Goal: Task Accomplishment & Management: Use online tool/utility

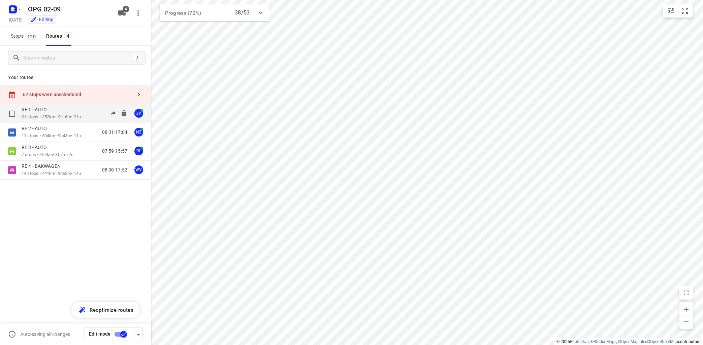
click at [60, 113] on div "RE 1 - AUTO" at bounding box center [51, 110] width 59 height 7
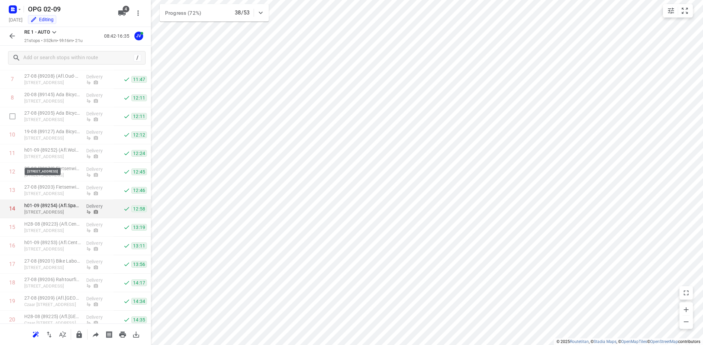
scroll to position [44, 0]
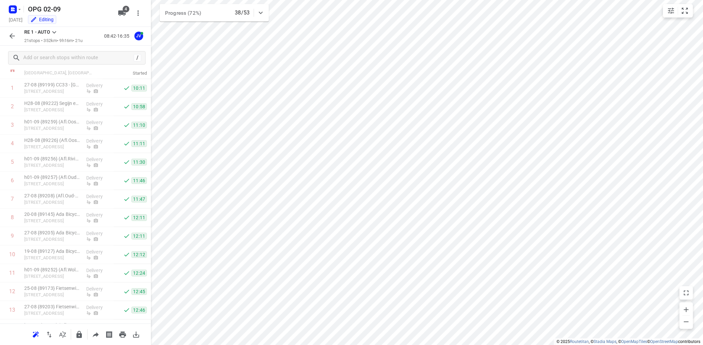
click at [57, 33] on icon at bounding box center [54, 32] width 8 height 8
click at [47, 99] on div "RE 2 - AUTO" at bounding box center [72, 97] width 57 height 5
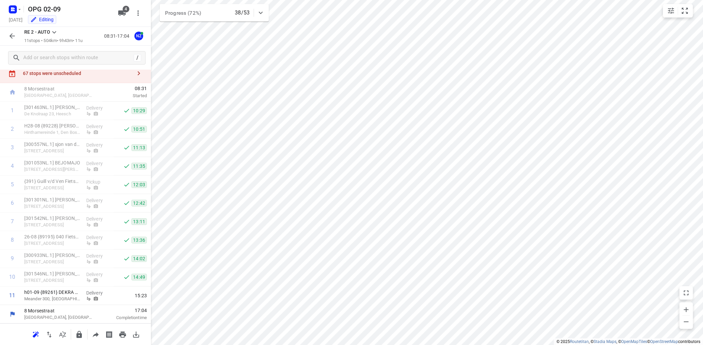
scroll to position [21, 0]
click at [54, 33] on icon at bounding box center [54, 32] width 8 height 8
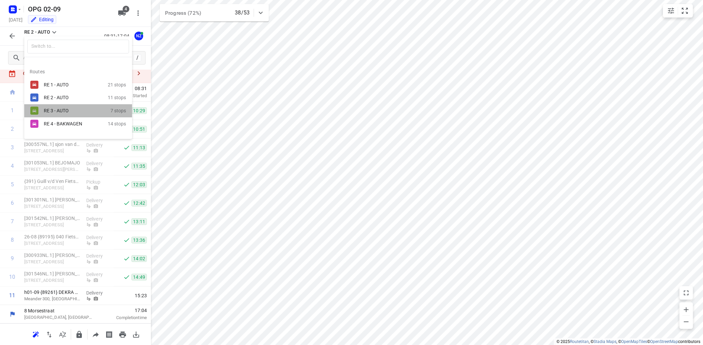
click at [51, 114] on div "RE 3 - AUTO" at bounding box center [77, 111] width 67 height 8
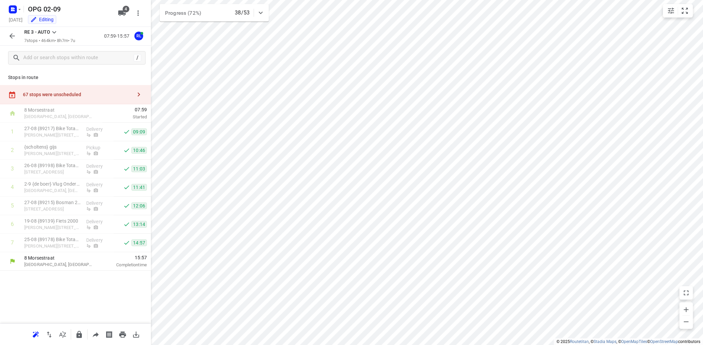
scroll to position [0, 0]
click at [54, 32] on icon at bounding box center [54, 32] width 4 height 2
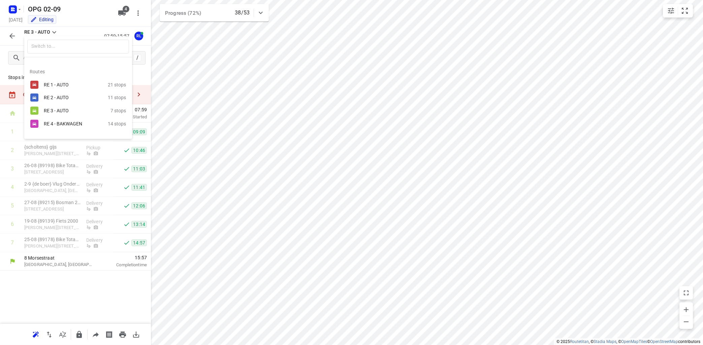
click at [64, 112] on div "RE 3 - AUTO" at bounding box center [72, 110] width 57 height 5
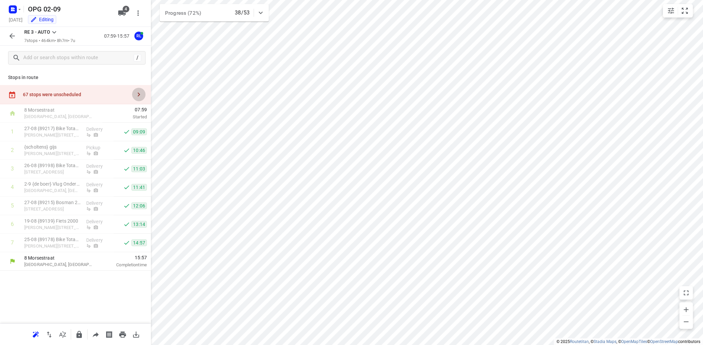
click at [139, 95] on icon "button" at bounding box center [139, 95] width 8 height 8
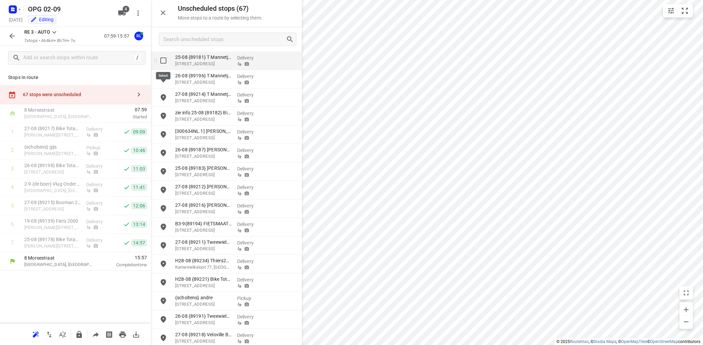
click at [162, 61] on input "grid" at bounding box center [163, 60] width 13 height 13
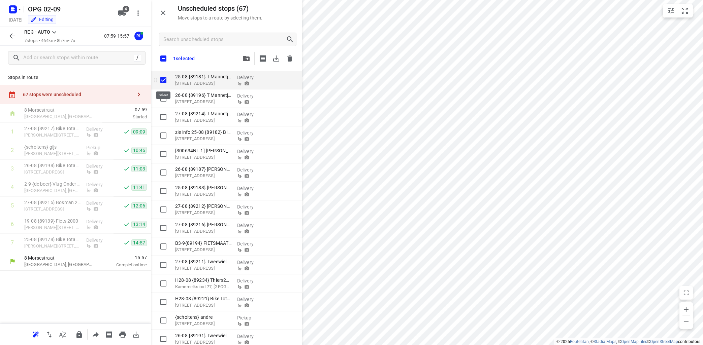
checkbox input "true"
click at [162, 59] on input "checkbox" at bounding box center [163, 59] width 14 height 14
checkbox input "true"
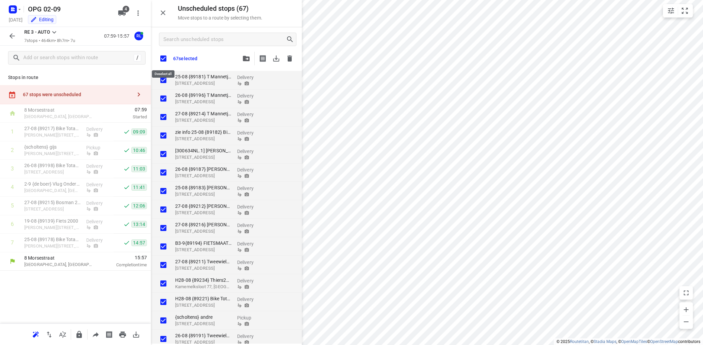
checkbox input "true"
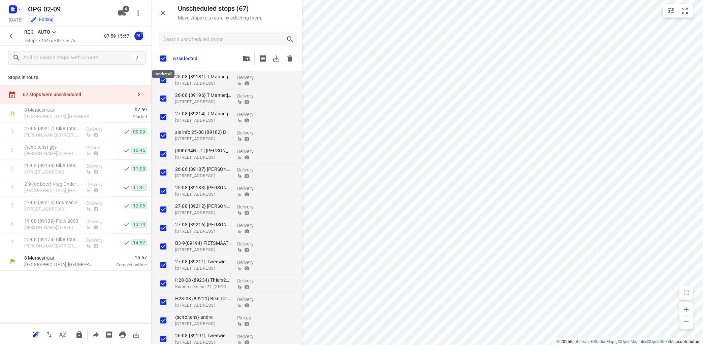
checkbox input "true"
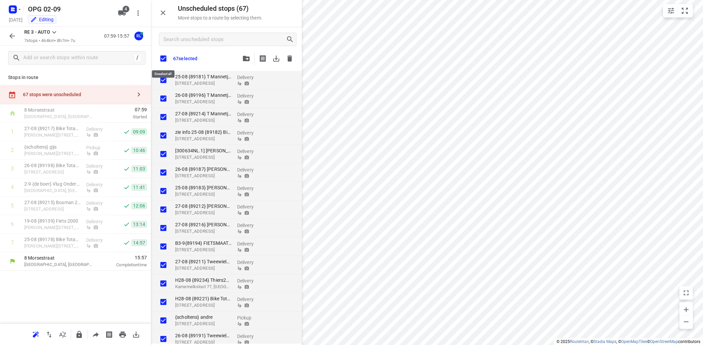
checkbox input "true"
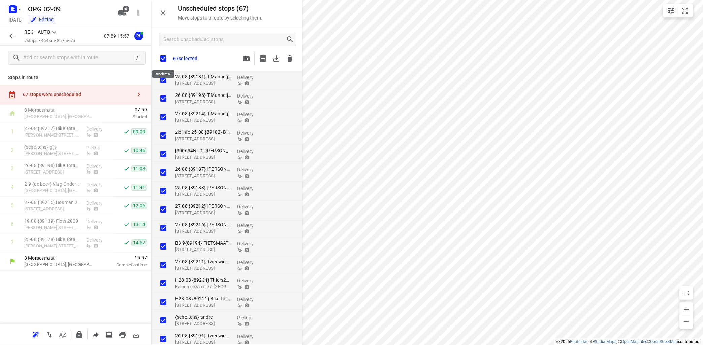
checkbox input "true"
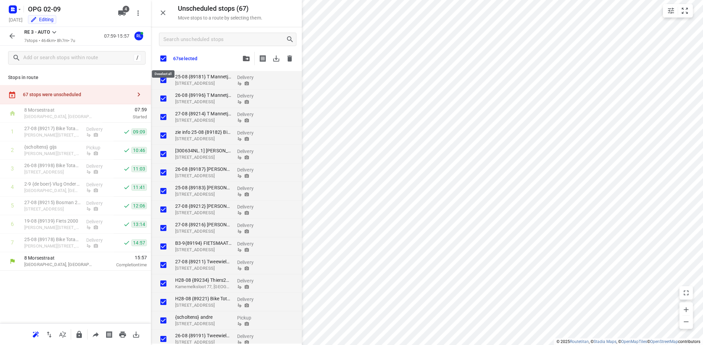
checkbox input "true"
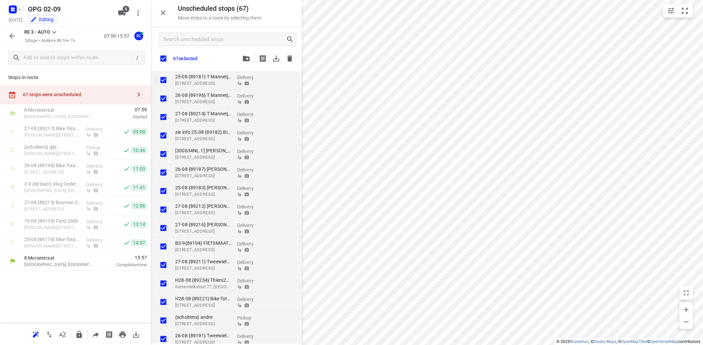
checkbox input "true"
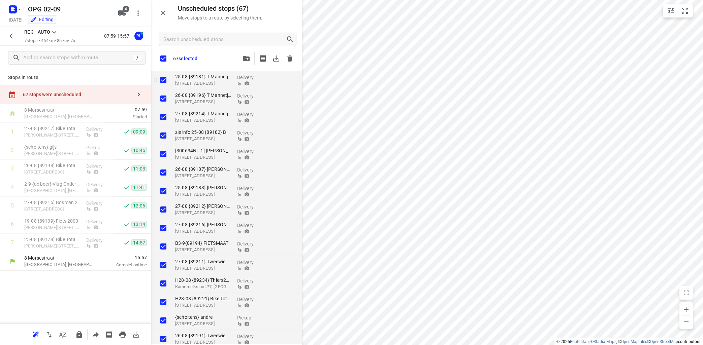
checkbox input "true"
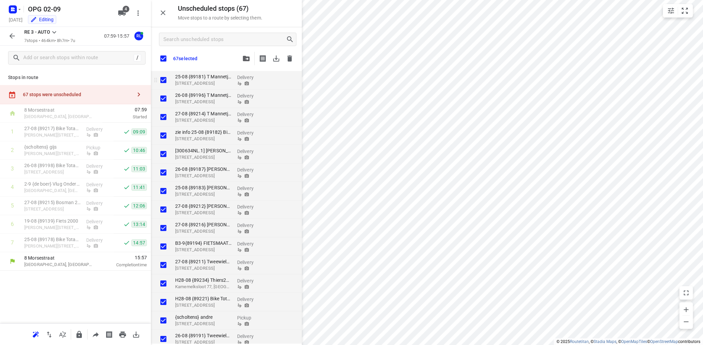
checkbox input "true"
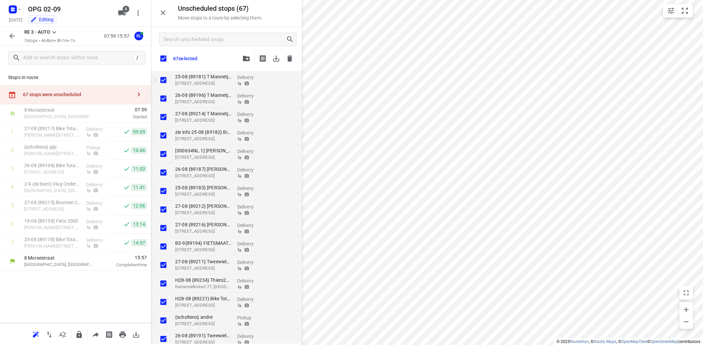
checkbox input "true"
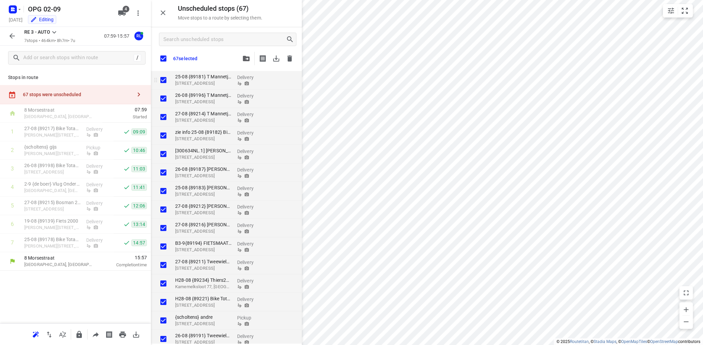
checkbox input "true"
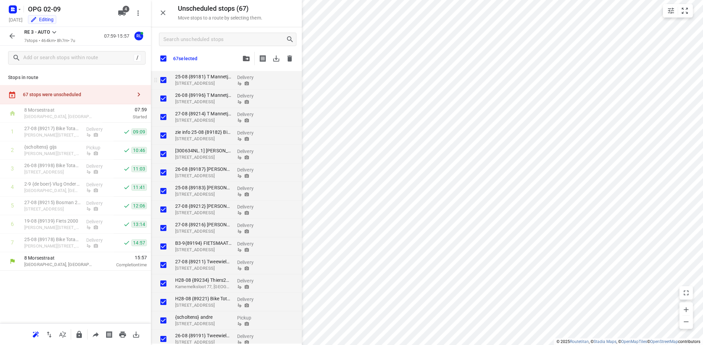
checkbox input "true"
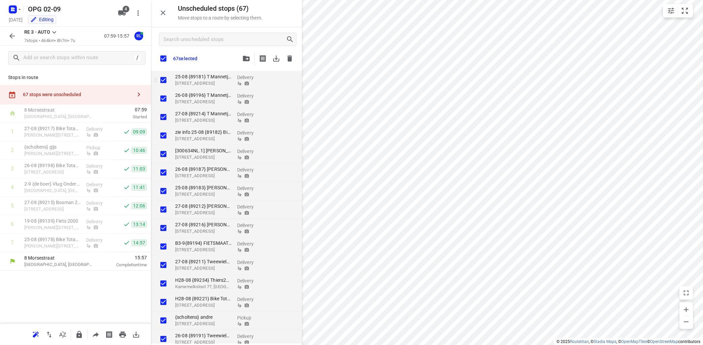
checkbox input "true"
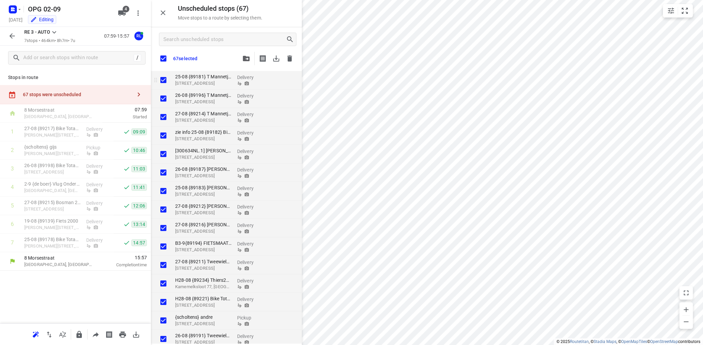
checkbox input "true"
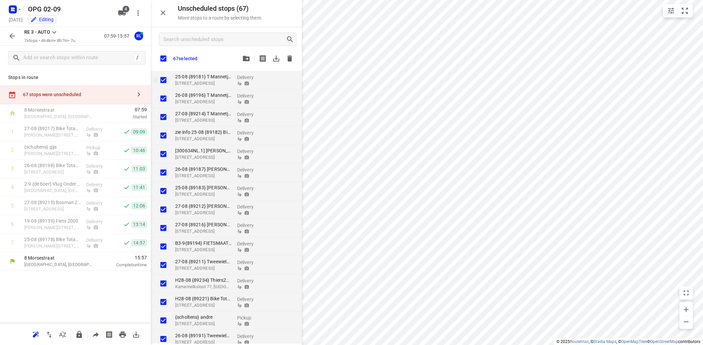
checkbox input "true"
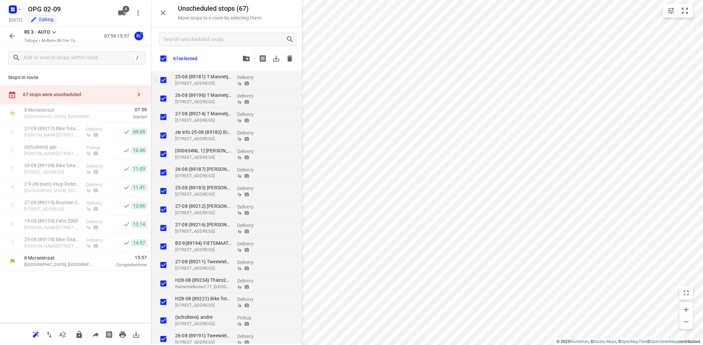
checkbox input "true"
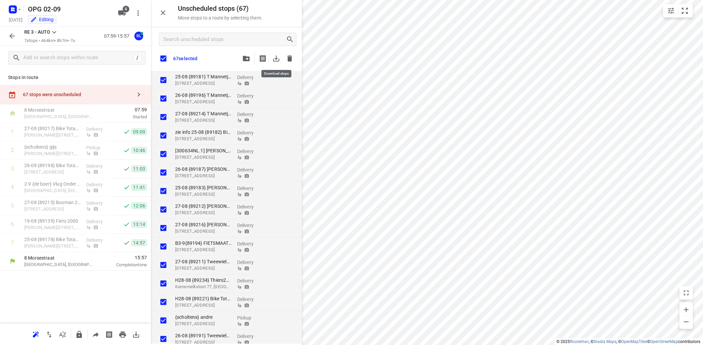
click at [276, 59] on icon "button" at bounding box center [276, 59] width 6 height 6
checkbox input "true"
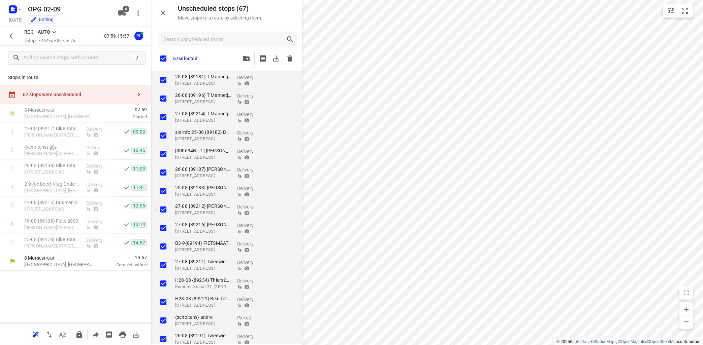
checkbox input "true"
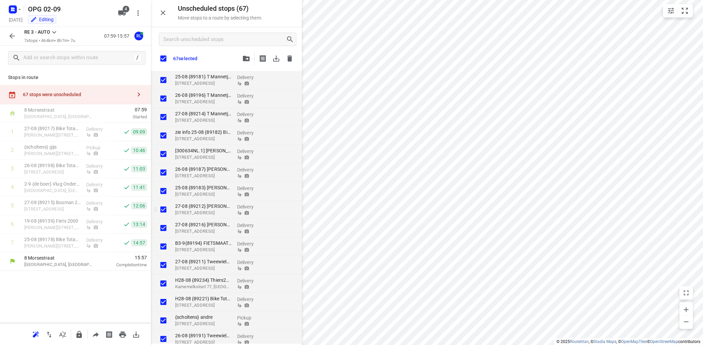
checkbox input "true"
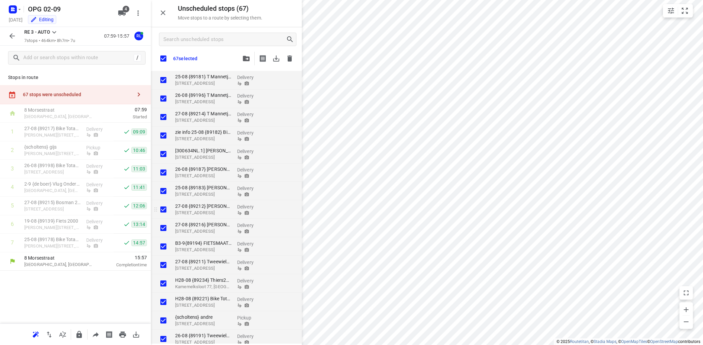
checkbox input "true"
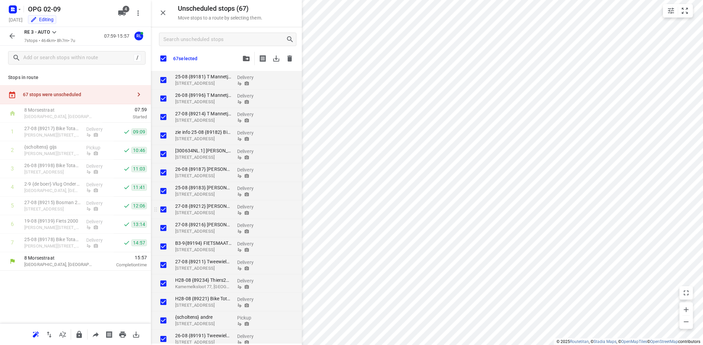
checkbox input "true"
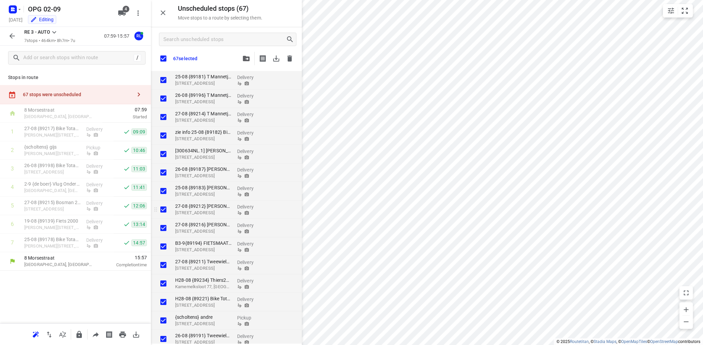
checkbox input "true"
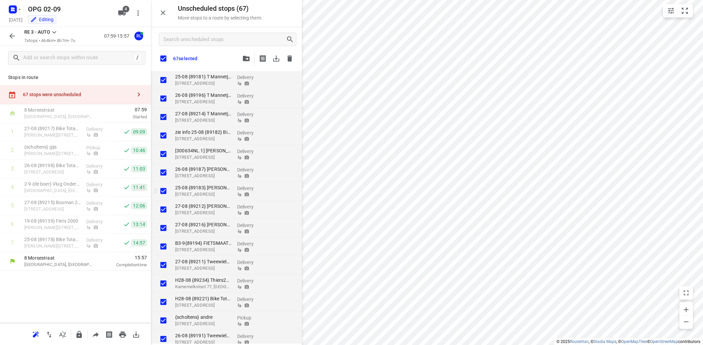
checkbox input "true"
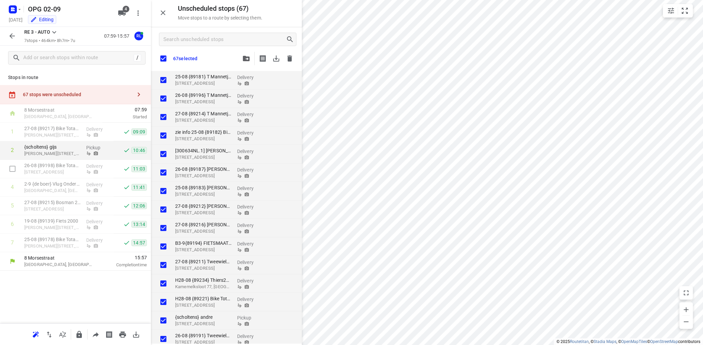
checkbox input "true"
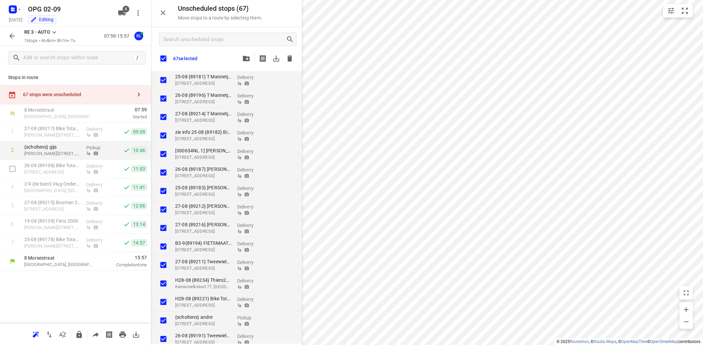
checkbox input "true"
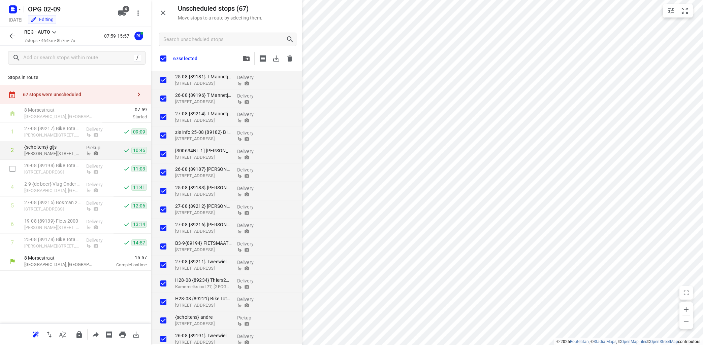
checkbox input "true"
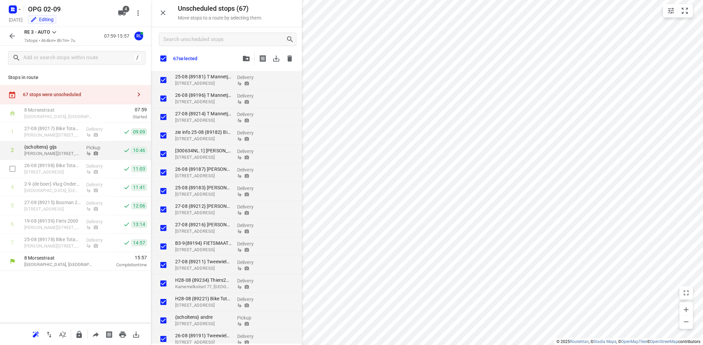
checkbox input "true"
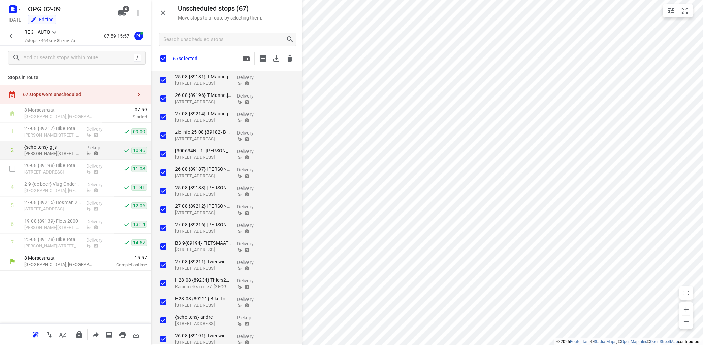
checkbox input "true"
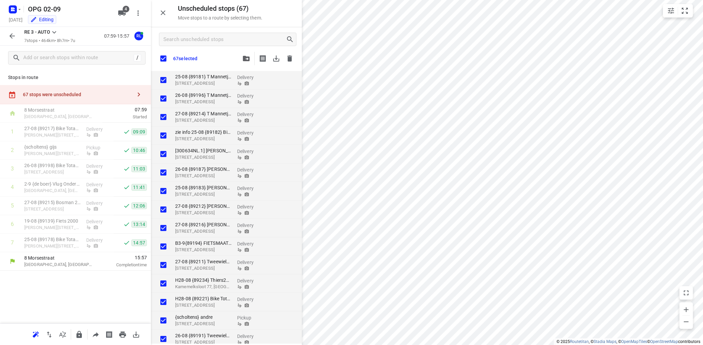
click at [54, 31] on icon at bounding box center [54, 32] width 8 height 8
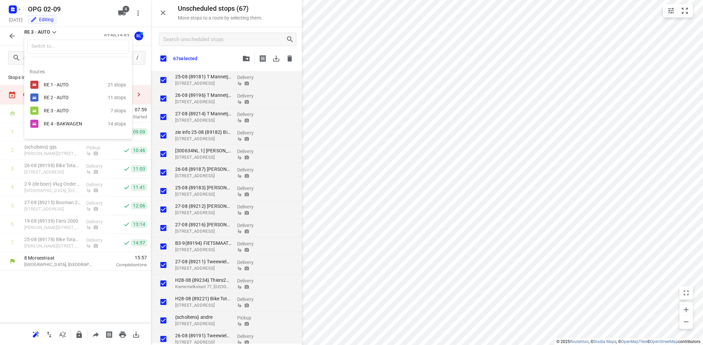
drag, startPoint x: 17, startPoint y: 9, endPoint x: 22, endPoint y: 8, distance: 5.2
click at [17, 8] on div at bounding box center [351, 172] width 703 height 345
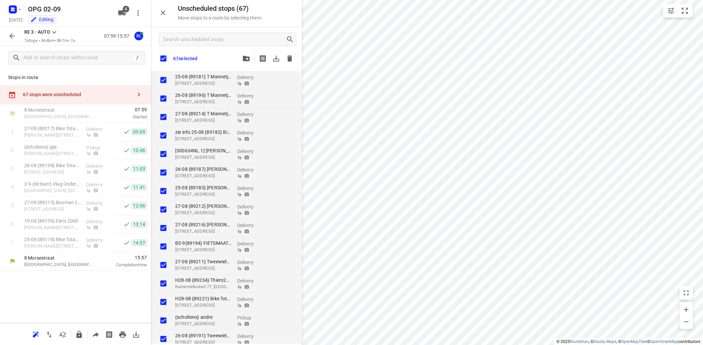
click at [12, 35] on icon "button" at bounding box center [12, 36] width 8 height 8
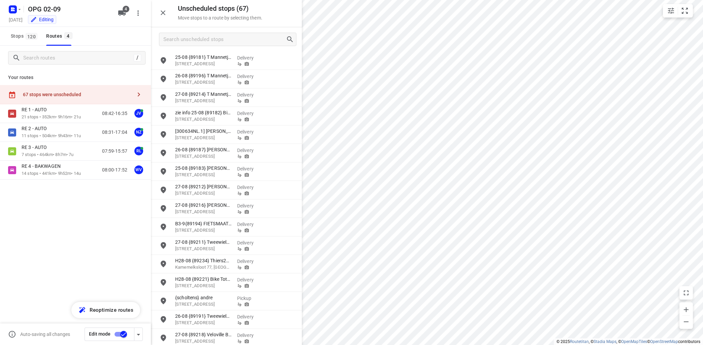
drag, startPoint x: 139, startPoint y: 96, endPoint x: 144, endPoint y: 95, distance: 5.2
click at [139, 95] on icon "button" at bounding box center [139, 95] width 2 height 4
click at [164, 62] on input "grid" at bounding box center [163, 60] width 13 height 13
checkbox input "true"
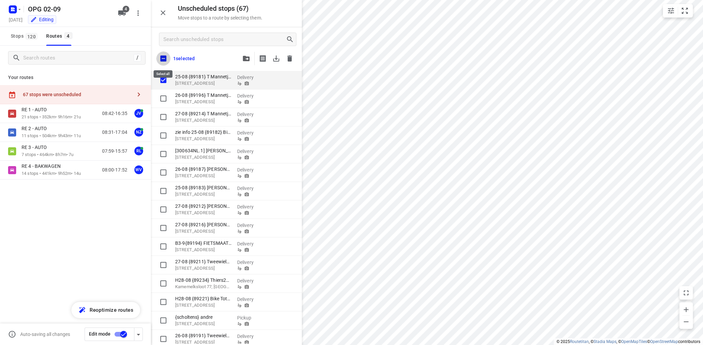
click at [163, 57] on input "checkbox" at bounding box center [163, 59] width 14 height 14
checkbox input "true"
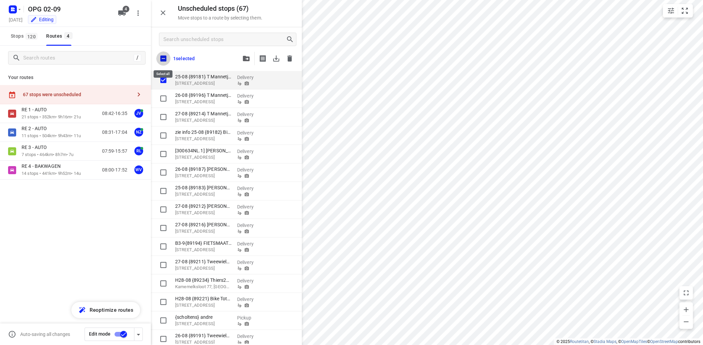
checkbox input "true"
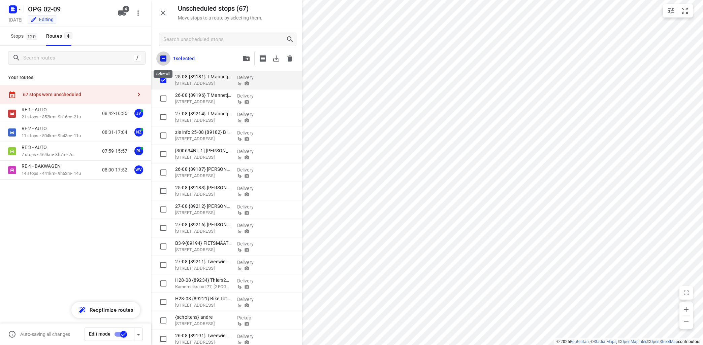
checkbox input "true"
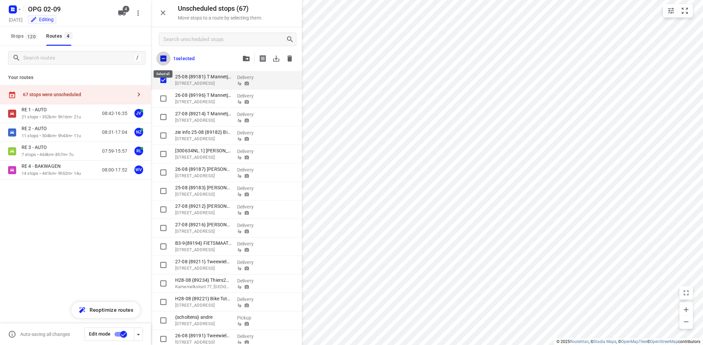
checkbox input "true"
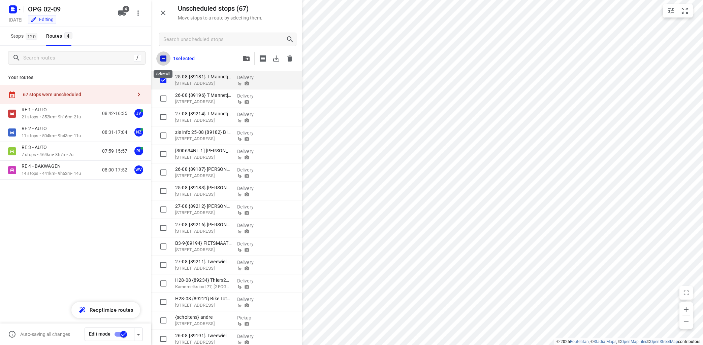
checkbox input "true"
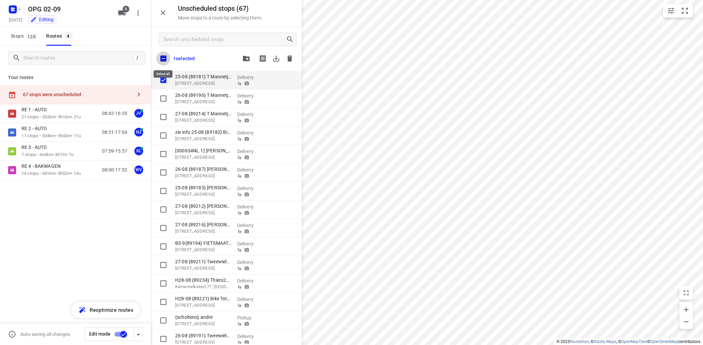
checkbox input "true"
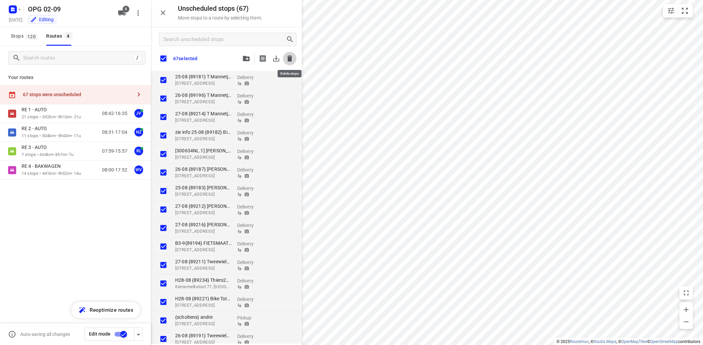
click at [288, 58] on icon "button" at bounding box center [289, 59] width 5 height 6
checkbox input "true"
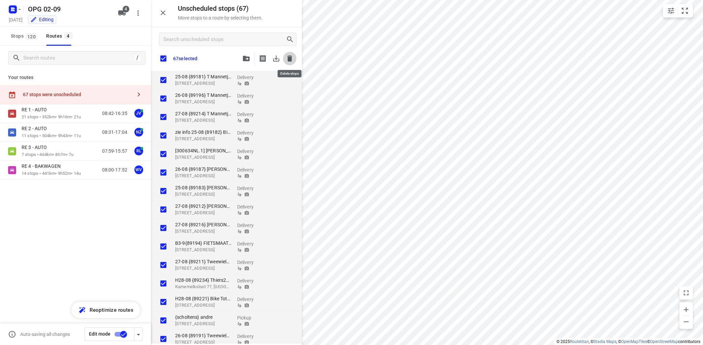
checkbox input "true"
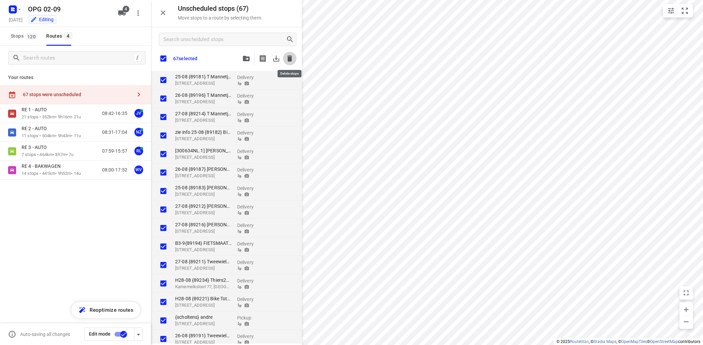
checkbox input "true"
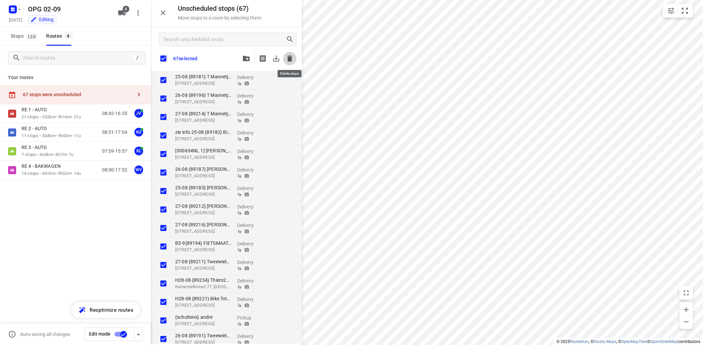
checkbox input "true"
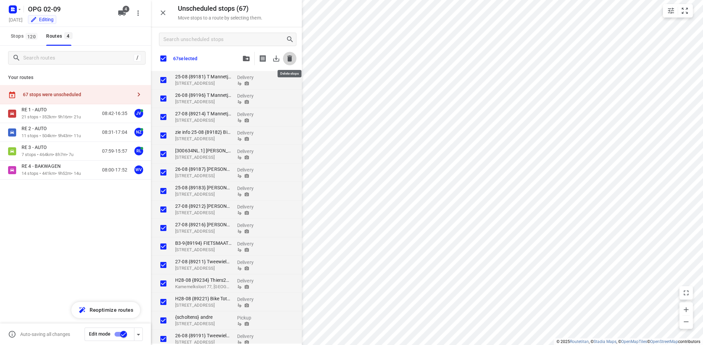
checkbox input "true"
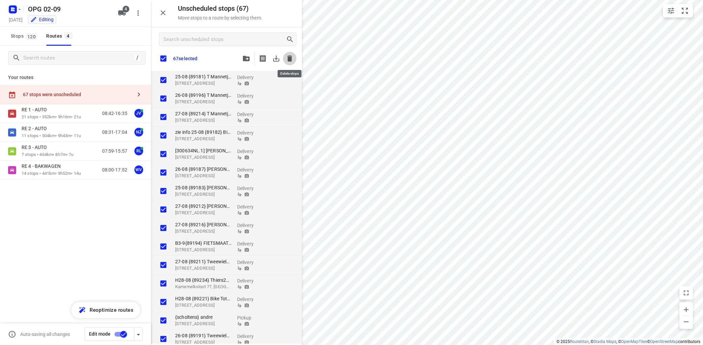
checkbox input "true"
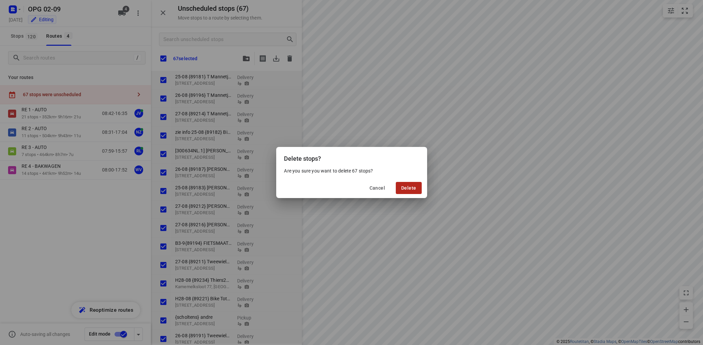
click at [407, 190] on span "Delete" at bounding box center [408, 188] width 15 height 5
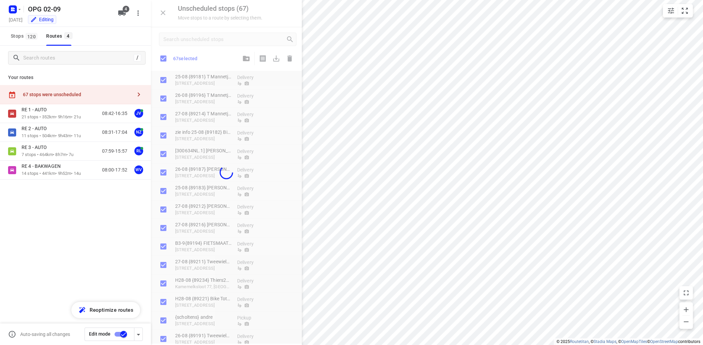
checkbox input "true"
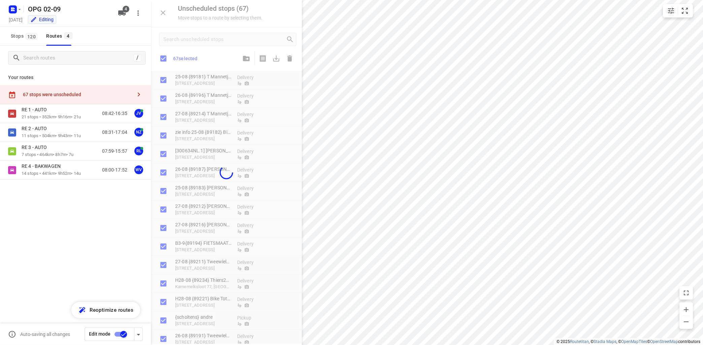
checkbox input "true"
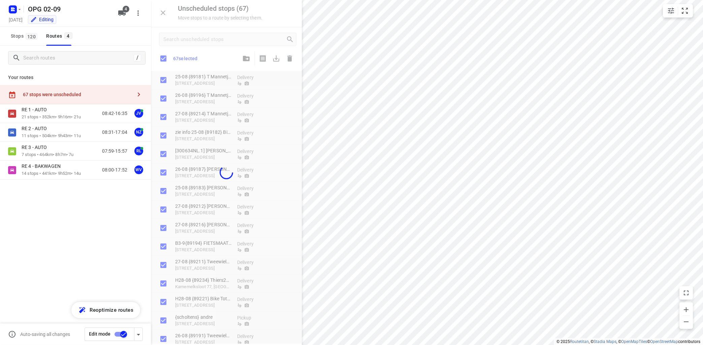
checkbox input "true"
click at [19, 7] on icon "button" at bounding box center [19, 9] width 5 height 5
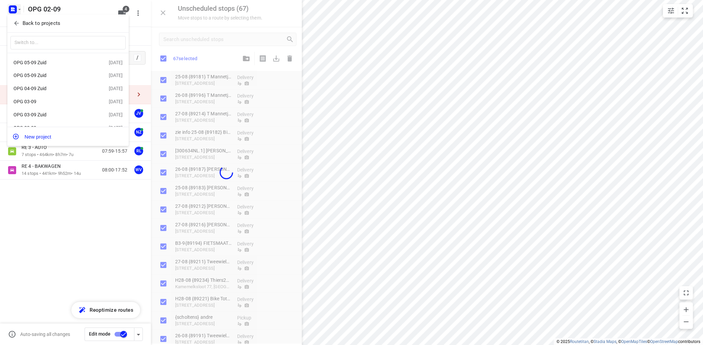
click at [46, 23] on p "Back to projects" at bounding box center [42, 24] width 38 height 8
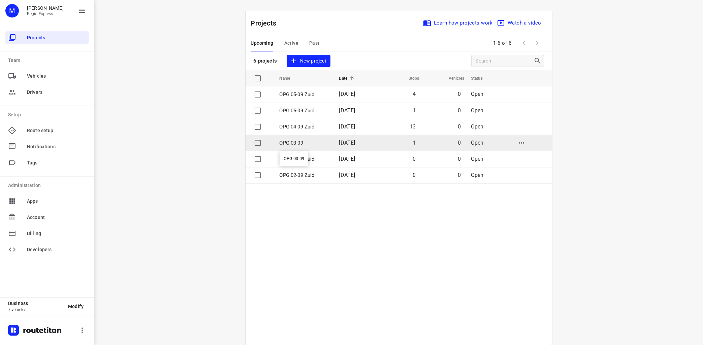
click at [299, 143] on p "OPG 03-09" at bounding box center [303, 143] width 49 height 8
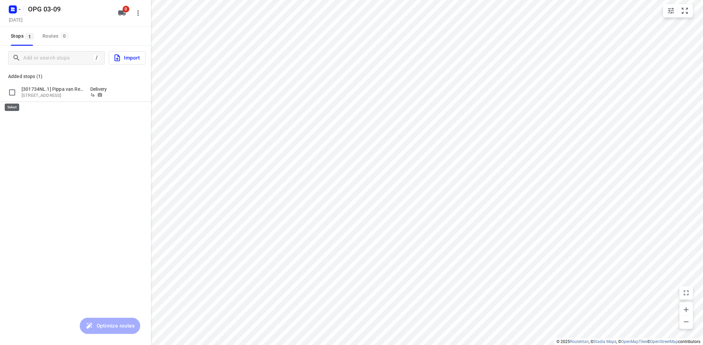
click at [9, 91] on input "grid" at bounding box center [11, 92] width 13 height 13
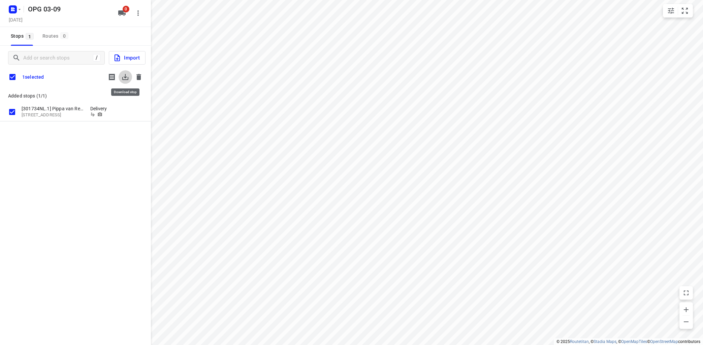
click at [125, 75] on icon "button" at bounding box center [125, 77] width 6 height 6
click at [140, 77] on icon "button" at bounding box center [138, 77] width 5 height 6
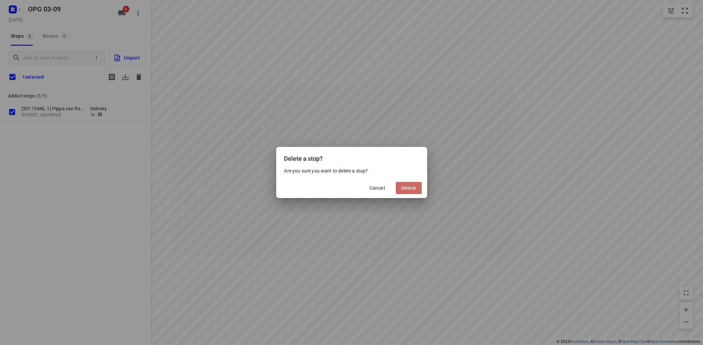
click at [407, 187] on span "Delete" at bounding box center [408, 188] width 15 height 5
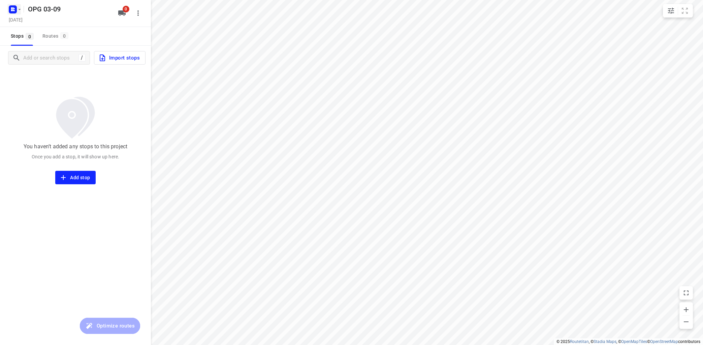
click at [19, 7] on icon "button" at bounding box center [19, 9] width 5 height 5
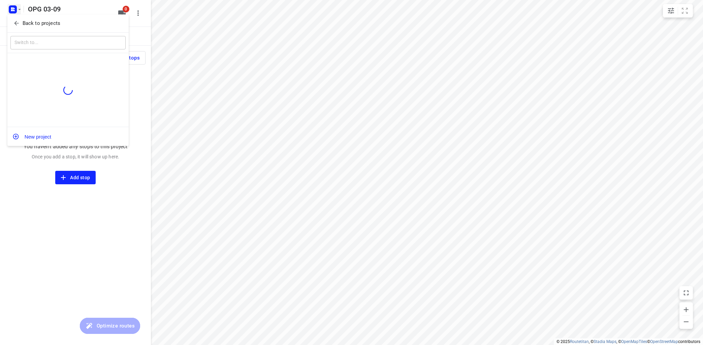
click at [38, 23] on p "Back to projects" at bounding box center [42, 24] width 38 height 8
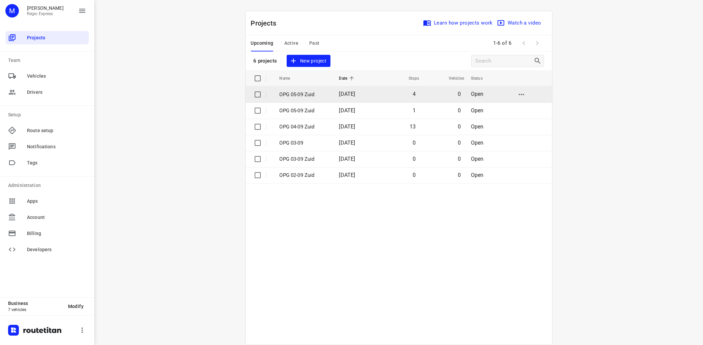
click at [299, 94] on p "OPG 05-09 Zuid" at bounding box center [303, 95] width 49 height 8
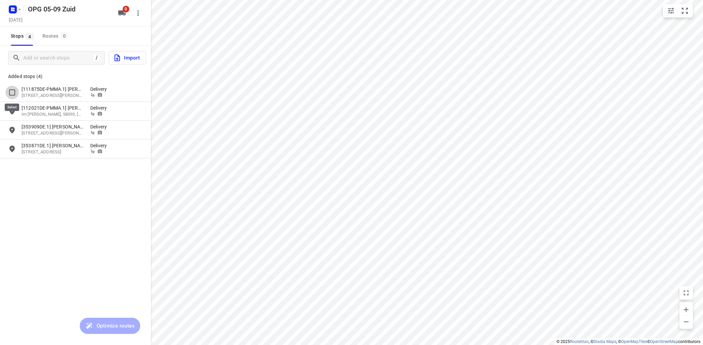
click at [15, 91] on input "grid" at bounding box center [11, 92] width 13 height 13
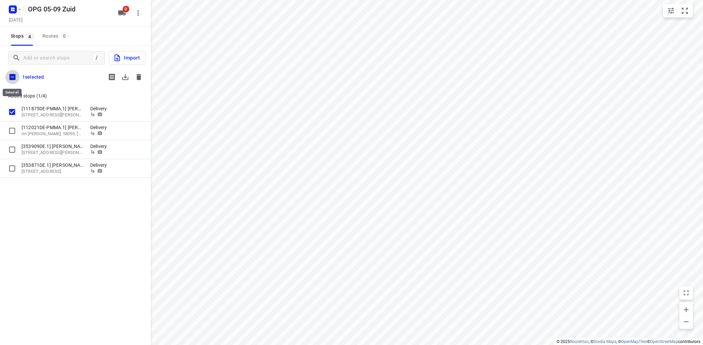
click at [13, 76] on input "checkbox" at bounding box center [12, 77] width 14 height 14
click at [125, 78] on icon "button" at bounding box center [125, 77] width 6 height 6
click at [137, 73] on button "button" at bounding box center [138, 76] width 13 height 13
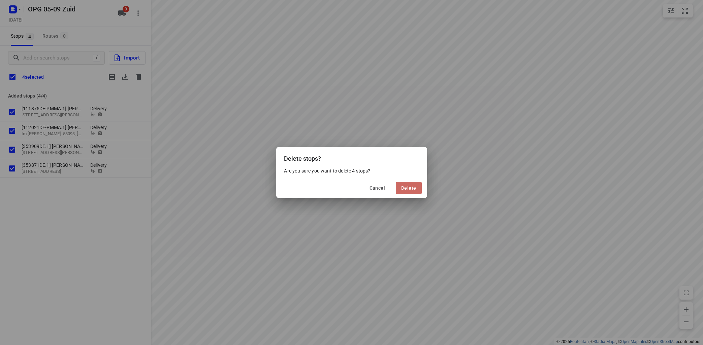
click at [408, 188] on span "Delete" at bounding box center [408, 188] width 15 height 5
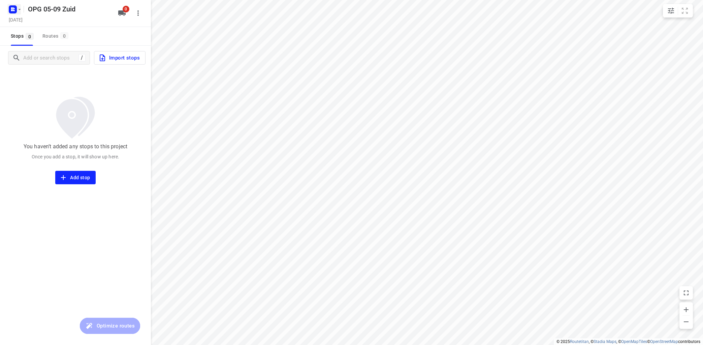
click at [19, 10] on icon "button" at bounding box center [19, 9] width 5 height 5
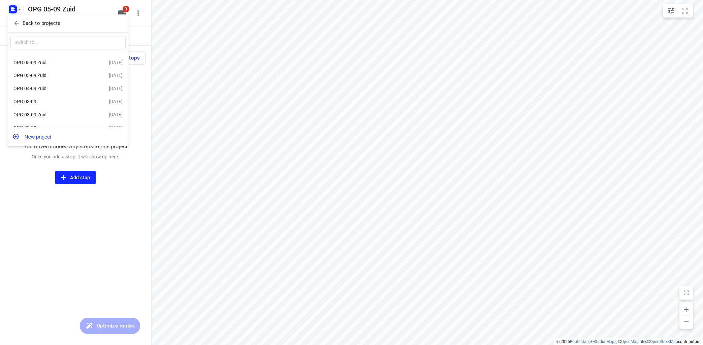
click at [42, 24] on p "Back to projects" at bounding box center [42, 24] width 38 height 8
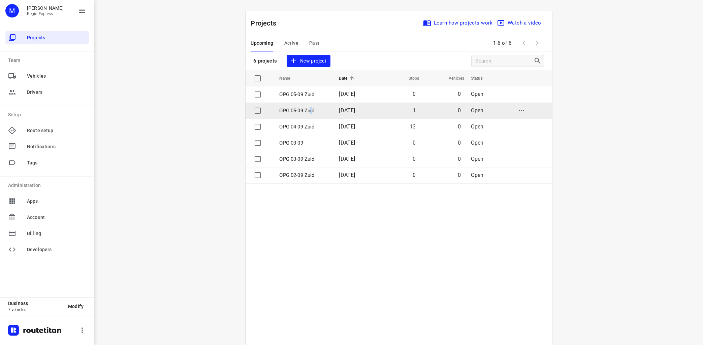
click at [312, 110] on p "OPG 05-09 Zuid" at bounding box center [303, 111] width 49 height 8
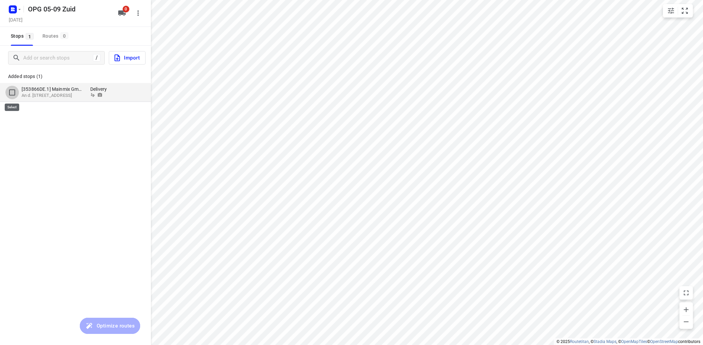
click at [11, 94] on input "grid" at bounding box center [11, 92] width 13 height 13
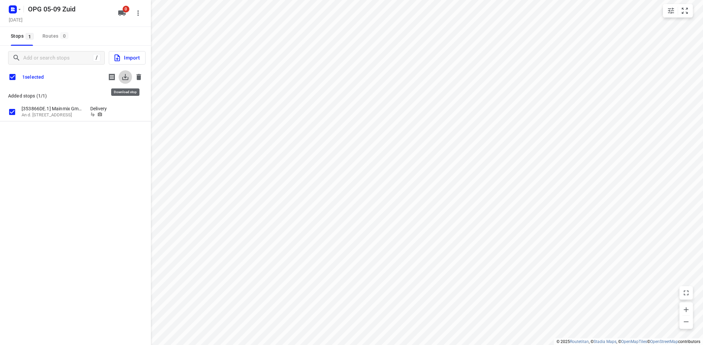
click at [123, 75] on icon "button" at bounding box center [125, 77] width 8 height 8
click at [140, 75] on icon "button" at bounding box center [138, 77] width 5 height 6
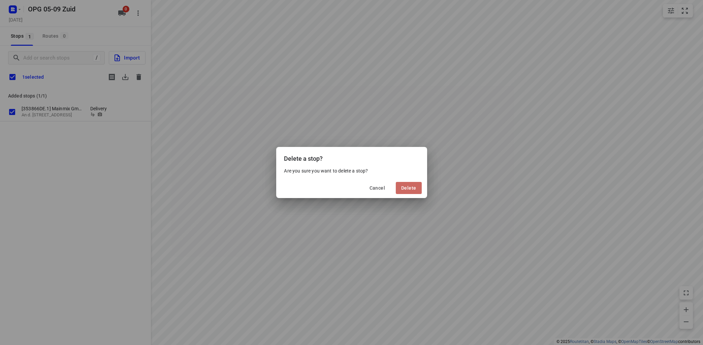
click at [408, 187] on span "Delete" at bounding box center [408, 188] width 15 height 5
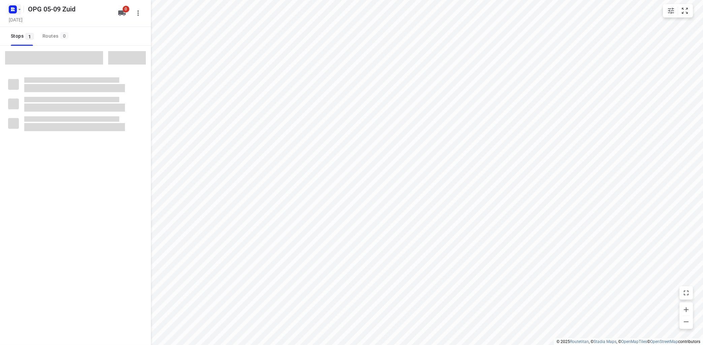
click at [18, 8] on icon "button" at bounding box center [19, 9] width 5 height 5
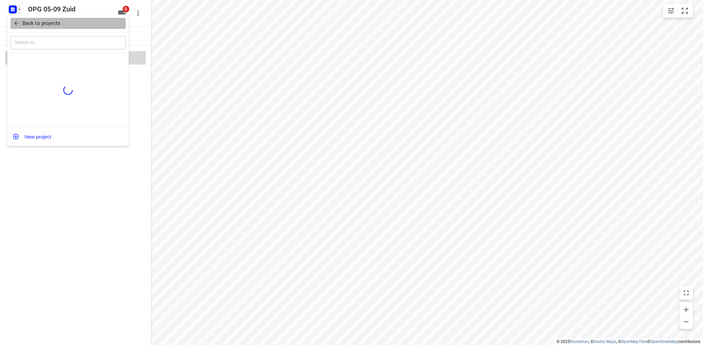
click at [41, 25] on p "Back to projects" at bounding box center [42, 24] width 38 height 8
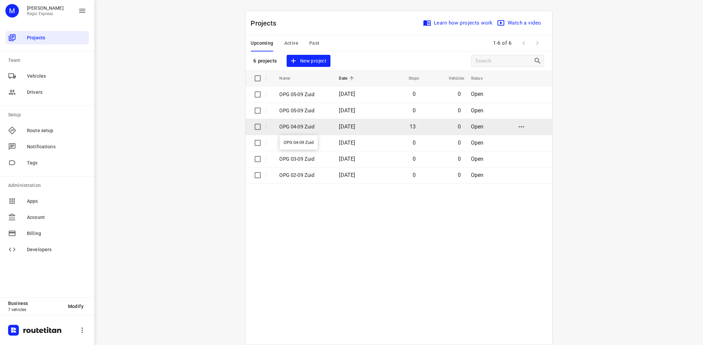
click at [287, 125] on p "OPG 04-09 Zuid" at bounding box center [303, 127] width 49 height 8
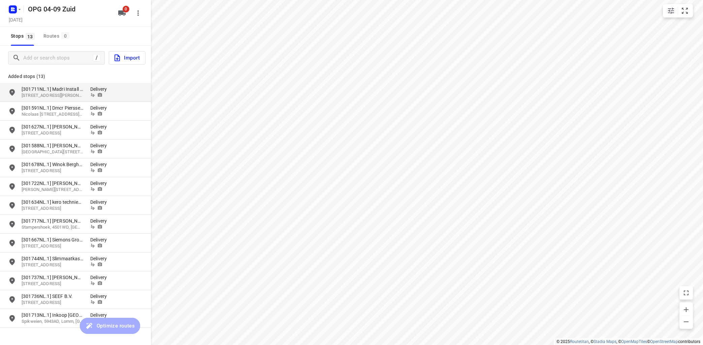
click at [9, 91] on icon "grid" at bounding box center [12, 93] width 8 height 8
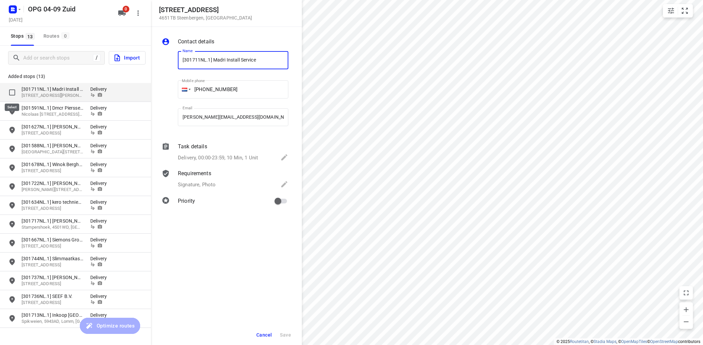
click at [13, 91] on input "grid" at bounding box center [11, 92] width 13 height 13
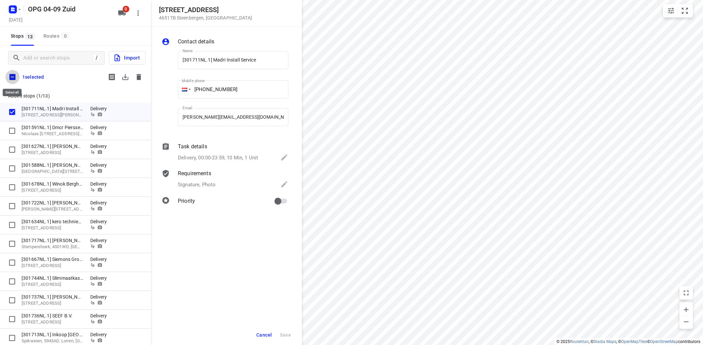
click at [12, 76] on input "checkbox" at bounding box center [12, 77] width 14 height 14
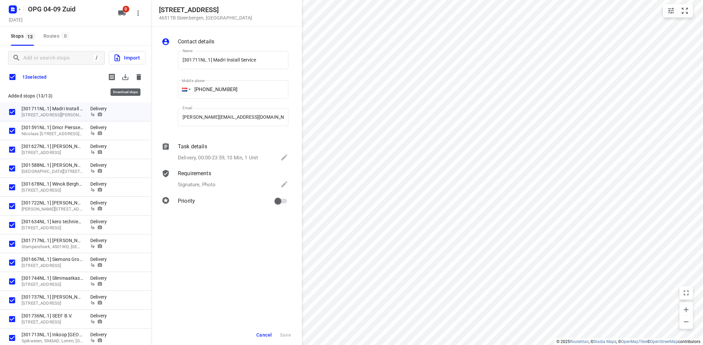
click at [128, 75] on icon "button" at bounding box center [125, 77] width 8 height 8
click at [141, 78] on icon "button" at bounding box center [138, 77] width 5 height 6
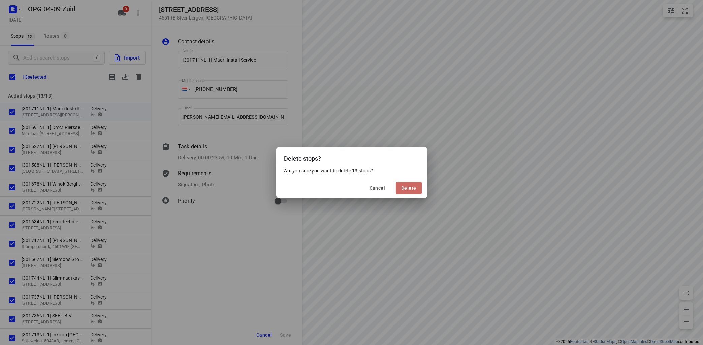
click at [407, 187] on span "Delete" at bounding box center [408, 188] width 15 height 5
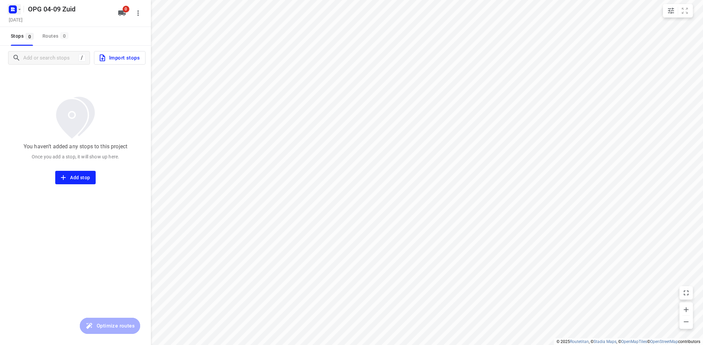
click at [20, 7] on icon "button" at bounding box center [19, 9] width 5 height 5
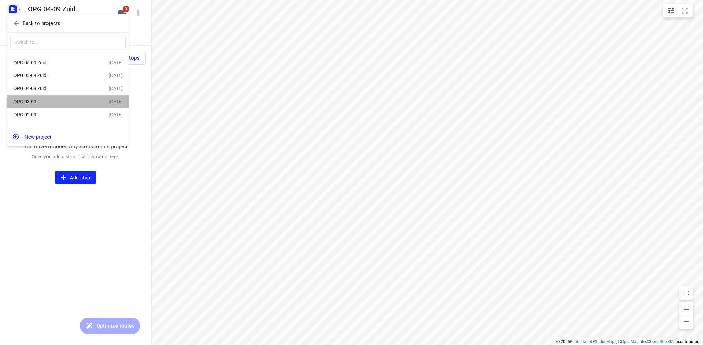
click at [48, 100] on div "OPG 03-09" at bounding box center [60, 102] width 95 height 8
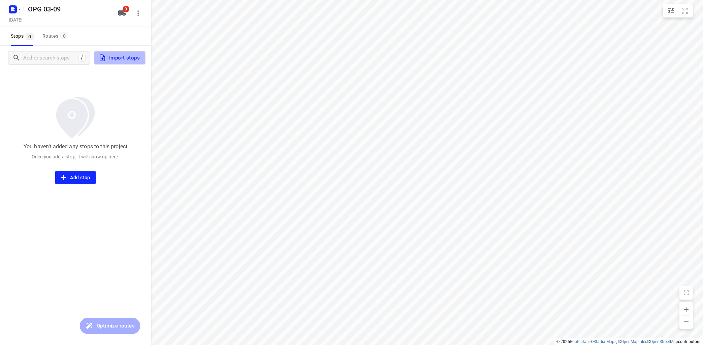
click at [110, 60] on span "Import stops" at bounding box center [118, 58] width 41 height 9
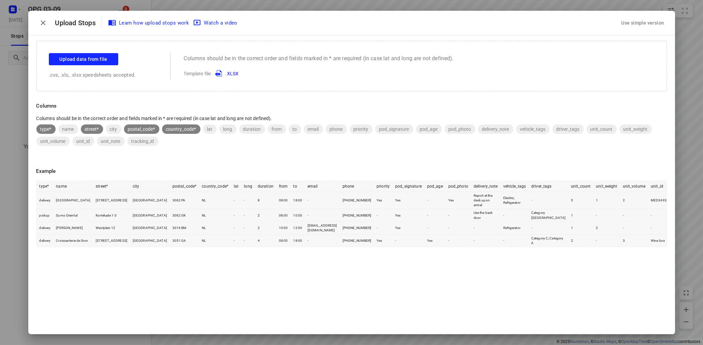
drag, startPoint x: 630, startPoint y: 19, endPoint x: 630, endPoint y: 14, distance: 4.4
click at [630, 18] on button "Use simple version" at bounding box center [642, 23] width 48 height 12
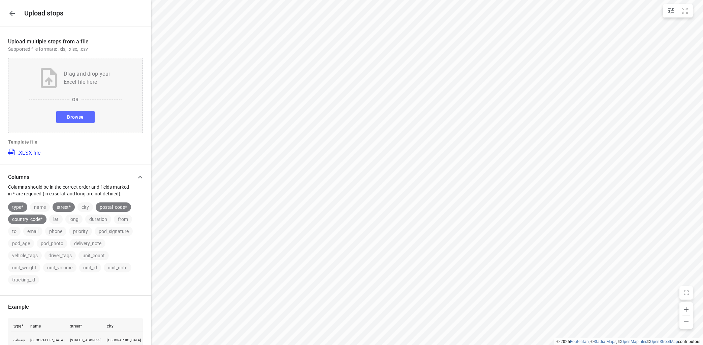
click at [75, 118] on span "Browse" at bounding box center [75, 117] width 16 height 8
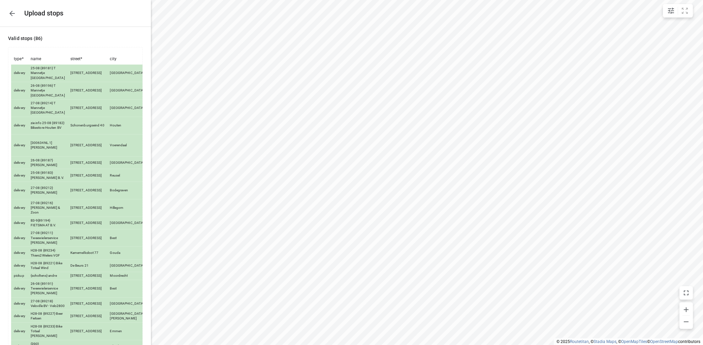
scroll to position [1048, 0]
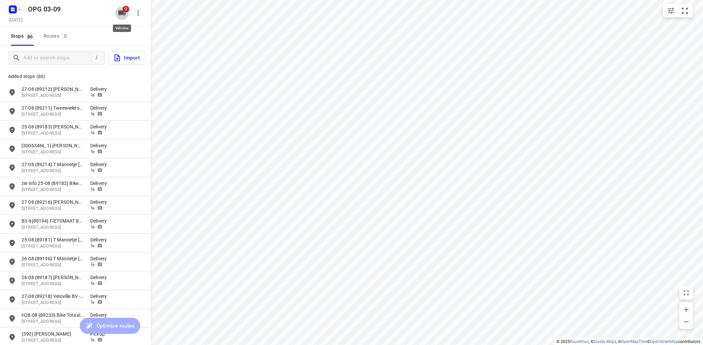
click at [124, 13] on icon "button" at bounding box center [121, 12] width 7 height 5
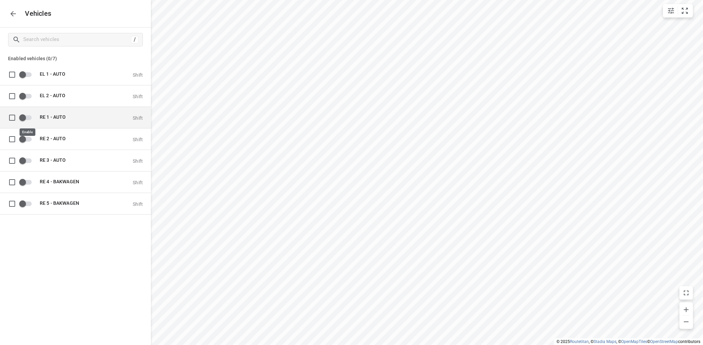
drag, startPoint x: 28, startPoint y: 118, endPoint x: 37, endPoint y: 123, distance: 10.2
click at [28, 116] on input "grid" at bounding box center [22, 117] width 38 height 13
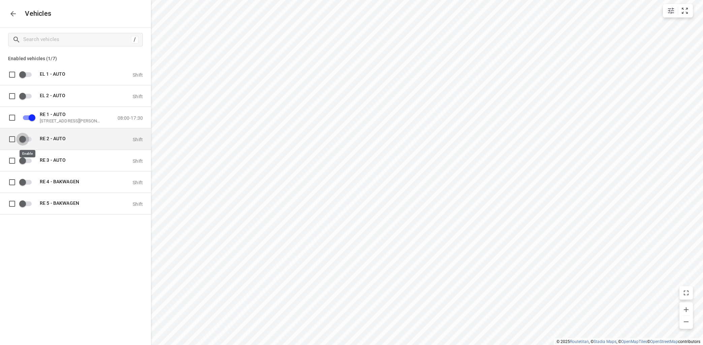
drag, startPoint x: 29, startPoint y: 139, endPoint x: 42, endPoint y: 135, distance: 13.9
click at [29, 139] on input "grid" at bounding box center [22, 139] width 38 height 13
click at [14, 16] on icon "button" at bounding box center [13, 14] width 8 height 8
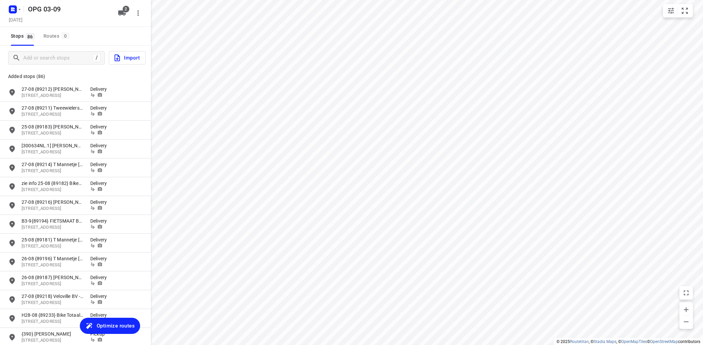
click at [111, 328] on span "Optimize routes" at bounding box center [116, 326] width 38 height 9
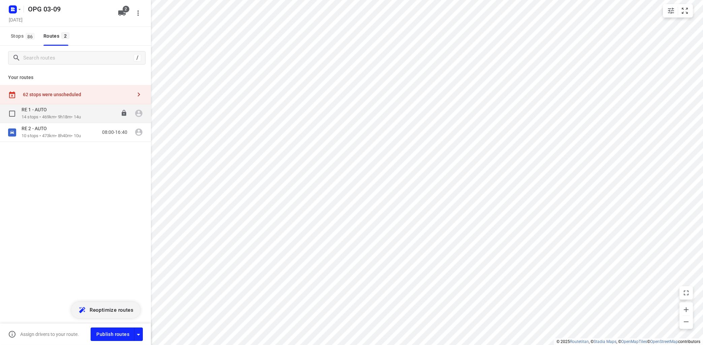
click at [80, 112] on div "RE 1 - AUTO" at bounding box center [51, 110] width 59 height 7
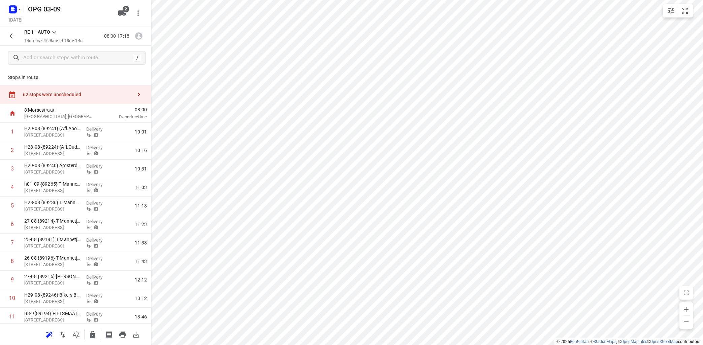
click at [55, 32] on icon at bounding box center [54, 32] width 8 height 8
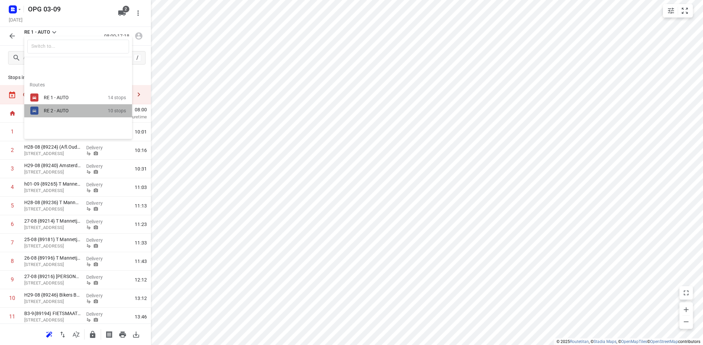
click at [52, 111] on div "RE 2 - AUTO" at bounding box center [72, 110] width 57 height 5
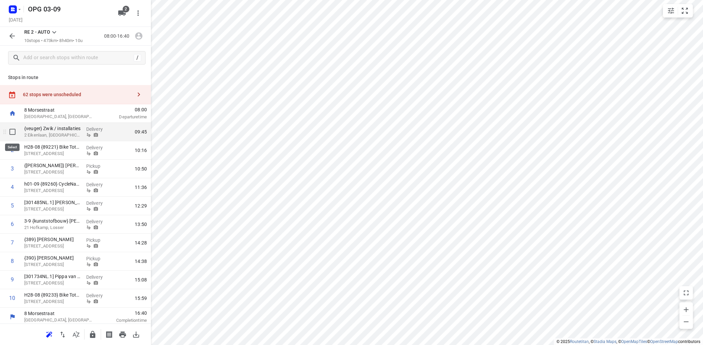
click at [12, 133] on input "checkbox" at bounding box center [12, 131] width 13 height 13
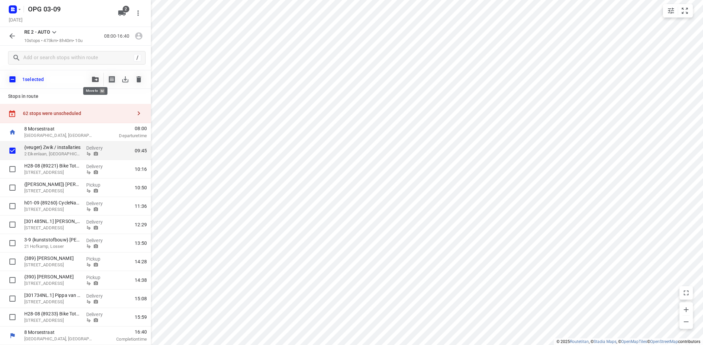
click at [93, 76] on button "button" at bounding box center [95, 79] width 13 height 13
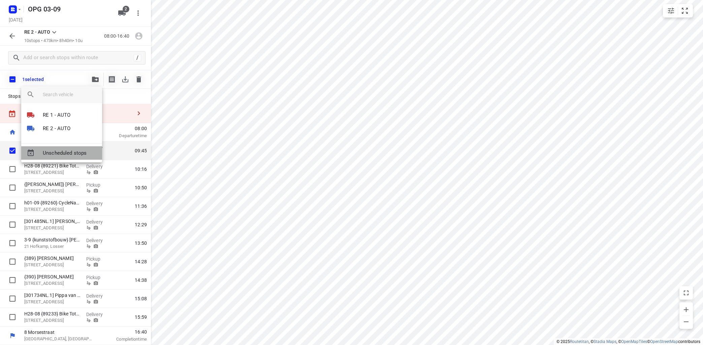
click at [79, 155] on span "Unscheduled stops" at bounding box center [70, 153] width 54 height 8
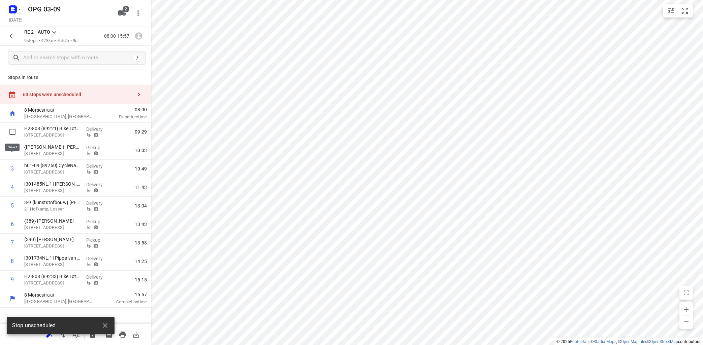
click at [12, 133] on input "checkbox" at bounding box center [12, 131] width 13 height 13
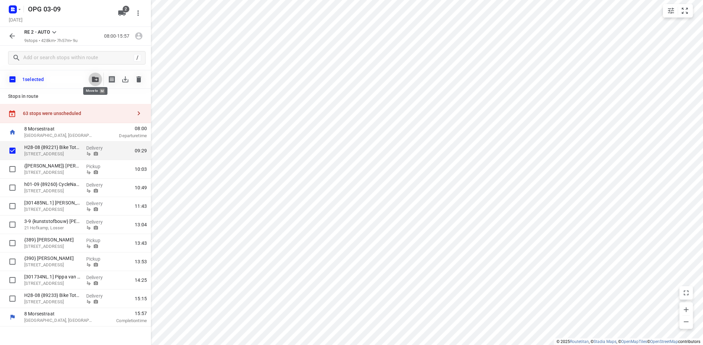
click at [96, 78] on icon "button" at bounding box center [95, 79] width 7 height 5
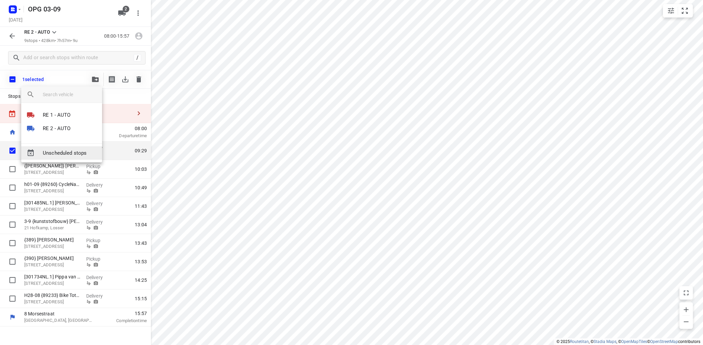
click at [58, 147] on div "Unscheduled stops" at bounding box center [61, 152] width 81 height 13
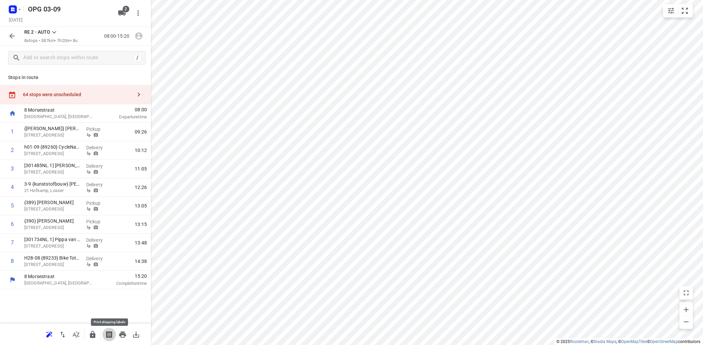
click at [110, 333] on icon "button" at bounding box center [109, 335] width 8 height 8
click at [11, 152] on input "checkbox" at bounding box center [12, 150] width 13 height 13
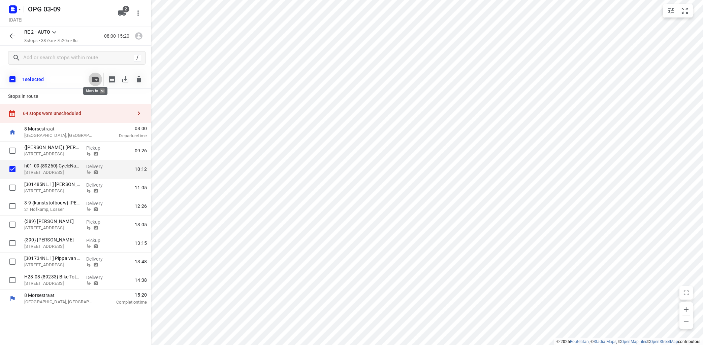
click at [97, 79] on icon "button" at bounding box center [95, 79] width 7 height 5
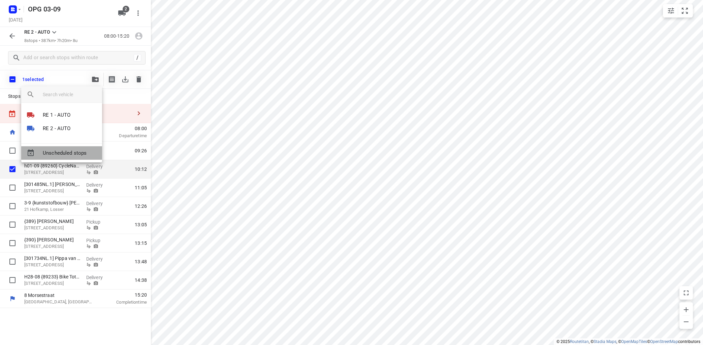
click at [77, 154] on span "Unscheduled stops" at bounding box center [70, 153] width 54 height 8
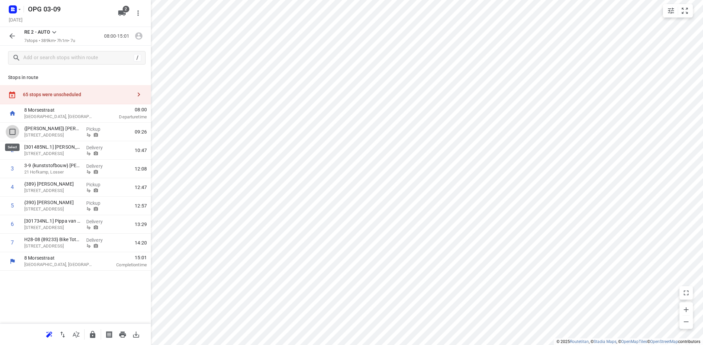
drag, startPoint x: 14, startPoint y: 133, endPoint x: 20, endPoint y: 132, distance: 6.1
click at [16, 133] on input "checkbox" at bounding box center [12, 131] width 13 height 13
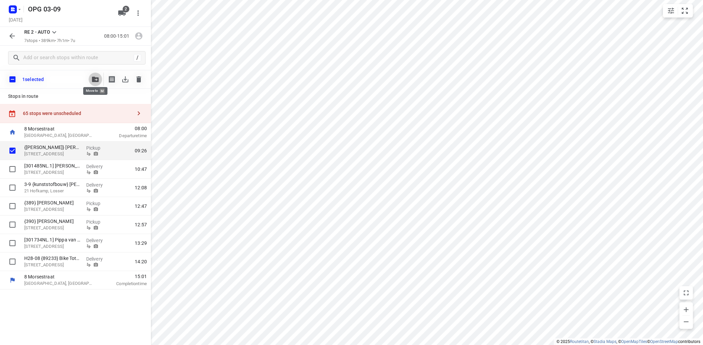
click at [95, 77] on icon "button" at bounding box center [95, 79] width 7 height 5
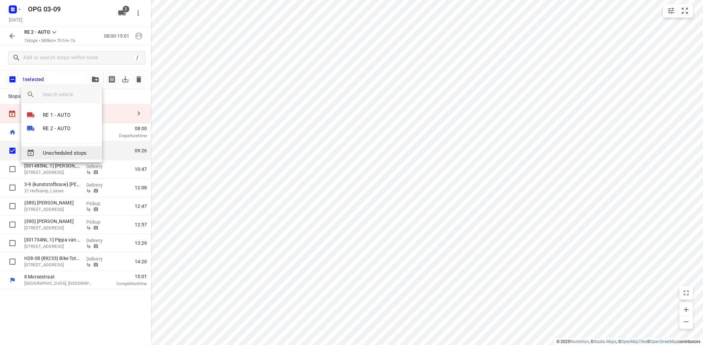
click at [84, 155] on span "Unscheduled stops" at bounding box center [70, 153] width 54 height 8
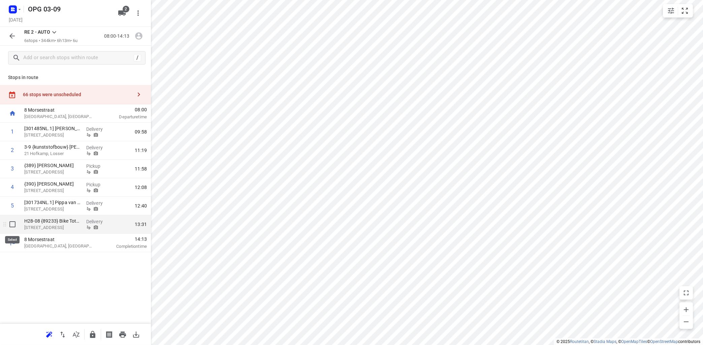
click at [13, 224] on input "checkbox" at bounding box center [12, 224] width 13 height 13
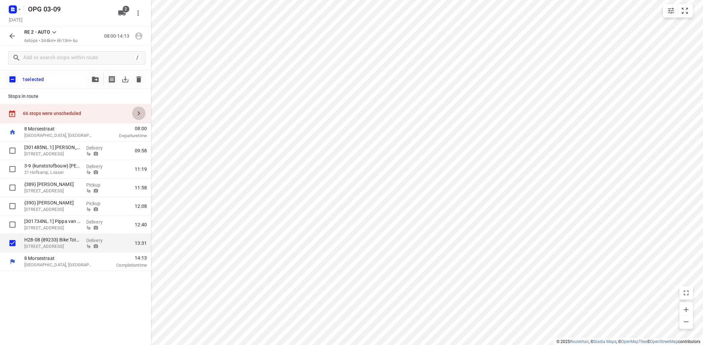
click at [138, 109] on button "button" at bounding box center [138, 113] width 13 height 13
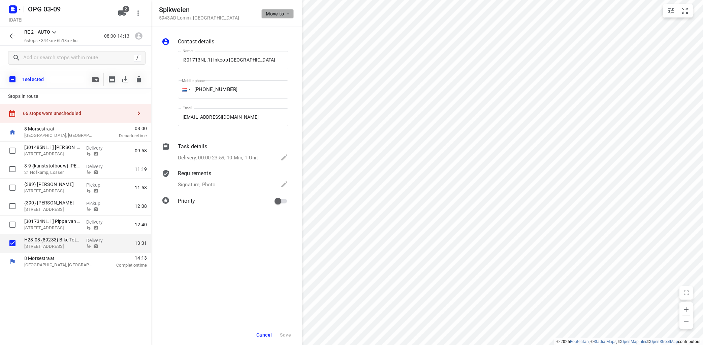
click at [287, 11] on icon "button" at bounding box center [287, 13] width 5 height 5
click at [680, 9] on div at bounding box center [351, 172] width 703 height 345
click at [687, 9] on icon "small contained button group" at bounding box center [684, 11] width 6 height 6
click at [260, 334] on span "Cancel" at bounding box center [263, 335] width 15 height 5
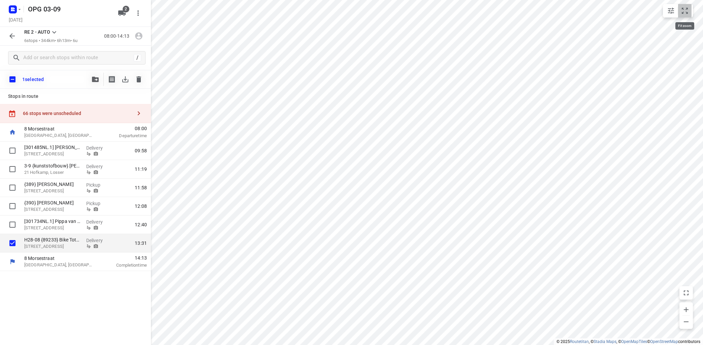
click at [684, 7] on icon "small contained button group" at bounding box center [684, 11] width 8 height 8
click at [13, 149] on input "checkbox" at bounding box center [12, 150] width 13 height 13
click at [92, 78] on icon "button" at bounding box center [95, 79] width 7 height 5
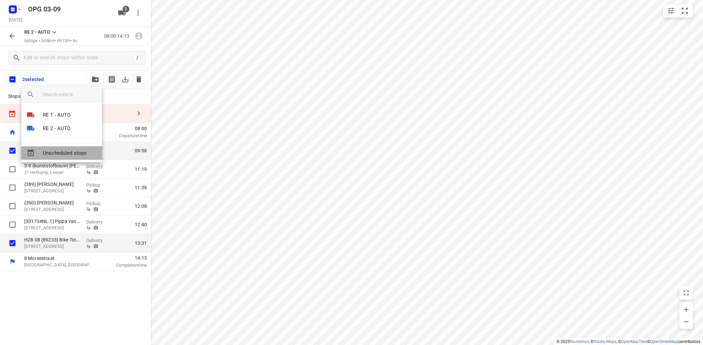
click at [63, 157] on span "Unscheduled stops" at bounding box center [70, 153] width 54 height 8
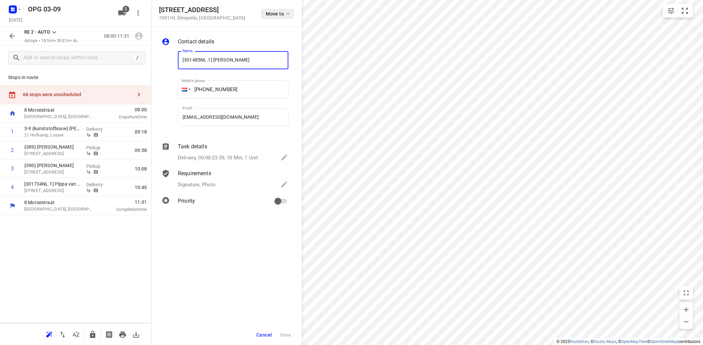
click at [288, 15] on icon "button" at bounding box center [287, 13] width 5 height 5
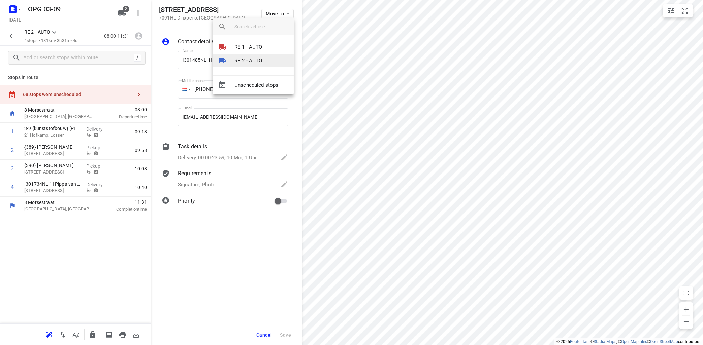
click at [257, 62] on p "RE 2 - AUTO" at bounding box center [248, 61] width 28 height 8
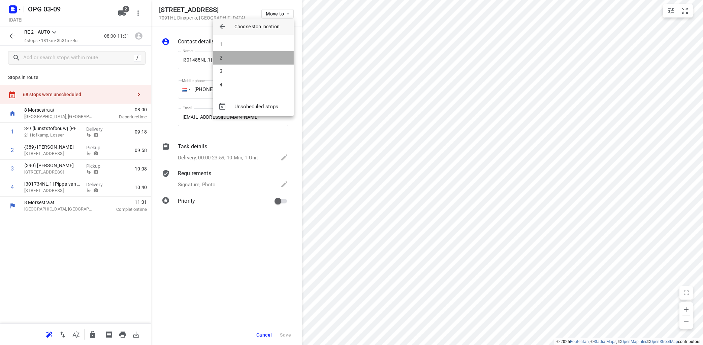
drag, startPoint x: 258, startPoint y: 57, endPoint x: 271, endPoint y: 57, distance: 13.1
click at [259, 57] on li "2" at bounding box center [253, 57] width 81 height 13
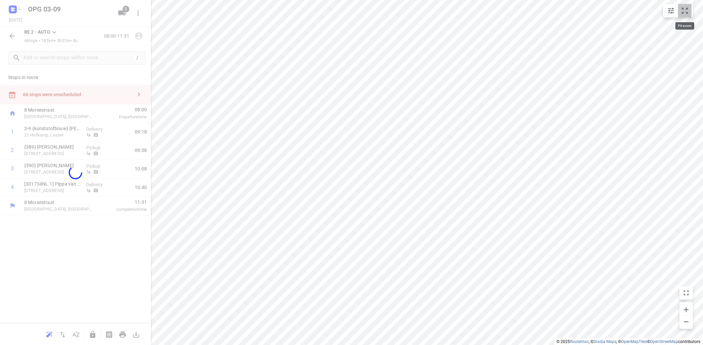
click at [683, 12] on icon "small contained button group" at bounding box center [684, 11] width 8 height 8
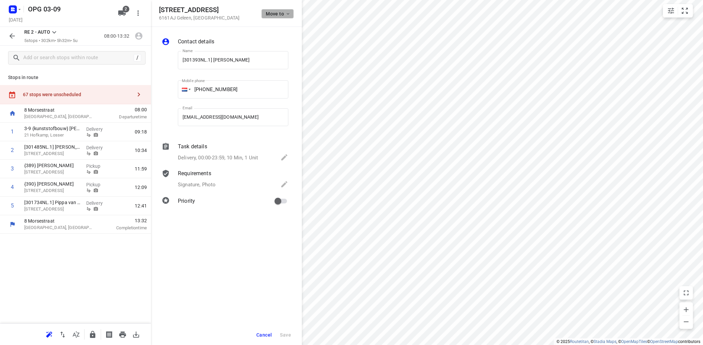
click at [291, 15] on button "Move to" at bounding box center [277, 13] width 32 height 9
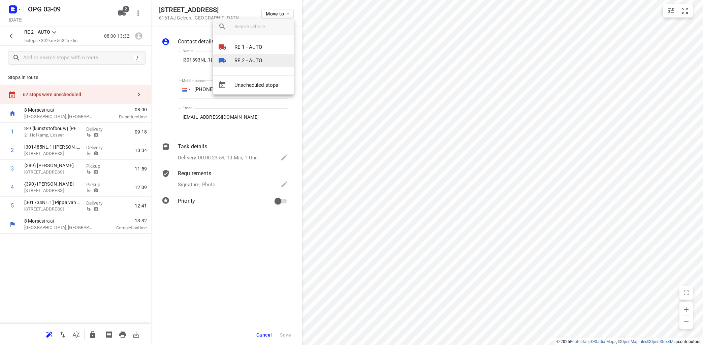
click at [262, 64] on p "RE 2 - AUTO" at bounding box center [248, 61] width 28 height 8
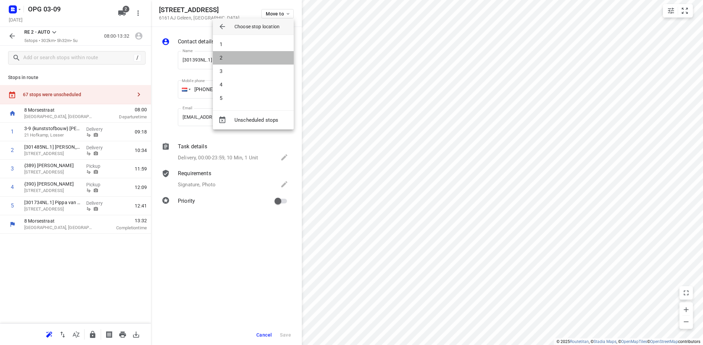
drag, startPoint x: 264, startPoint y: 62, endPoint x: 273, endPoint y: 55, distance: 11.0
click at [266, 60] on li "2" at bounding box center [253, 57] width 81 height 13
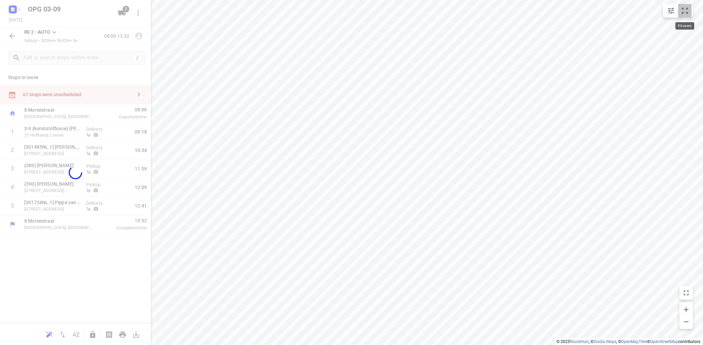
click at [682, 16] on button "small contained button group" at bounding box center [684, 10] width 13 height 13
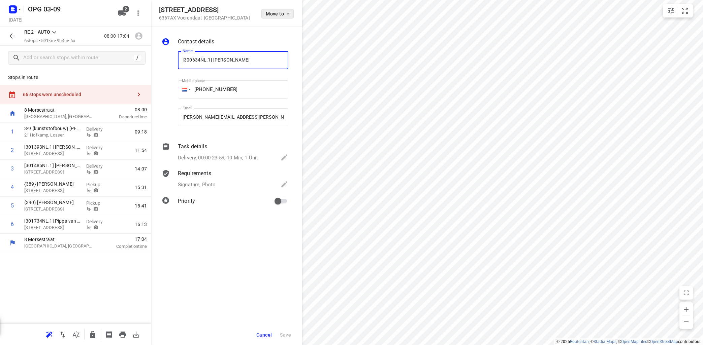
click at [286, 14] on icon "button" at bounding box center [287, 13] width 5 height 5
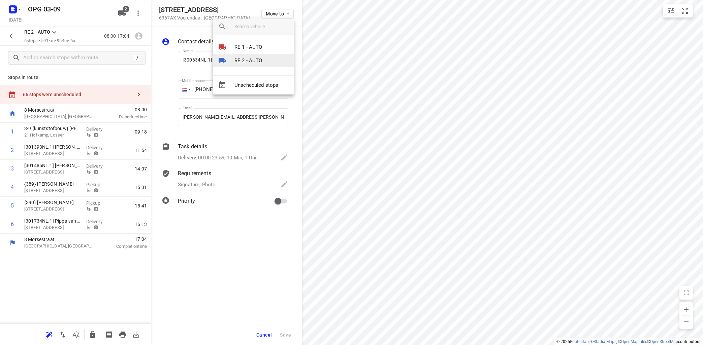
click at [258, 59] on p "RE 2 - AUTO" at bounding box center [248, 61] width 28 height 8
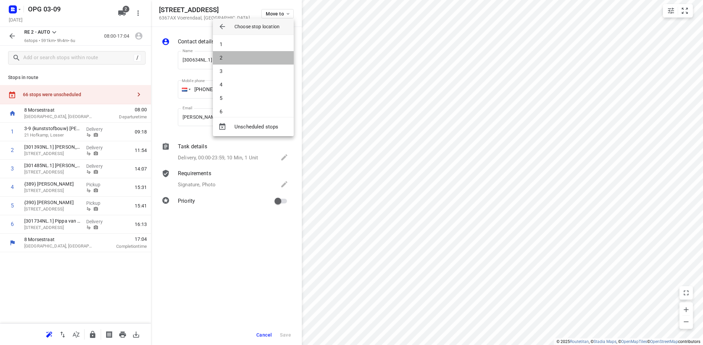
click at [258, 59] on li "2" at bounding box center [253, 57] width 81 height 13
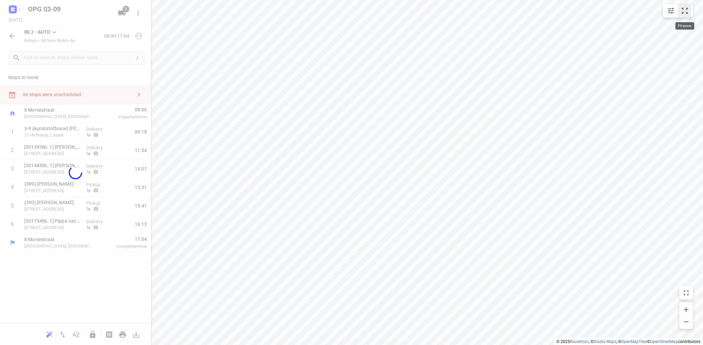
click at [689, 11] on button "small contained button group" at bounding box center [684, 10] width 13 height 13
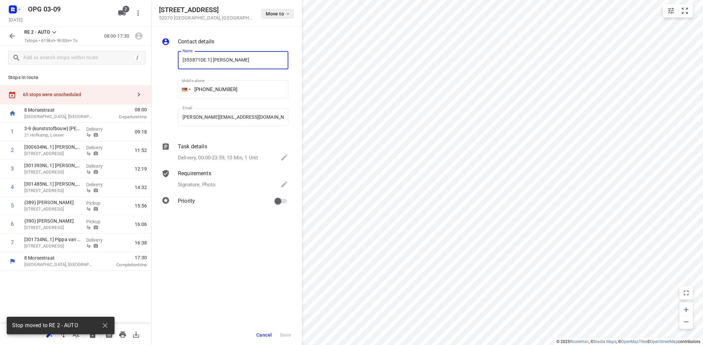
click at [287, 9] on button "Move to" at bounding box center [277, 13] width 32 height 9
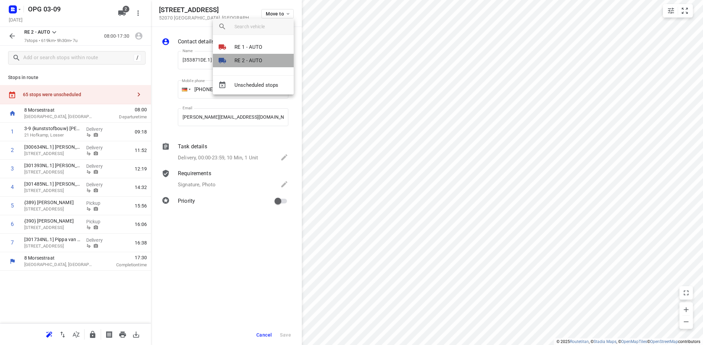
click at [248, 62] on p "RE 2 - AUTO" at bounding box center [248, 61] width 28 height 8
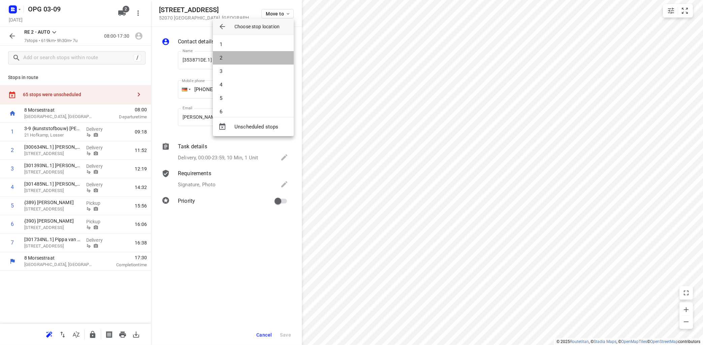
click at [248, 62] on li "2" at bounding box center [253, 57] width 81 height 13
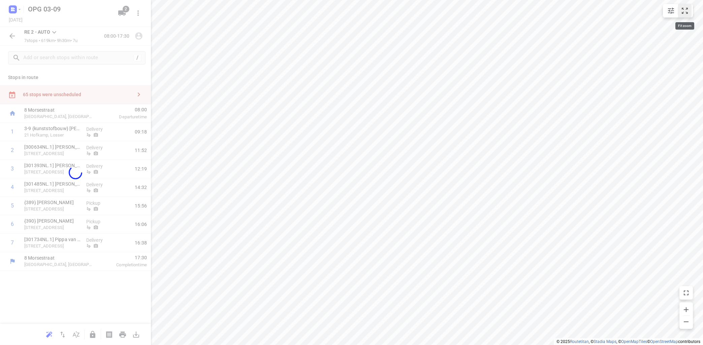
click at [687, 9] on icon "small contained button group" at bounding box center [684, 11] width 8 height 8
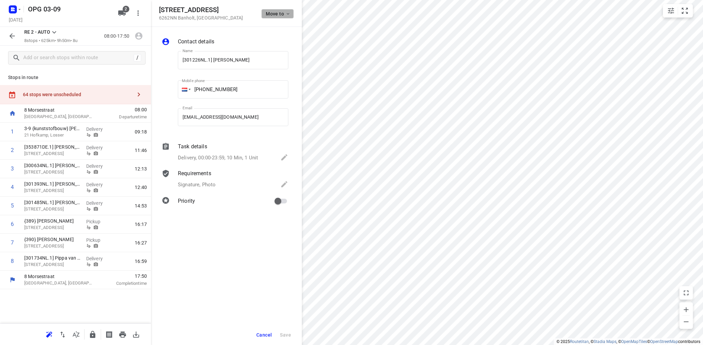
click at [285, 16] on span "Move to" at bounding box center [278, 13] width 25 height 5
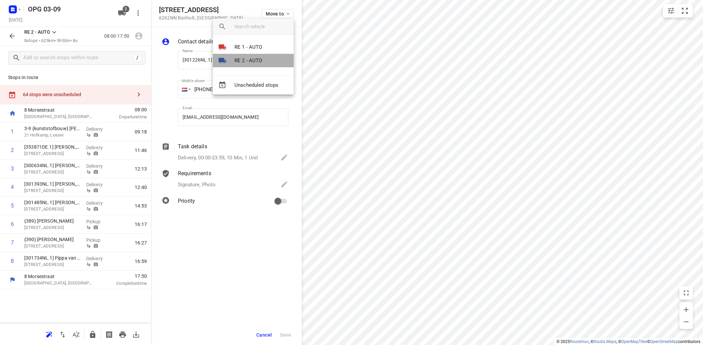
click at [261, 58] on p "RE 2 - AUTO" at bounding box center [248, 61] width 28 height 8
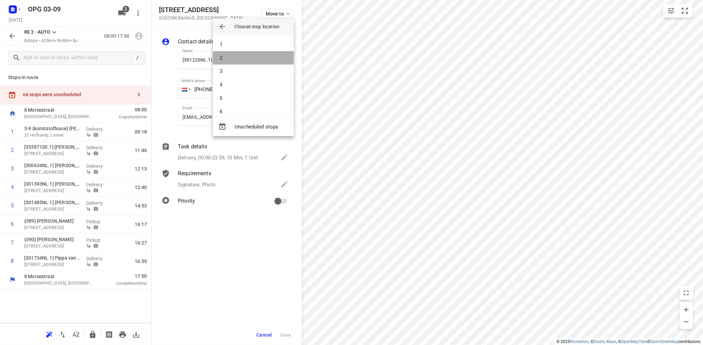
click at [262, 57] on li "2" at bounding box center [253, 57] width 81 height 13
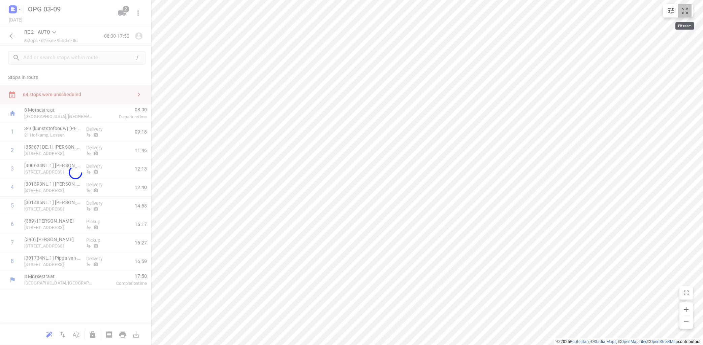
click at [686, 12] on icon "small contained button group" at bounding box center [684, 11] width 8 height 8
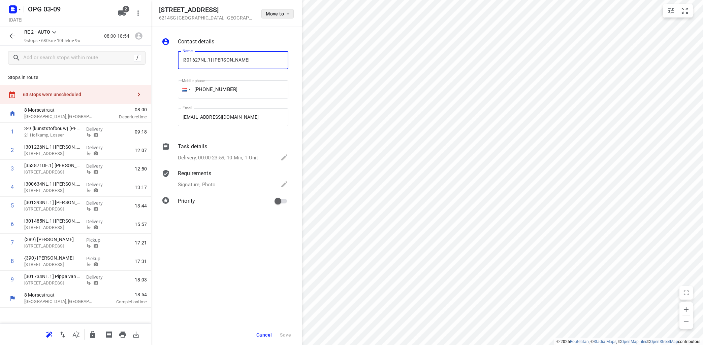
click at [289, 13] on icon "button" at bounding box center [288, 14] width 3 height 2
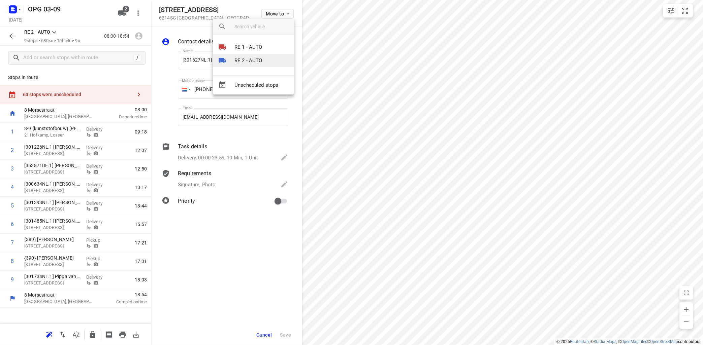
click at [265, 62] on li "RE 2 - AUTO" at bounding box center [253, 60] width 81 height 13
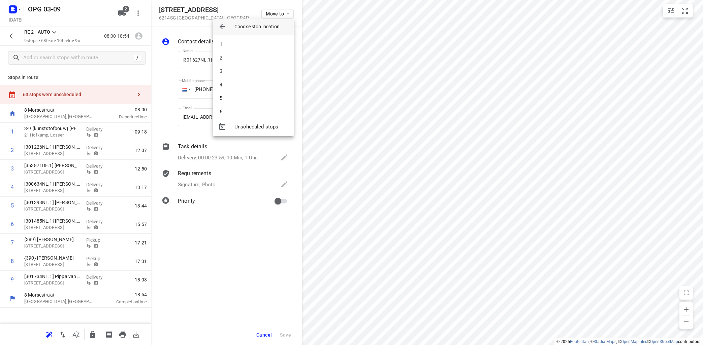
click at [265, 62] on li "2" at bounding box center [253, 57] width 81 height 13
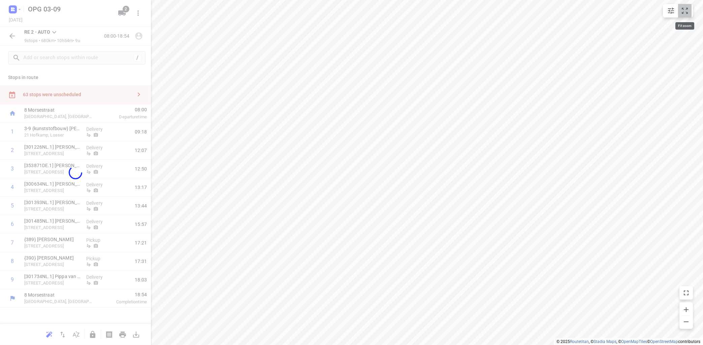
click at [684, 12] on icon "small contained button group" at bounding box center [684, 11] width 8 height 8
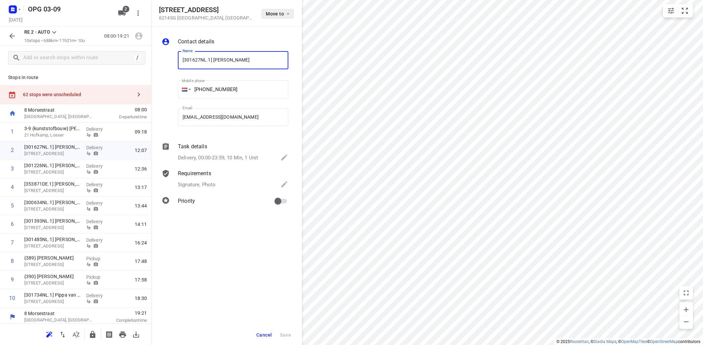
click at [290, 13] on icon "button" at bounding box center [287, 13] width 5 height 5
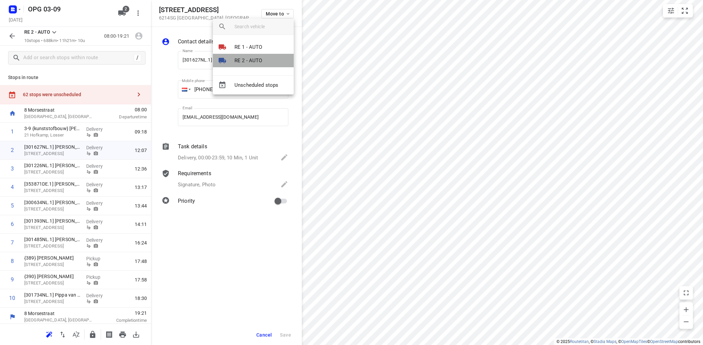
click at [256, 62] on p "RE 2 - AUTO" at bounding box center [248, 61] width 28 height 8
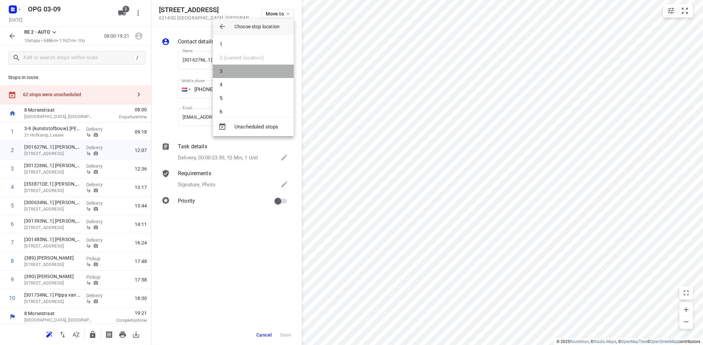
click at [259, 67] on li "3" at bounding box center [253, 71] width 81 height 13
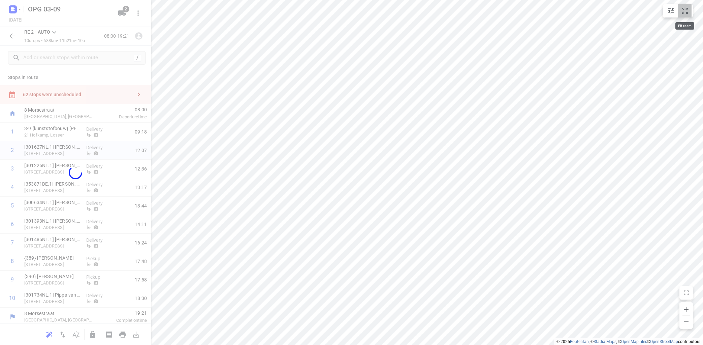
click at [687, 11] on icon "small contained button group" at bounding box center [684, 11] width 8 height 8
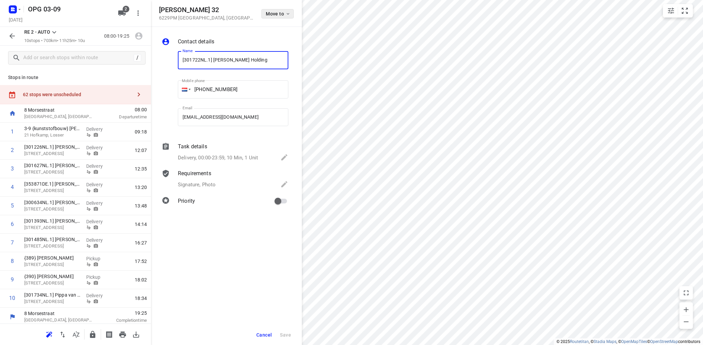
click at [282, 16] on span "Move to" at bounding box center [278, 13] width 25 height 5
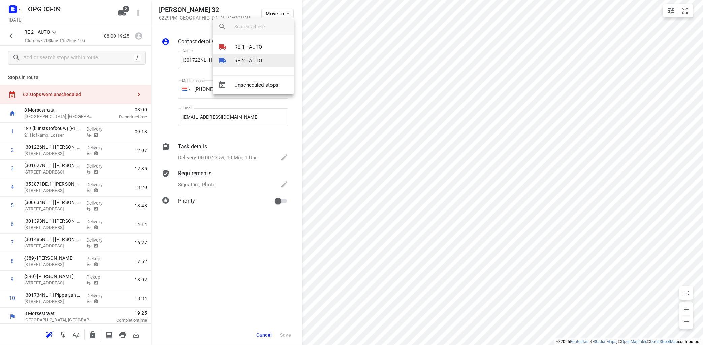
click at [264, 58] on li "RE 2 - AUTO" at bounding box center [253, 60] width 81 height 13
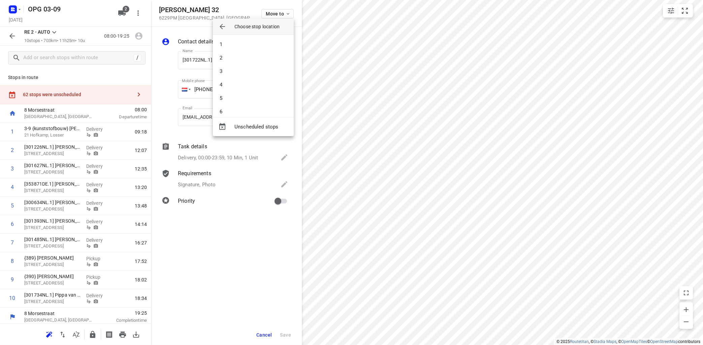
click at [264, 58] on li "2" at bounding box center [253, 57] width 81 height 13
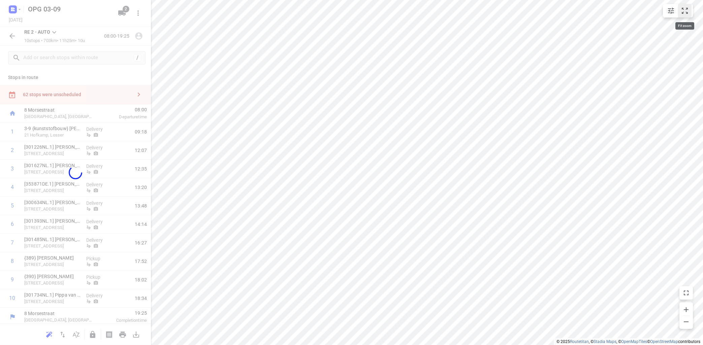
click at [686, 9] on icon "small contained button group" at bounding box center [684, 11] width 6 height 6
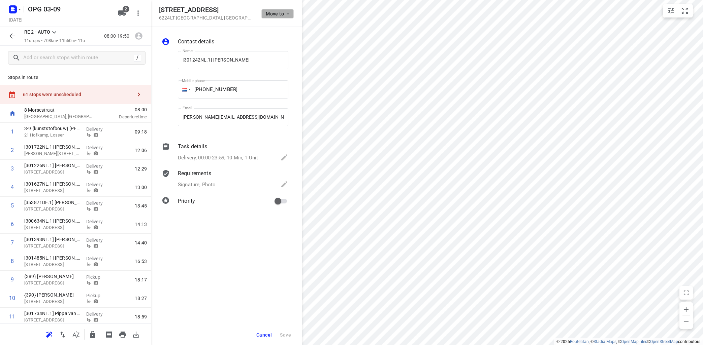
click at [284, 14] on span "Move to" at bounding box center [278, 13] width 25 height 5
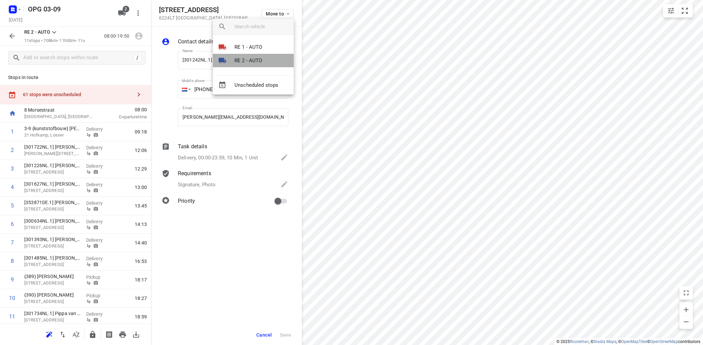
click at [264, 60] on li "RE 2 - AUTO" at bounding box center [253, 60] width 81 height 13
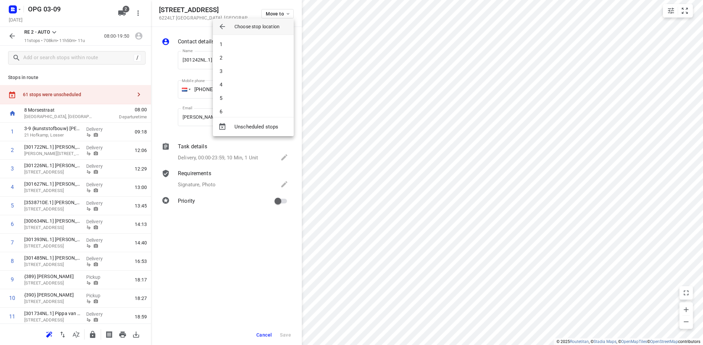
click at [264, 60] on li "2" at bounding box center [253, 57] width 81 height 13
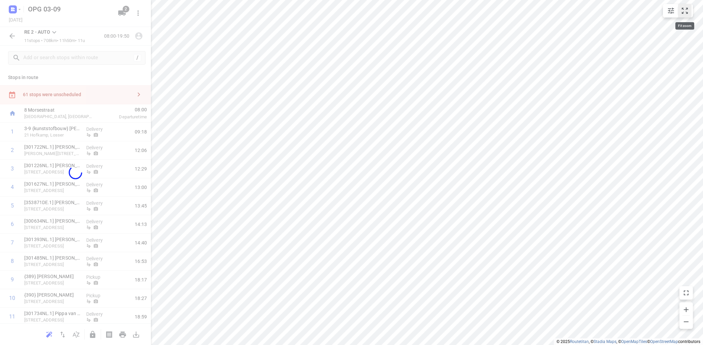
click at [682, 7] on icon "small contained button group" at bounding box center [684, 11] width 8 height 8
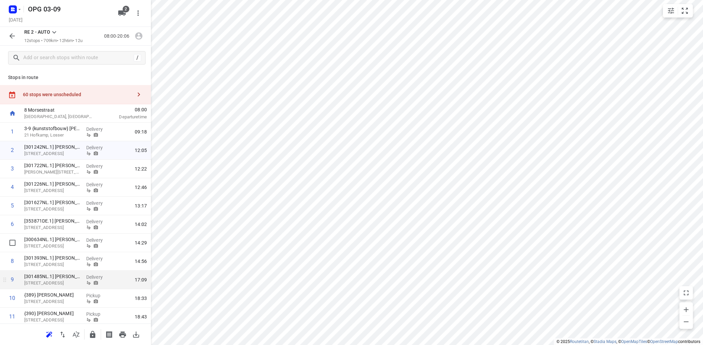
scroll to position [40, 0]
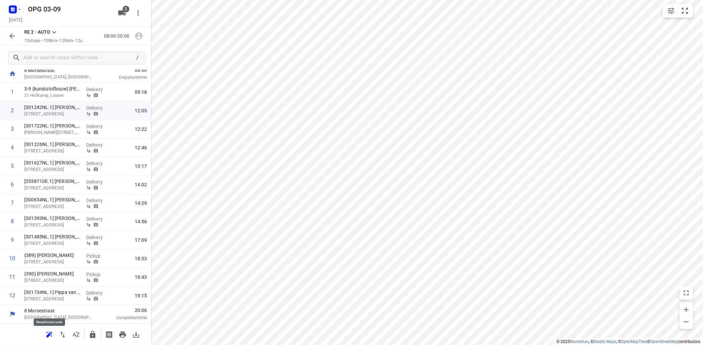
click at [51, 333] on icon "button" at bounding box center [49, 335] width 8 height 8
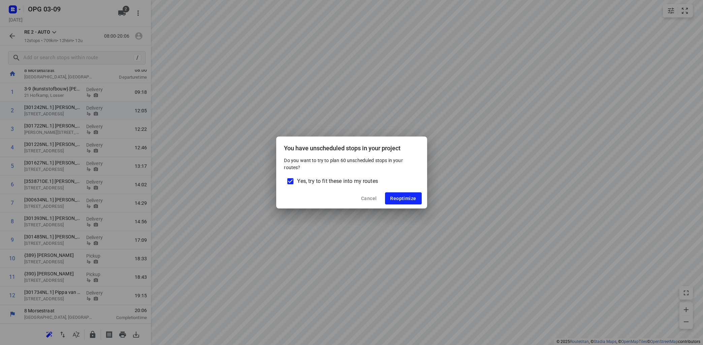
click at [289, 182] on input "Yes, try to fit these into my routes" at bounding box center [290, 181] width 14 height 14
click at [405, 197] on span "Reoptimize" at bounding box center [403, 198] width 26 height 5
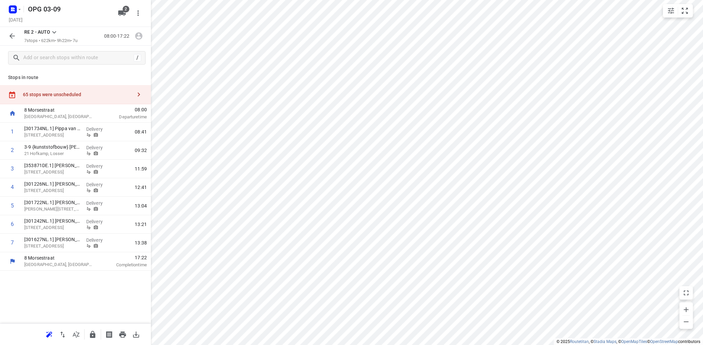
scroll to position [0, 0]
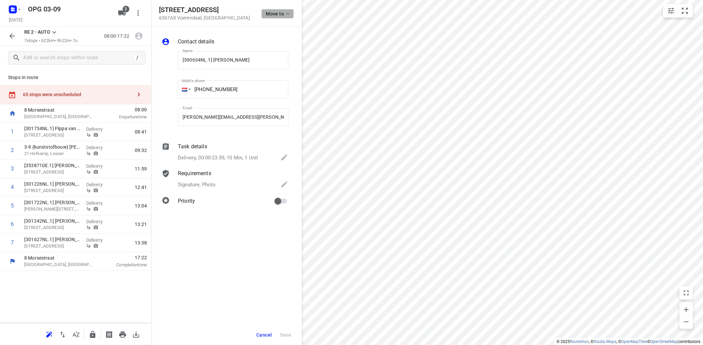
click at [287, 13] on icon "button" at bounding box center [288, 14] width 3 height 2
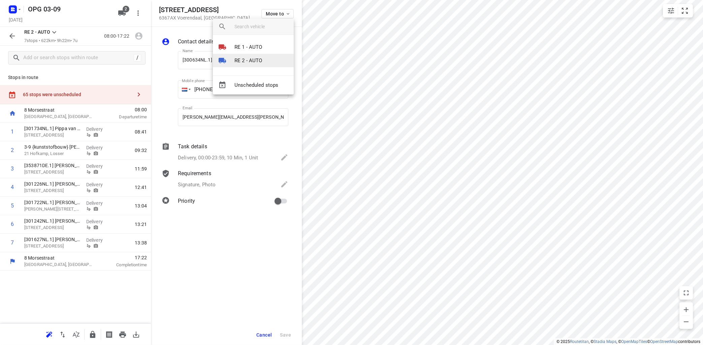
click at [247, 62] on p "RE 2 - AUTO" at bounding box center [248, 61] width 28 height 8
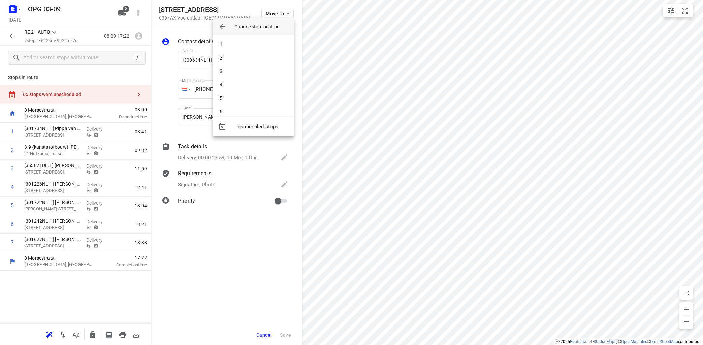
click at [241, 87] on li "4" at bounding box center [253, 84] width 81 height 13
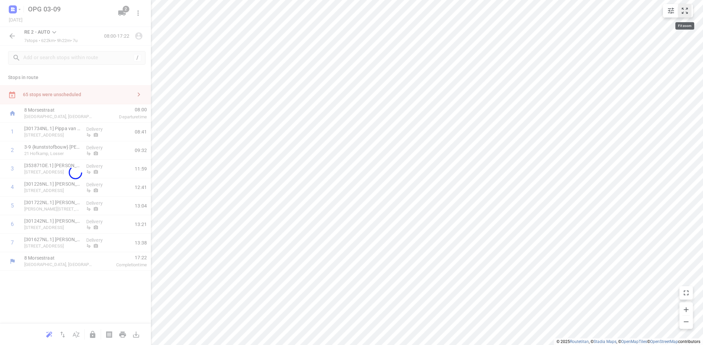
click at [685, 12] on icon "small contained button group" at bounding box center [684, 11] width 8 height 8
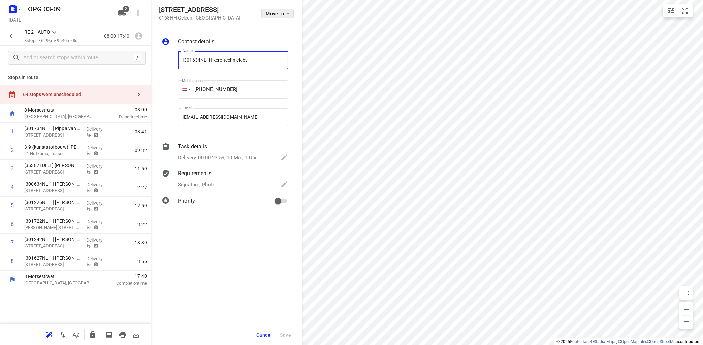
click at [288, 13] on icon "button" at bounding box center [287, 13] width 5 height 5
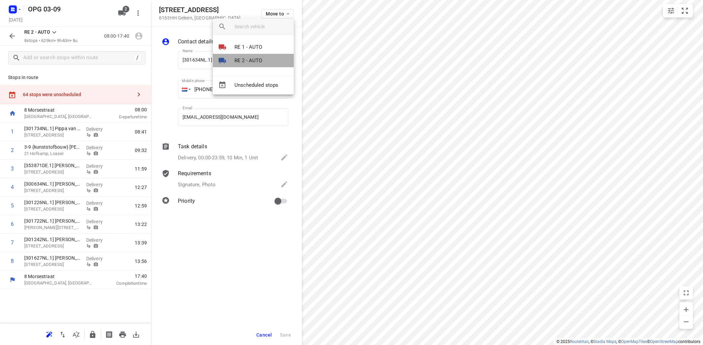
click at [250, 62] on p "RE 2 - AUTO" at bounding box center [248, 61] width 28 height 8
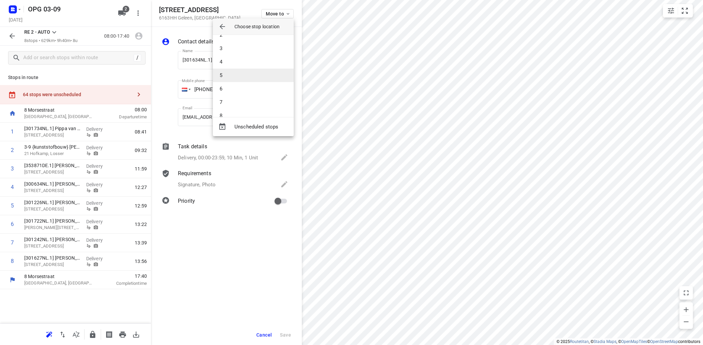
scroll to position [33, 0]
click at [251, 102] on li "8" at bounding box center [253, 105] width 81 height 13
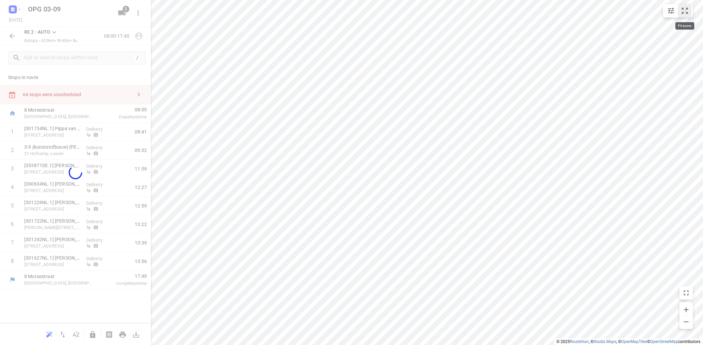
click at [682, 9] on icon "small contained button group" at bounding box center [684, 11] width 8 height 8
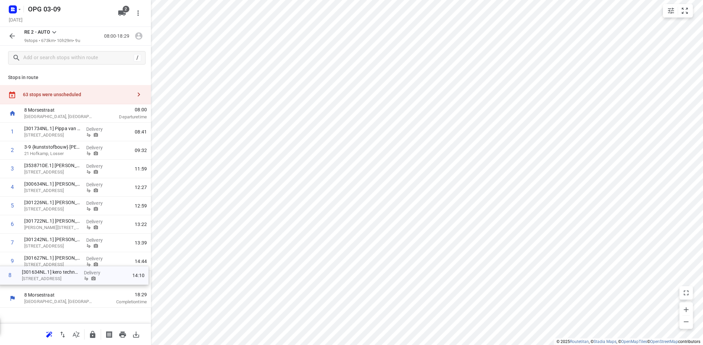
drag, startPoint x: 60, startPoint y: 262, endPoint x: 58, endPoint y: 278, distance: 16.0
click at [58, 278] on div "1 [301734NL.1] Pippa van Rechteren [PERSON_NAME] 15, Kloosterhaar Delivery 08:4…" at bounding box center [75, 206] width 151 height 167
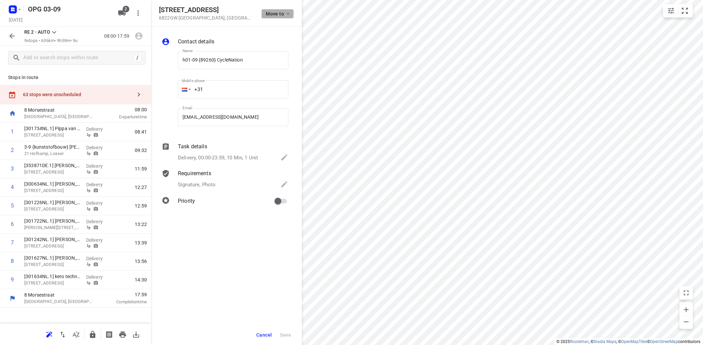
click at [286, 13] on icon "button" at bounding box center [287, 13] width 5 height 5
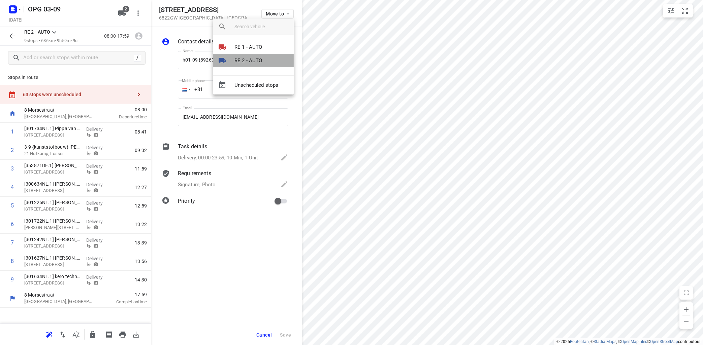
click at [247, 59] on p "RE 2 - AUTO" at bounding box center [248, 61] width 28 height 8
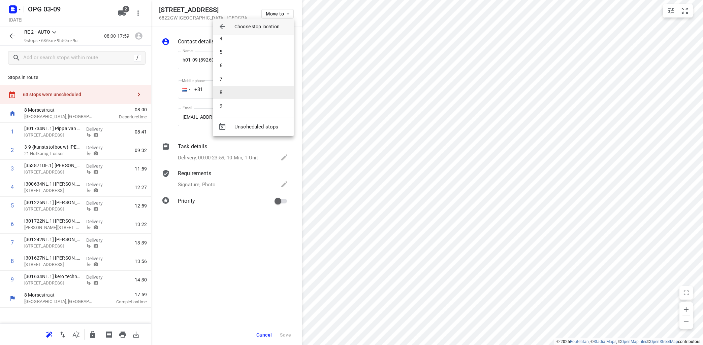
scroll to position [47, 0]
drag, startPoint x: 242, startPoint y: 103, endPoint x: 271, endPoint y: 101, distance: 29.1
click at [244, 103] on li "9" at bounding box center [253, 105] width 81 height 13
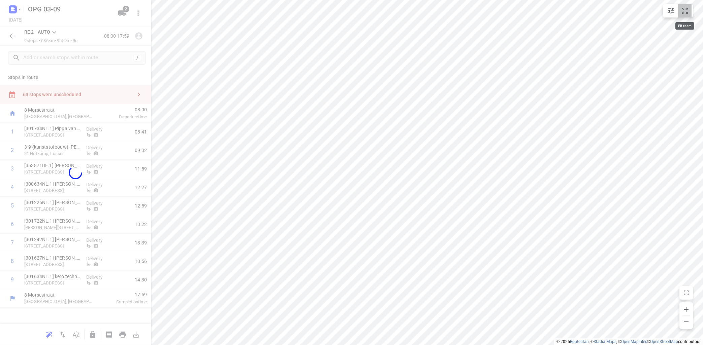
click at [684, 10] on icon "small contained button group" at bounding box center [684, 11] width 8 height 8
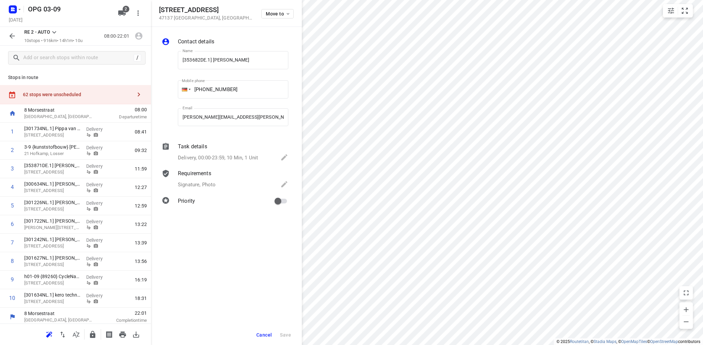
drag, startPoint x: 292, startPoint y: 7, endPoint x: 297, endPoint y: 19, distance: 13.3
click at [293, 6] on div "[STREET_ADDRESS] Move to" at bounding box center [226, 13] width 151 height 27
click at [281, 17] on button "Move to" at bounding box center [277, 13] width 32 height 9
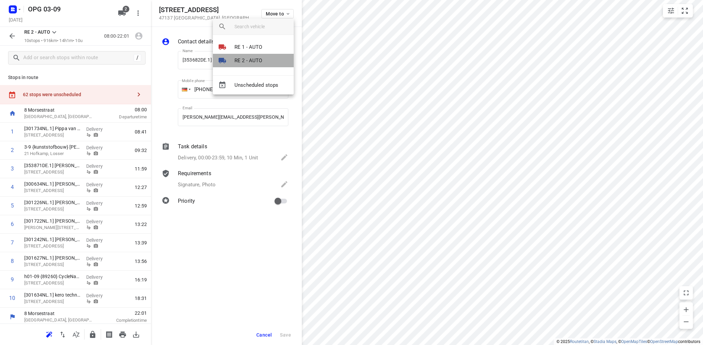
click at [261, 60] on p "RE 2 - AUTO" at bounding box center [248, 61] width 28 height 8
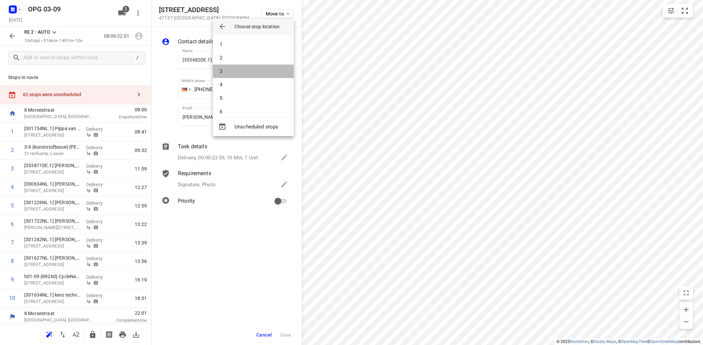
click at [256, 73] on li "3" at bounding box center [253, 71] width 81 height 13
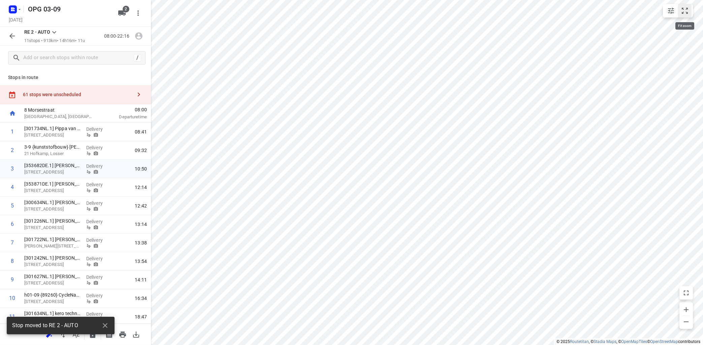
click at [686, 8] on icon "small contained button group" at bounding box center [684, 11] width 8 height 8
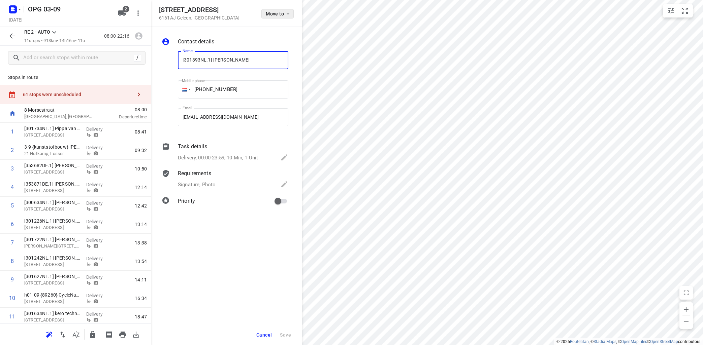
click at [289, 15] on icon "button" at bounding box center [287, 13] width 5 height 5
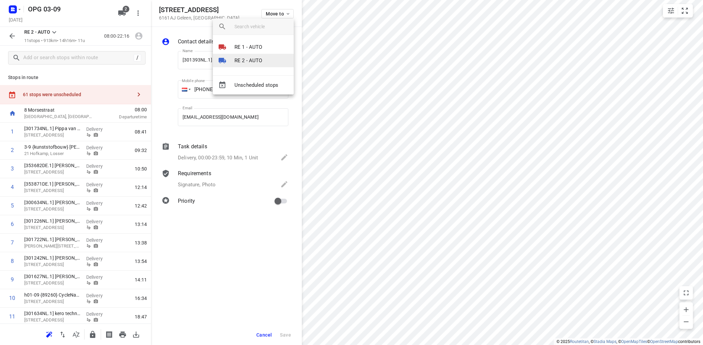
click at [260, 62] on p "RE 2 - AUTO" at bounding box center [248, 61] width 28 height 8
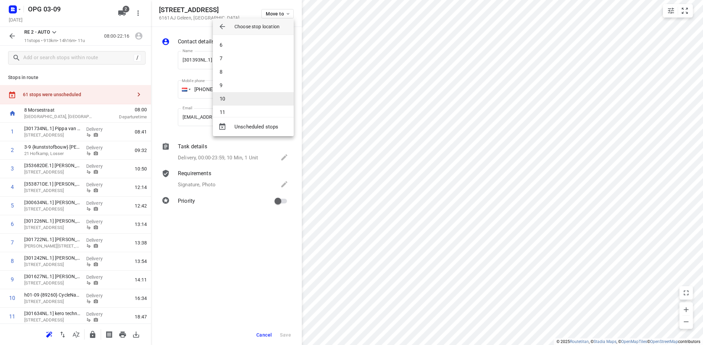
scroll to position [74, 0]
click at [259, 89] on li "10" at bounding box center [253, 91] width 81 height 13
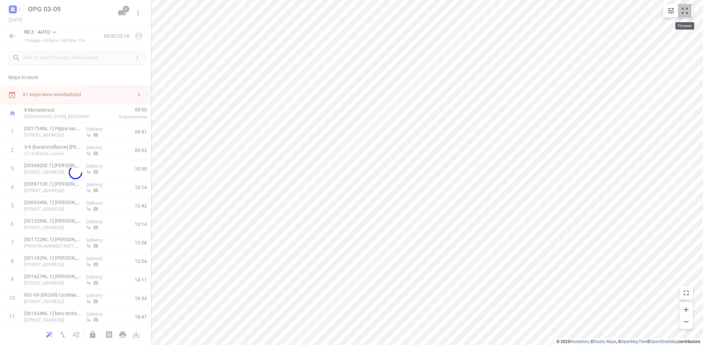
click at [682, 10] on icon "small contained button group" at bounding box center [684, 11] width 8 height 8
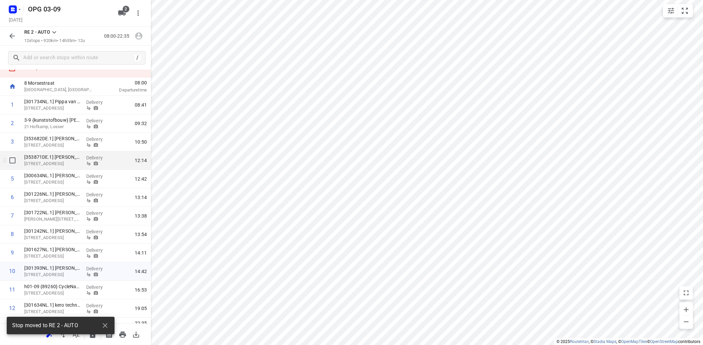
scroll to position [40, 0]
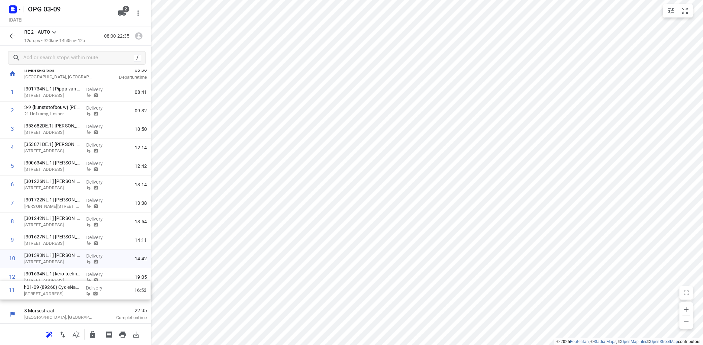
drag, startPoint x: 70, startPoint y: 277, endPoint x: 72, endPoint y: 293, distance: 15.5
click at [72, 293] on div "1 [301734NL.1] Pippa van Rechteren [PERSON_NAME] 15, Kloosterhaar Delivery 08:4…" at bounding box center [75, 194] width 151 height 222
click at [136, 34] on icon "button" at bounding box center [138, 36] width 7 height 7
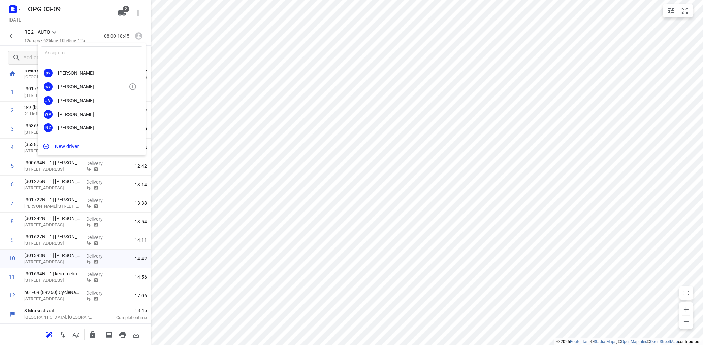
scroll to position [125, 0]
click at [78, 128] on div "[PERSON_NAME]" at bounding box center [93, 126] width 71 height 5
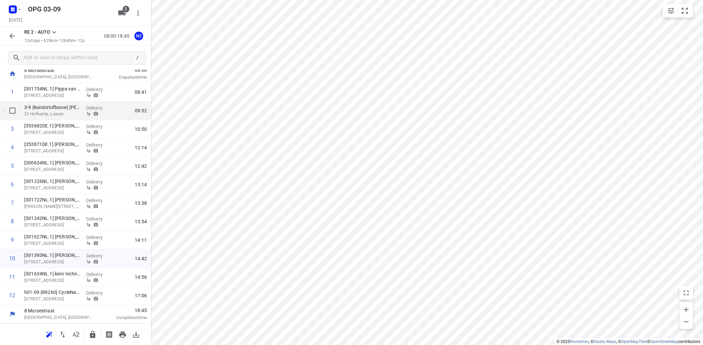
scroll to position [0, 0]
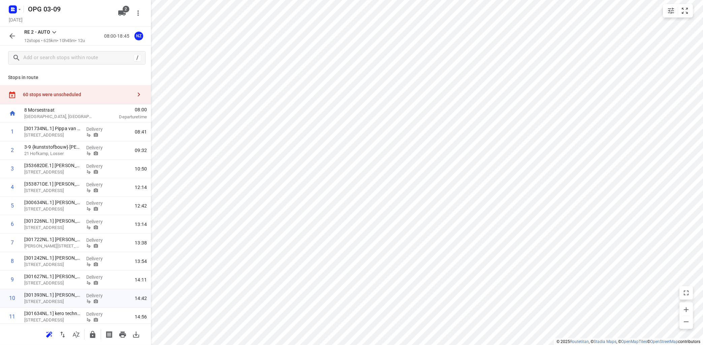
click at [56, 31] on icon at bounding box center [54, 32] width 8 height 8
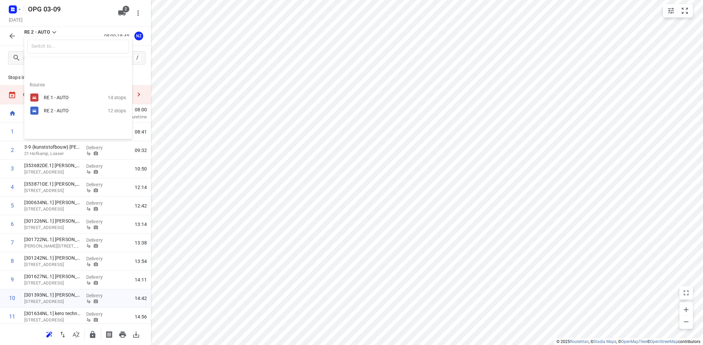
drag, startPoint x: 211, startPoint y: 53, endPoint x: 90, endPoint y: 6, distance: 129.3
click at [211, 52] on div at bounding box center [351, 172] width 703 height 345
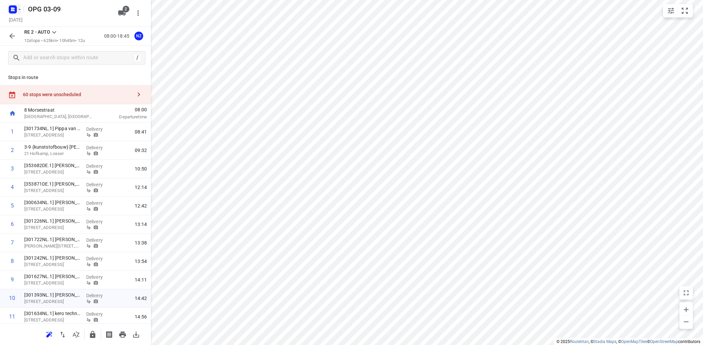
click at [19, 7] on icon "button" at bounding box center [19, 9] width 5 height 5
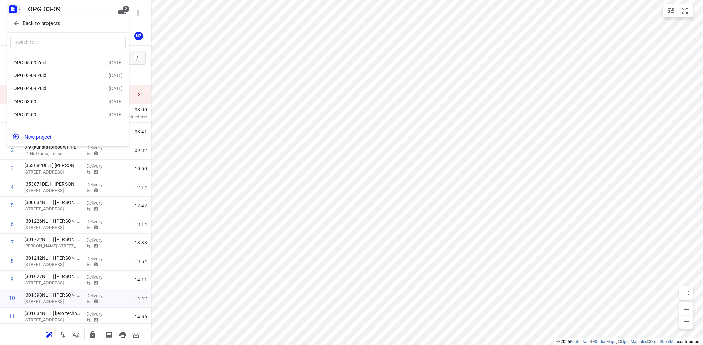
click at [36, 114] on div "OPG 02-09" at bounding box center [51, 114] width 77 height 5
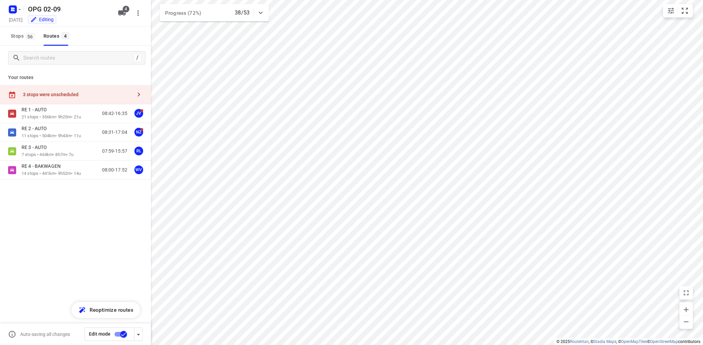
click at [137, 92] on icon "button" at bounding box center [139, 95] width 8 height 8
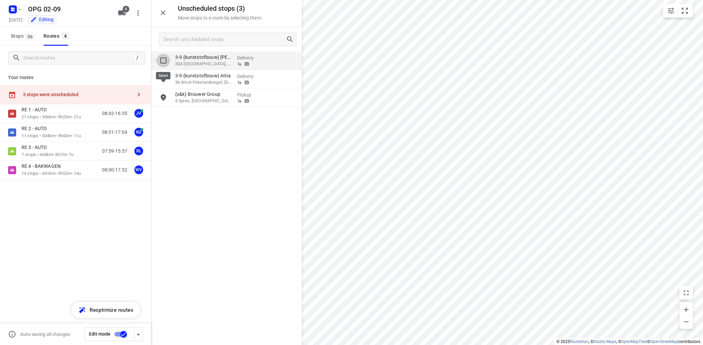
click at [164, 61] on input "grid" at bounding box center [163, 60] width 13 height 13
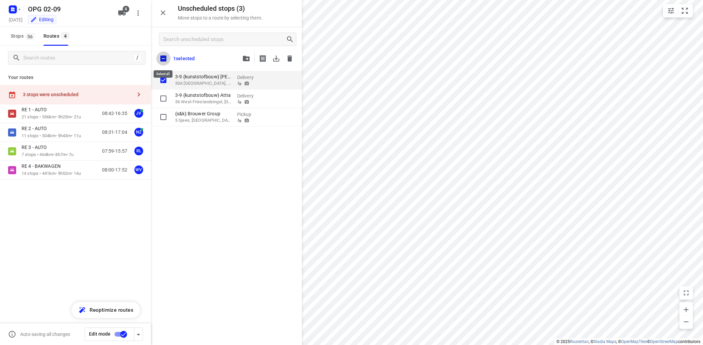
click at [165, 57] on input "checkbox" at bounding box center [163, 59] width 14 height 14
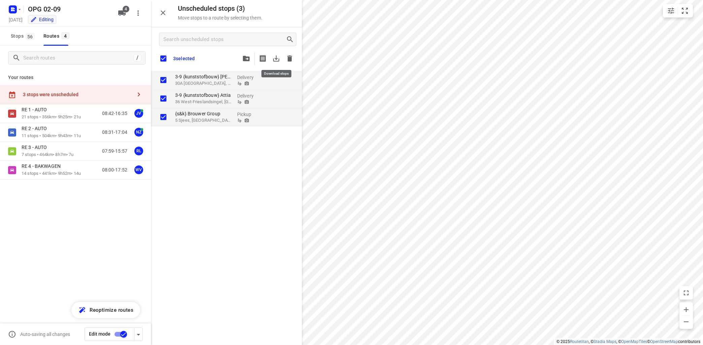
click at [274, 58] on icon "button" at bounding box center [276, 59] width 8 height 8
click at [20, 7] on icon "button" at bounding box center [19, 9] width 5 height 5
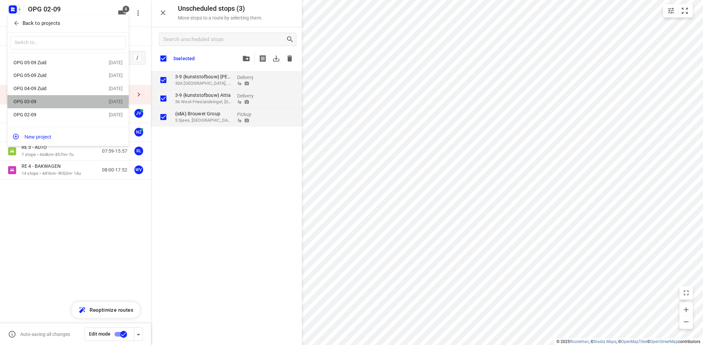
click at [40, 104] on div "OPG 03-09" at bounding box center [51, 101] width 77 height 5
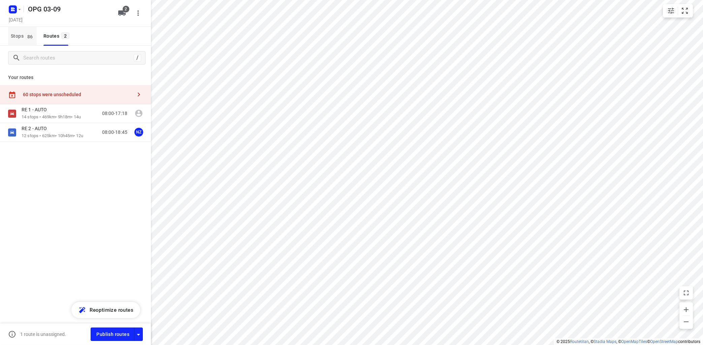
click at [23, 33] on span "Stops 86" at bounding box center [24, 36] width 26 height 8
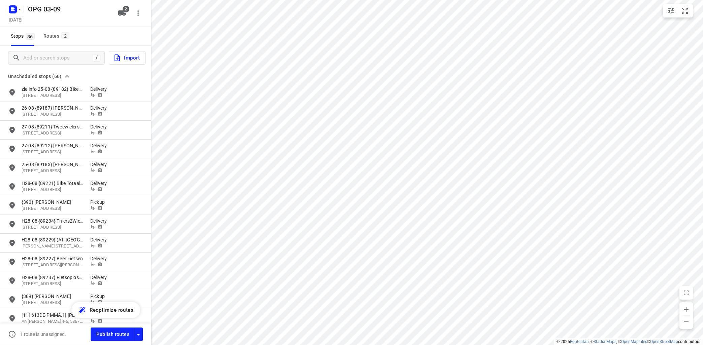
click at [133, 62] on button "Import" at bounding box center [127, 57] width 37 height 13
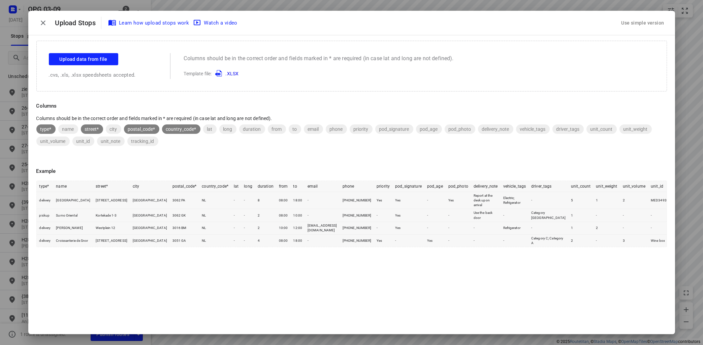
click at [652, 20] on div "Use simple version" at bounding box center [642, 23] width 45 height 11
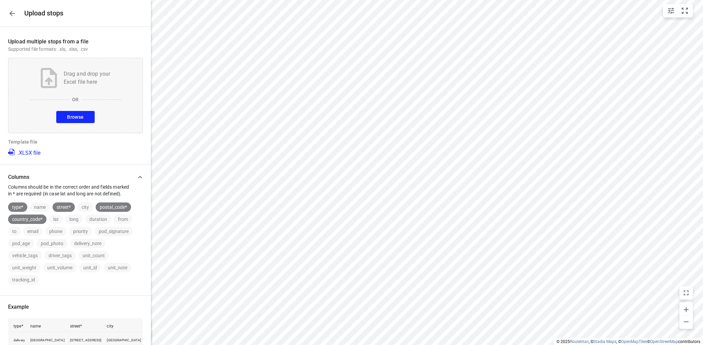
click at [78, 115] on span "Browse" at bounding box center [75, 117] width 16 height 8
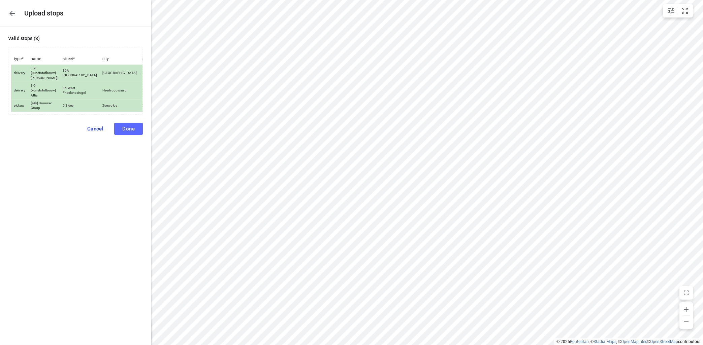
click at [127, 132] on span "Done" at bounding box center [128, 129] width 12 height 6
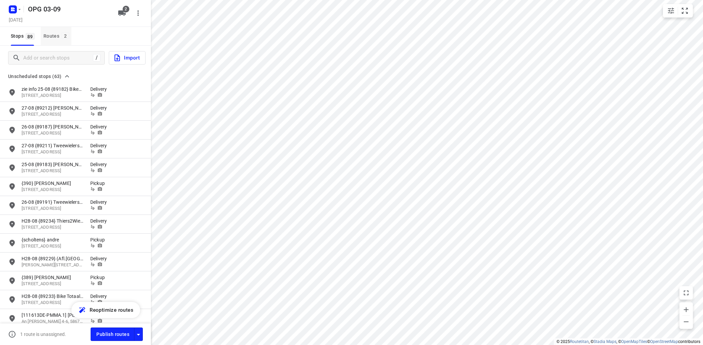
click at [63, 36] on span "2" at bounding box center [65, 35] width 8 height 7
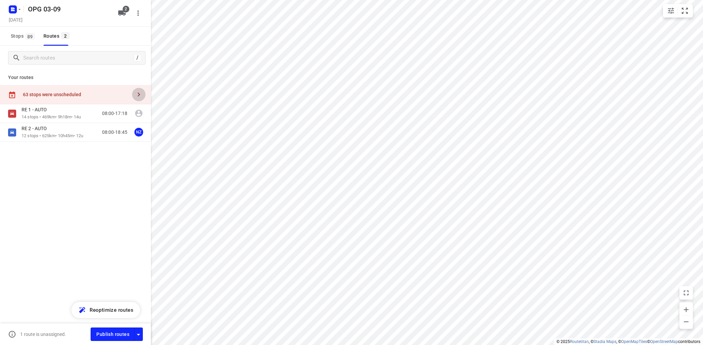
click at [139, 93] on icon "button" at bounding box center [139, 95] width 8 height 8
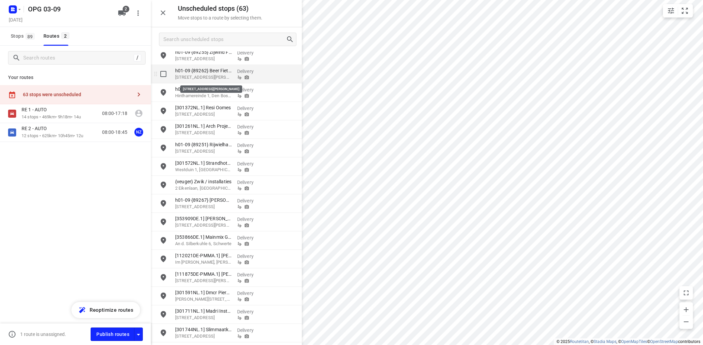
scroll to position [874, 0]
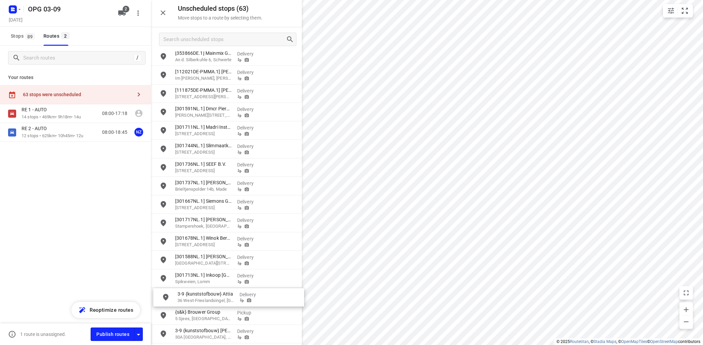
drag, startPoint x: 226, startPoint y: 315, endPoint x: 225, endPoint y: 292, distance: 23.2
click at [66, 111] on div "RE 1 - AUTO" at bounding box center [51, 110] width 59 height 7
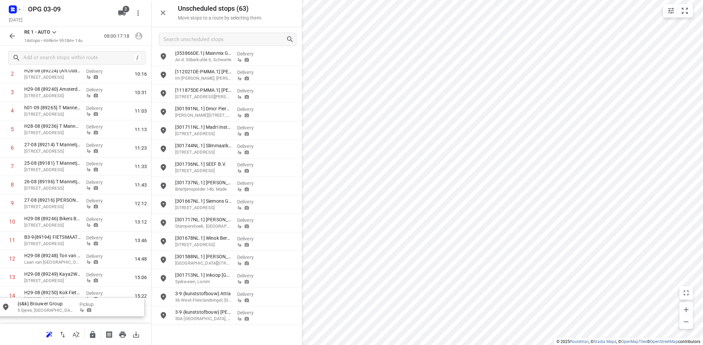
scroll to position [95, 0]
drag, startPoint x: 199, startPoint y: 300, endPoint x: 39, endPoint y: 293, distance: 160.1
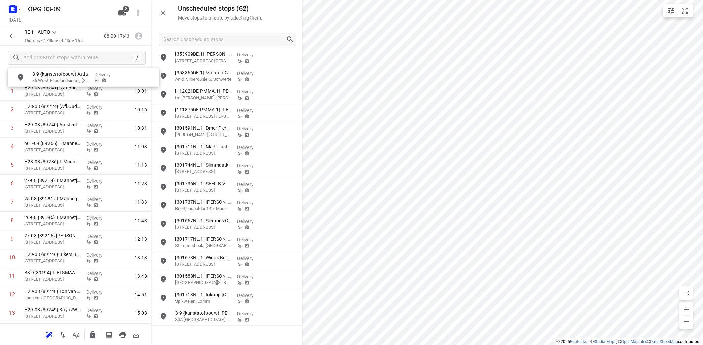
scroll to position [0, 0]
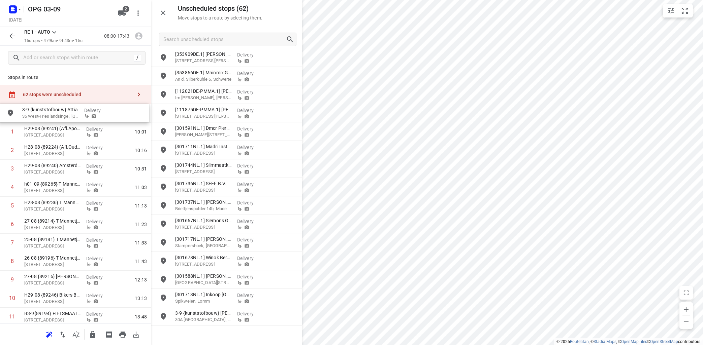
drag, startPoint x: 225, startPoint y: 315, endPoint x: 71, endPoint y: 109, distance: 256.7
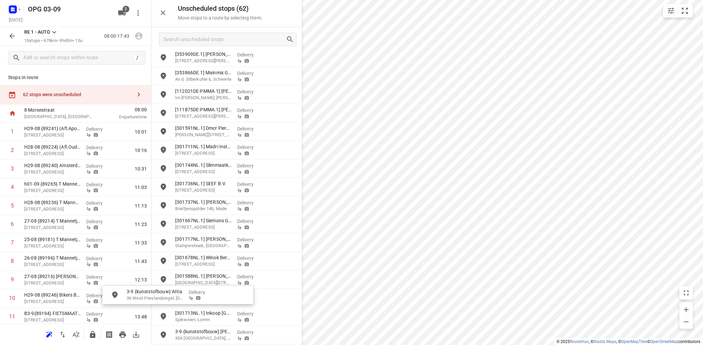
scroll to position [0, 0]
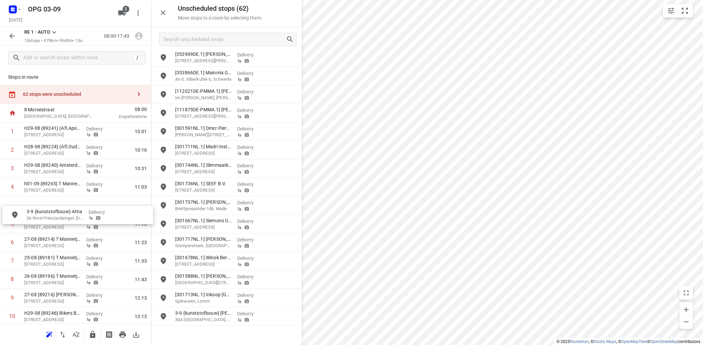
drag, startPoint x: 199, startPoint y: 316, endPoint x: 32, endPoint y: 189, distance: 210.2
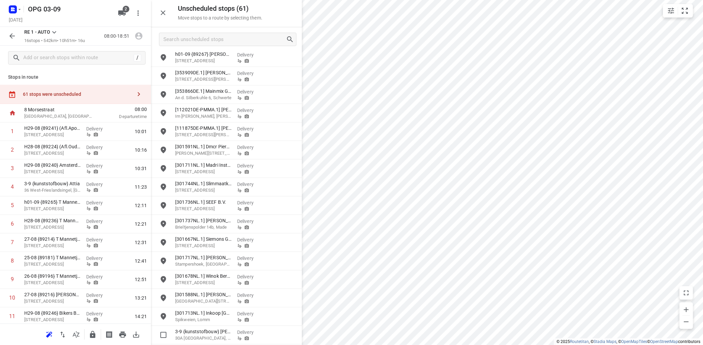
scroll to position [1, 0]
drag, startPoint x: 205, startPoint y: 335, endPoint x: 66, endPoint y: 221, distance: 180.1
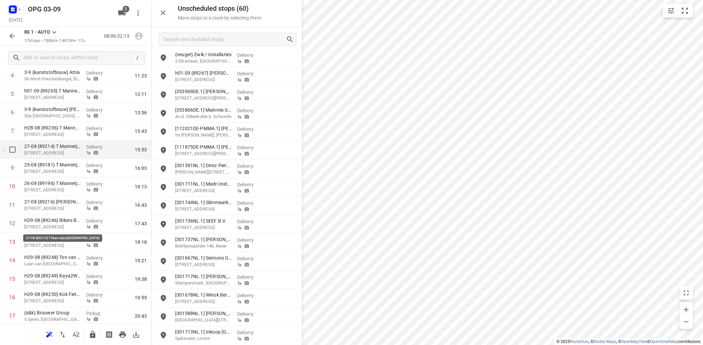
scroll to position [132, 0]
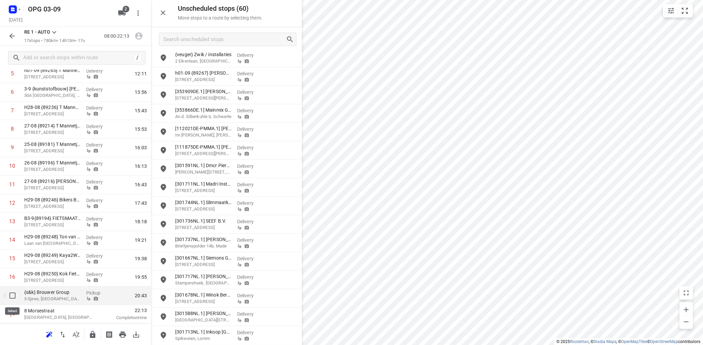
click at [13, 296] on input "checkbox" at bounding box center [12, 295] width 13 height 13
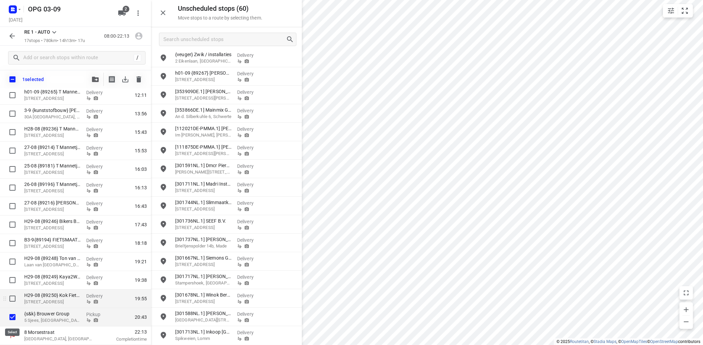
scroll to position [130, 0]
click at [96, 79] on icon "button" at bounding box center [95, 79] width 7 height 5
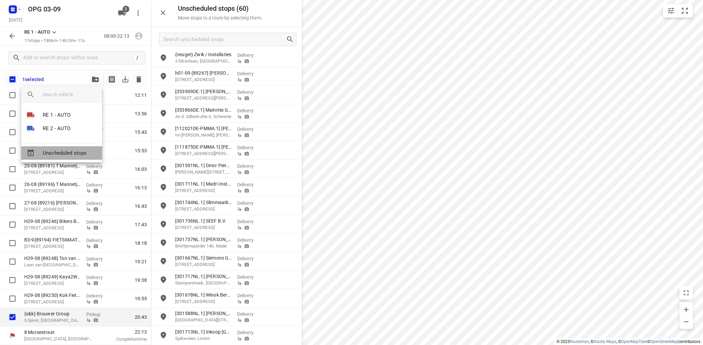
click at [73, 157] on span "Unscheduled stops" at bounding box center [70, 153] width 54 height 8
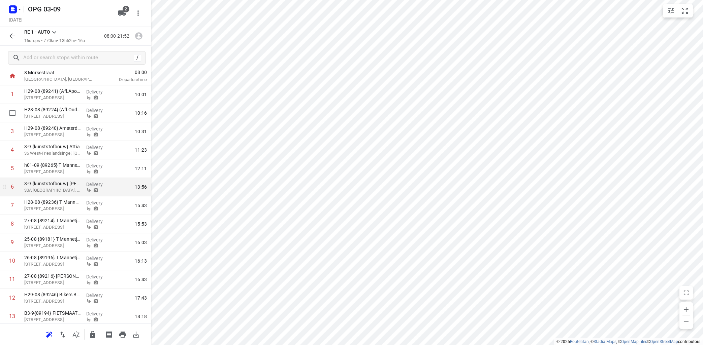
scroll to position [0, 0]
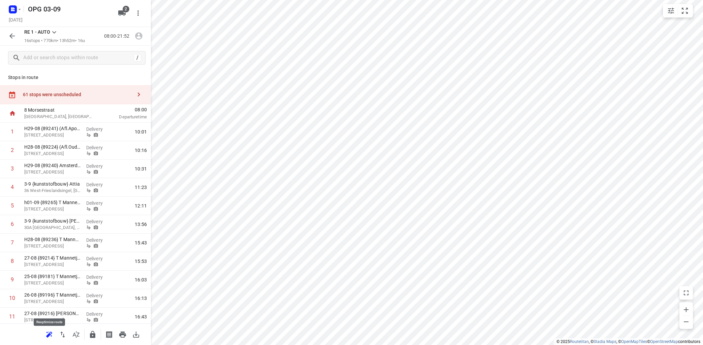
click at [50, 335] on icon "button" at bounding box center [49, 334] width 6 height 5
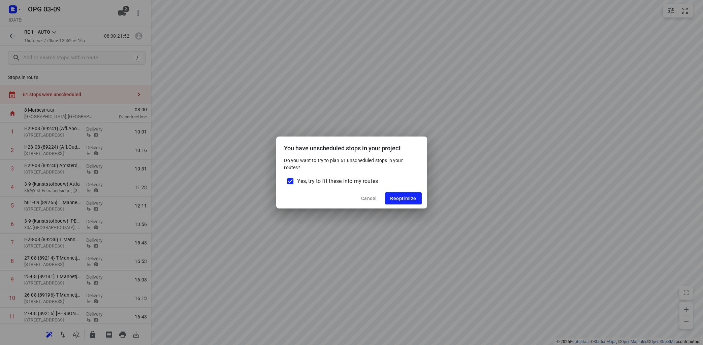
drag, startPoint x: 293, startPoint y: 182, endPoint x: 298, endPoint y: 182, distance: 5.8
click at [293, 181] on input "Yes, try to fit these into my routes" at bounding box center [290, 181] width 14 height 14
click at [408, 199] on span "Reoptimize" at bounding box center [403, 198] width 26 height 5
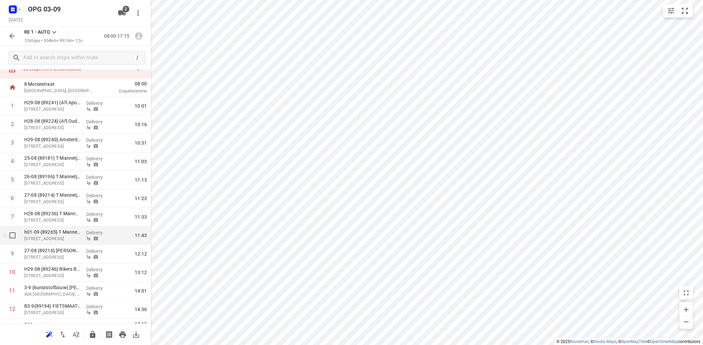
scroll to position [40, 0]
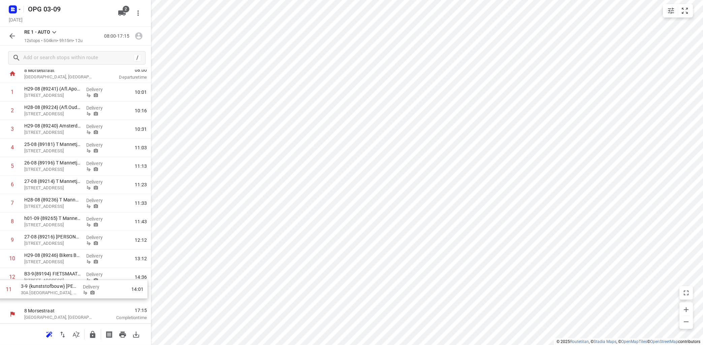
drag, startPoint x: 61, startPoint y: 276, endPoint x: 57, endPoint y: 293, distance: 17.2
click at [57, 293] on div "1 H29-08 {89241} (Afl.Apollobuurt) [GEOGRAPHIC_DATA][STREET_ADDRESS] Delivery 1…" at bounding box center [75, 194] width 151 height 222
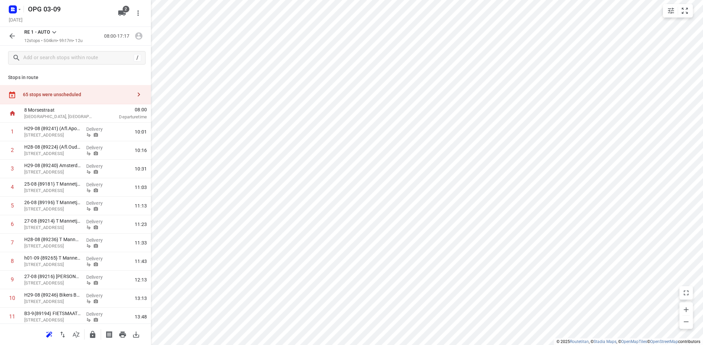
click at [133, 94] on button "button" at bounding box center [138, 94] width 13 height 13
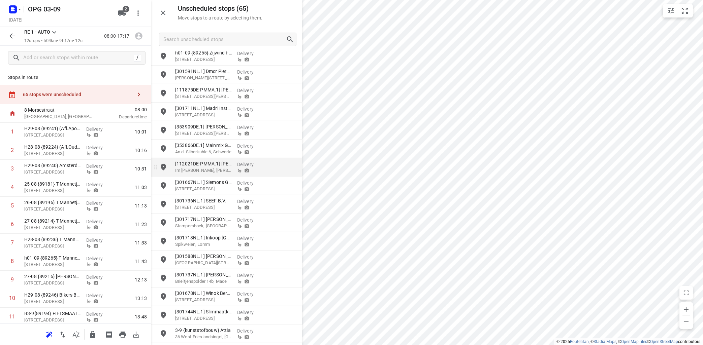
scroll to position [911, 0]
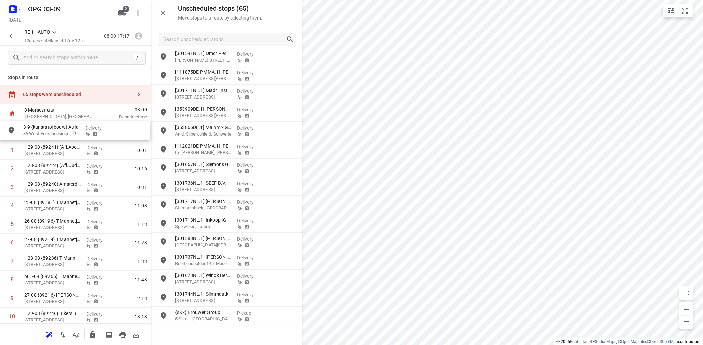
drag, startPoint x: 211, startPoint y: 319, endPoint x: 57, endPoint y: 131, distance: 243.0
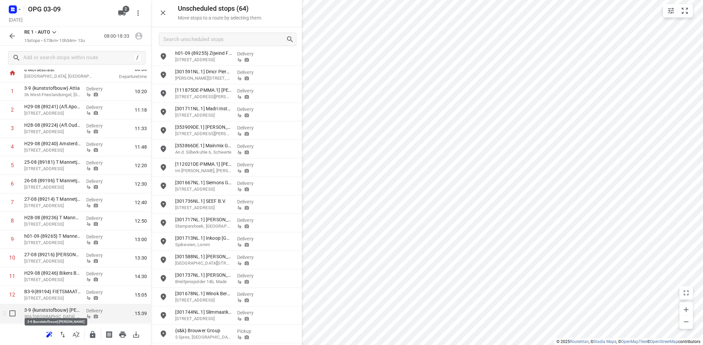
scroll to position [58, 0]
click at [122, 335] on icon "button" at bounding box center [122, 335] width 7 height 6
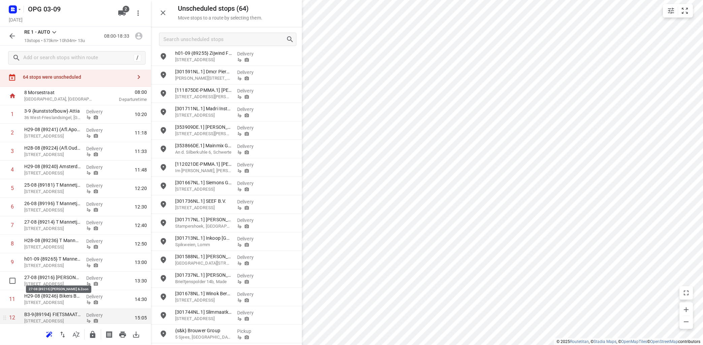
scroll to position [0, 0]
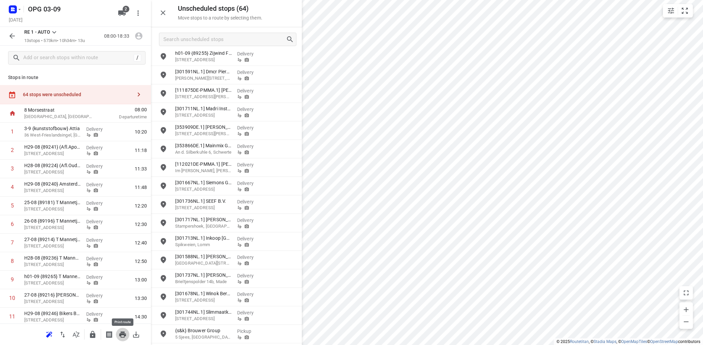
click at [123, 333] on icon "button" at bounding box center [123, 335] width 8 height 8
click at [56, 32] on icon at bounding box center [54, 32] width 4 height 2
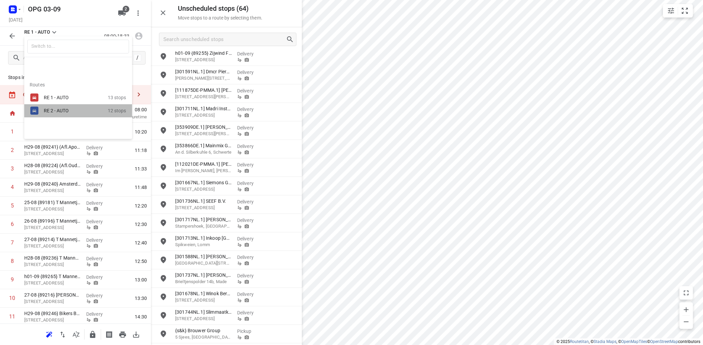
click at [54, 110] on div "RE 2 - AUTO" at bounding box center [72, 110] width 57 height 5
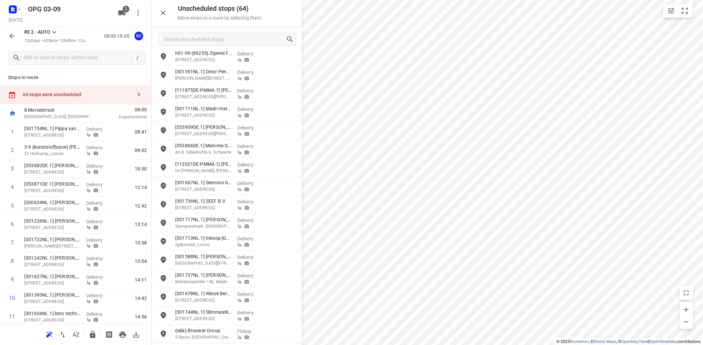
click at [54, 31] on icon at bounding box center [54, 32] width 8 height 8
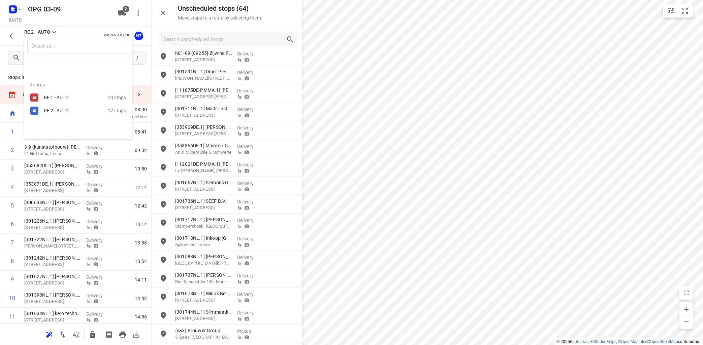
click at [338, 102] on div at bounding box center [351, 172] width 703 height 345
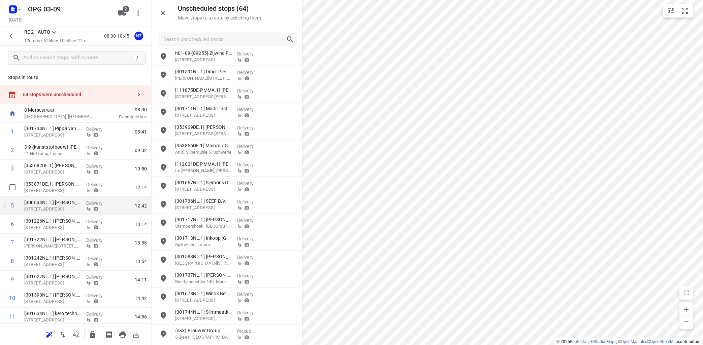
scroll to position [40, 0]
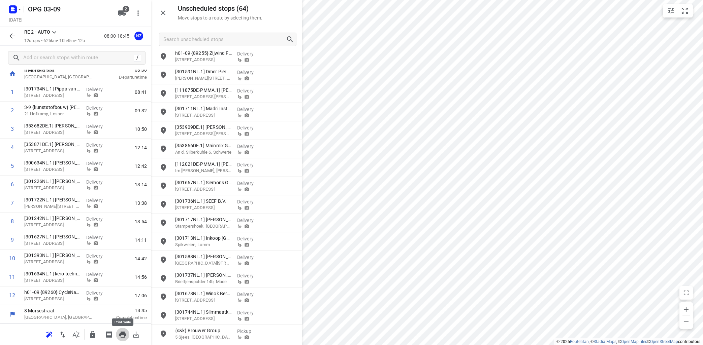
click at [121, 332] on icon "button" at bounding box center [123, 335] width 8 height 8
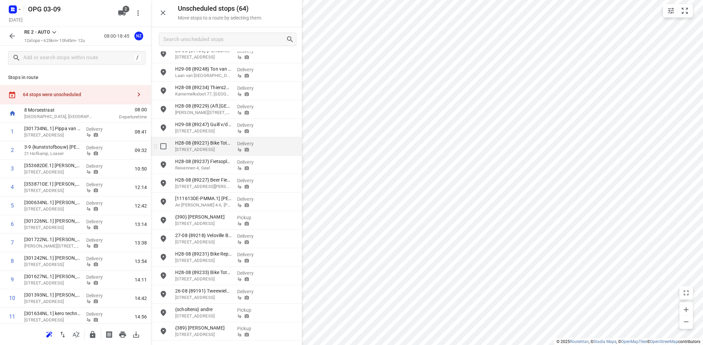
scroll to position [0, 0]
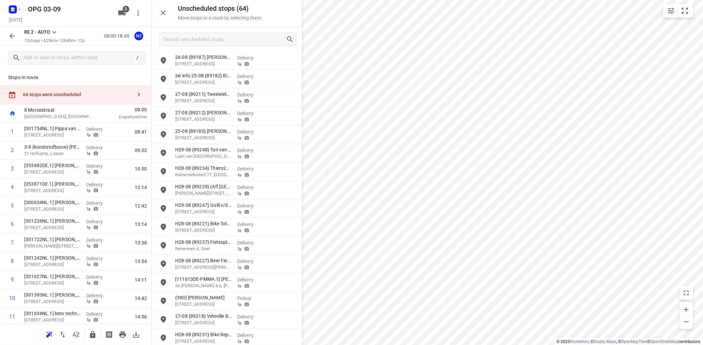
click at [57, 31] on icon at bounding box center [54, 32] width 8 height 8
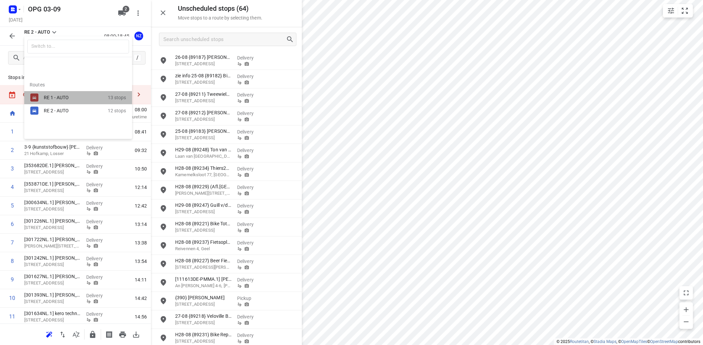
click at [62, 100] on div "RE 1 - AUTO" at bounding box center [72, 97] width 57 height 5
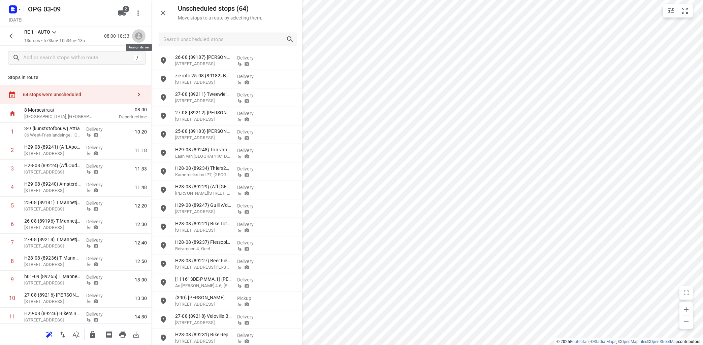
click at [141, 36] on icon "button" at bounding box center [138, 36] width 7 height 7
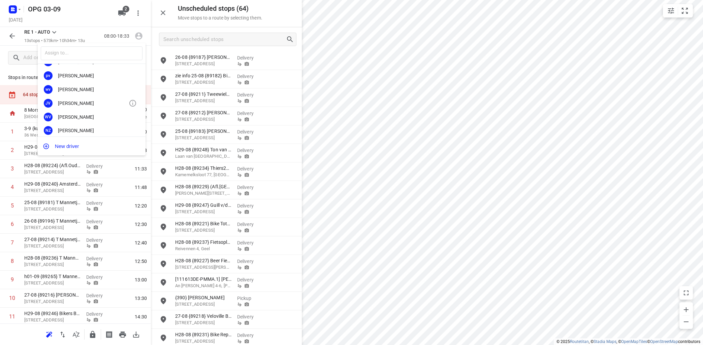
scroll to position [125, 0]
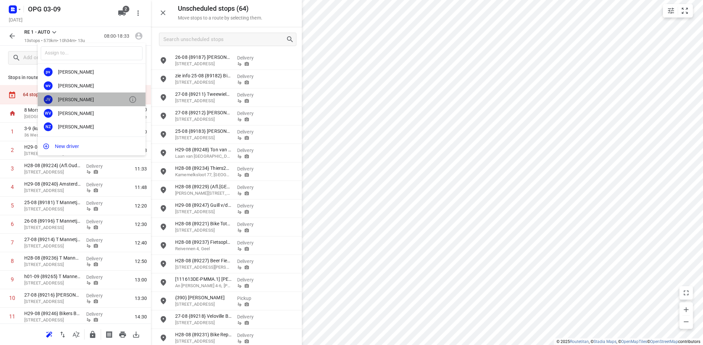
click at [83, 99] on div "[PERSON_NAME]" at bounding box center [93, 99] width 71 height 5
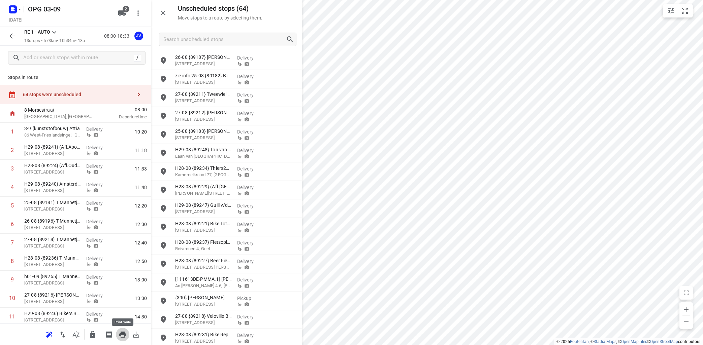
click at [121, 334] on icon "button" at bounding box center [122, 335] width 7 height 6
click at [122, 334] on icon "button" at bounding box center [122, 335] width 7 height 6
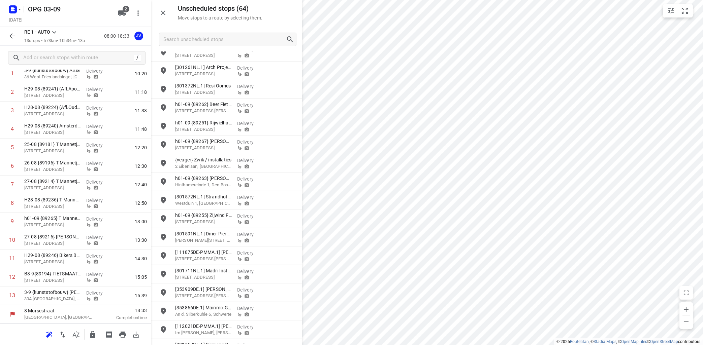
scroll to position [893, 0]
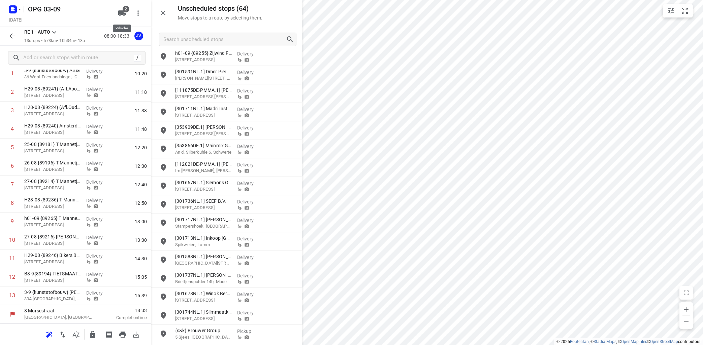
click at [126, 9] on span "2" at bounding box center [126, 9] width 7 height 7
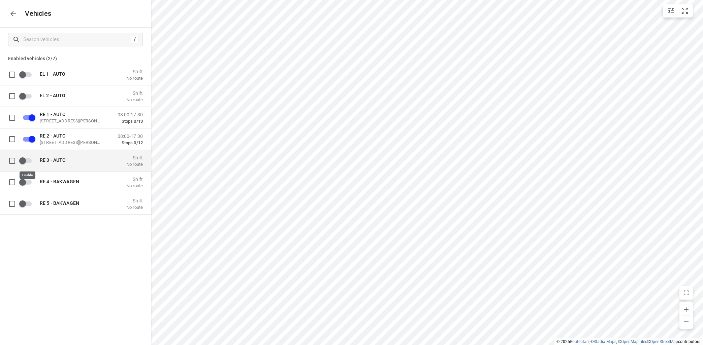
click at [29, 159] on input "grid" at bounding box center [22, 160] width 38 height 13
click at [12, 15] on icon "button" at bounding box center [13, 14] width 8 height 8
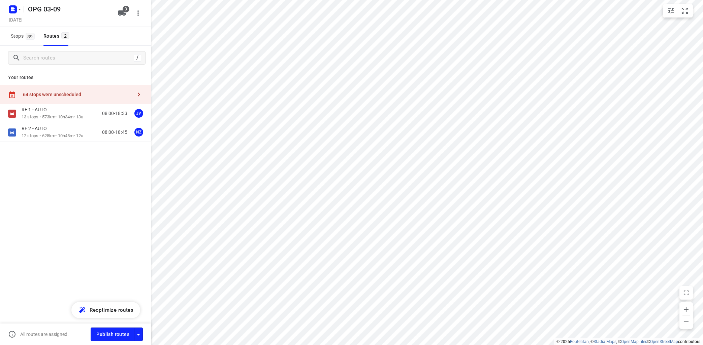
click at [138, 102] on div "64 stops were unscheduled" at bounding box center [75, 94] width 151 height 19
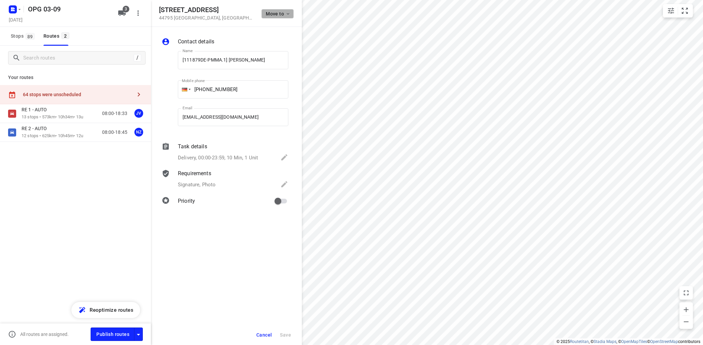
drag, startPoint x: 288, startPoint y: 16, endPoint x: 290, endPoint y: 11, distance: 4.6
click at [290, 11] on icon "button" at bounding box center [287, 13] width 5 height 5
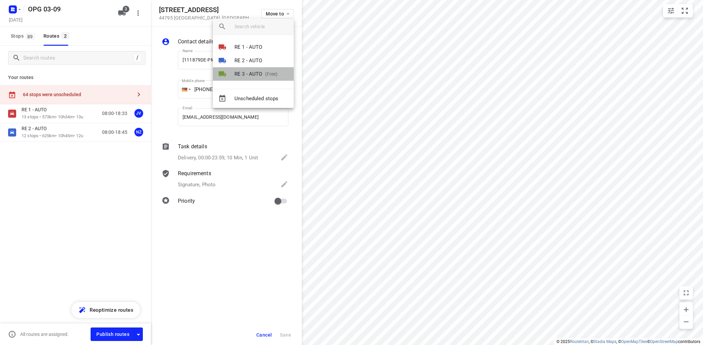
click at [268, 73] on p "(Free)" at bounding box center [269, 74] width 15 height 7
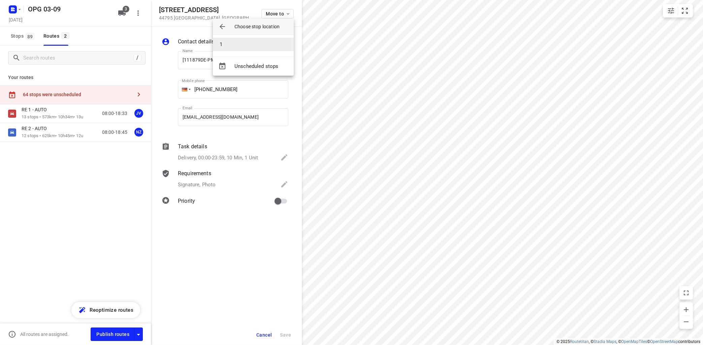
click at [265, 42] on li "1" at bounding box center [253, 44] width 81 height 13
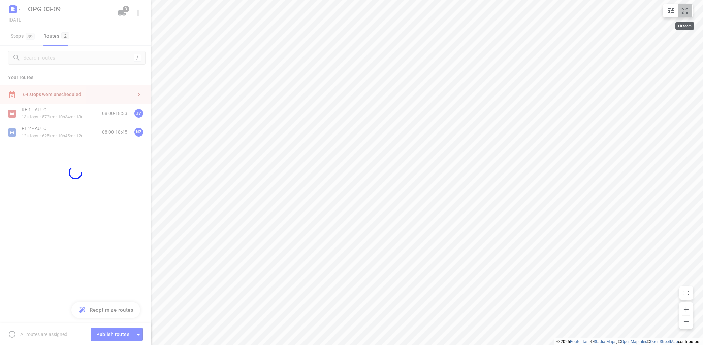
click at [683, 13] on icon "small contained button group" at bounding box center [684, 11] width 6 height 6
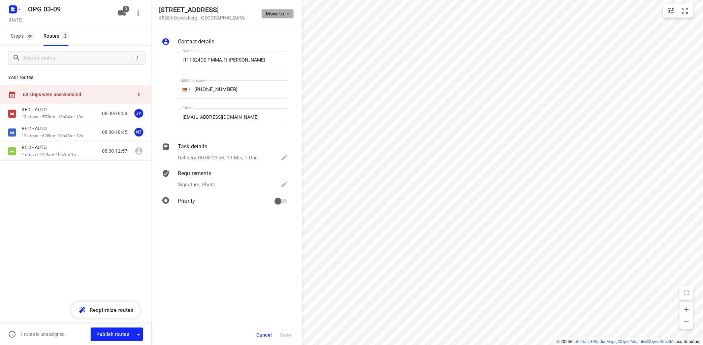
click at [290, 13] on icon "button" at bounding box center [287, 13] width 5 height 5
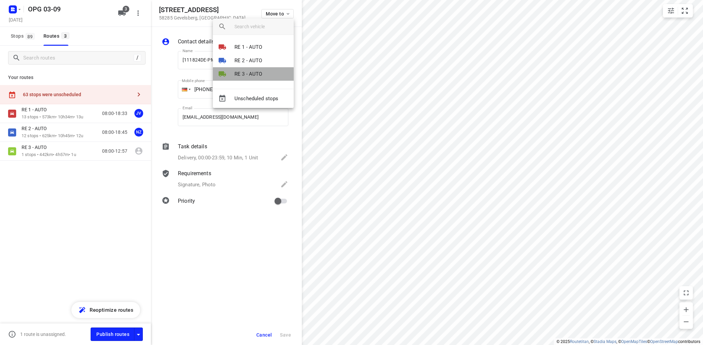
click at [260, 72] on p "RE 3 - AUTO" at bounding box center [248, 74] width 28 height 8
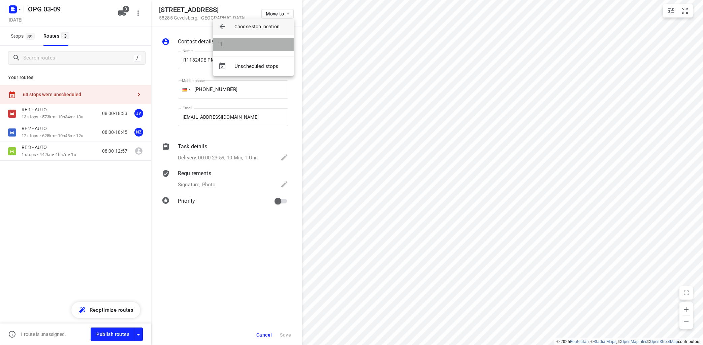
click at [252, 44] on li "1" at bounding box center [253, 44] width 81 height 13
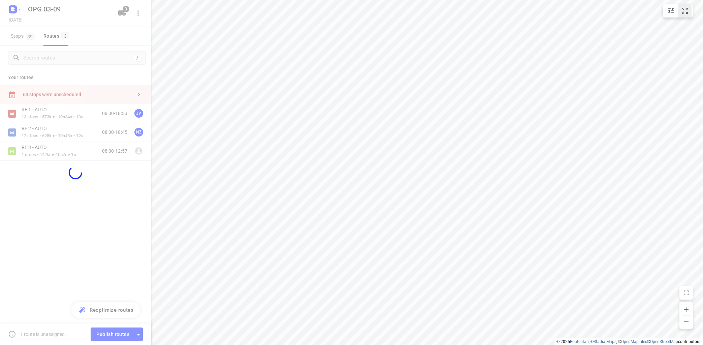
click at [685, 12] on icon "small contained button group" at bounding box center [684, 11] width 8 height 8
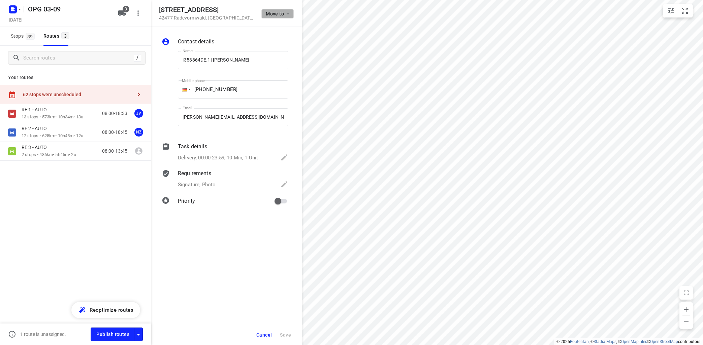
click at [280, 15] on span "Move to" at bounding box center [278, 13] width 25 height 5
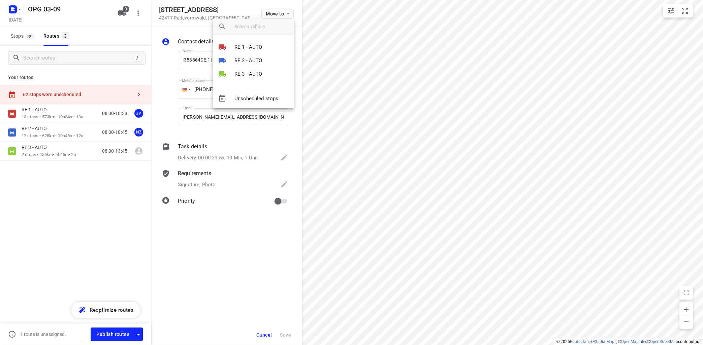
click at [258, 78] on p "RE 3 - AUTO" at bounding box center [248, 74] width 28 height 8
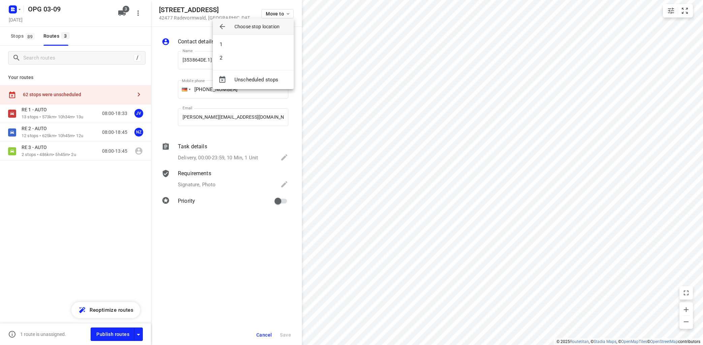
click at [264, 58] on li "2" at bounding box center [253, 57] width 81 height 13
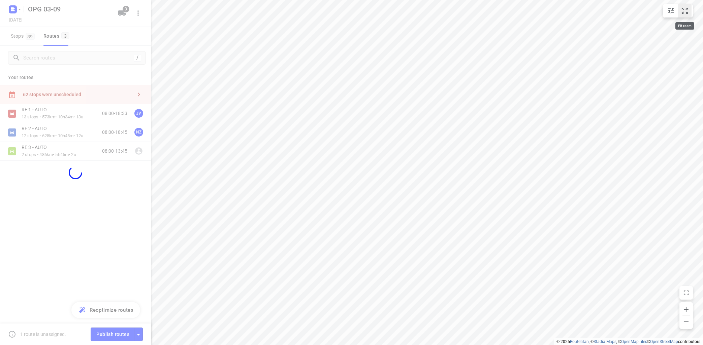
click at [687, 12] on icon "small contained button group" at bounding box center [684, 11] width 6 height 6
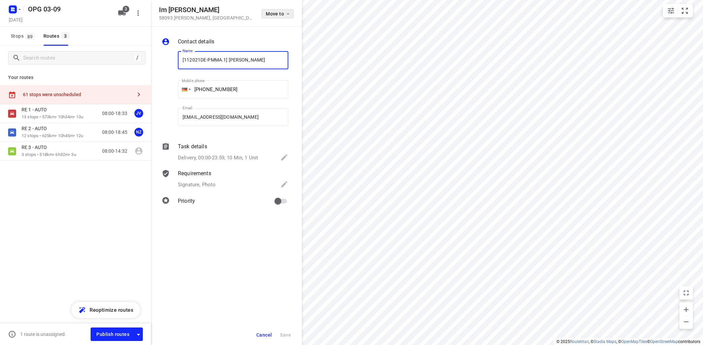
click at [284, 13] on span "Move to" at bounding box center [278, 13] width 25 height 5
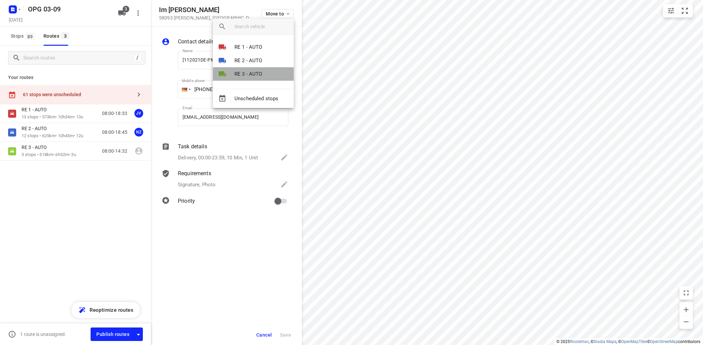
click at [264, 73] on li "RE 3 - AUTO" at bounding box center [253, 73] width 81 height 13
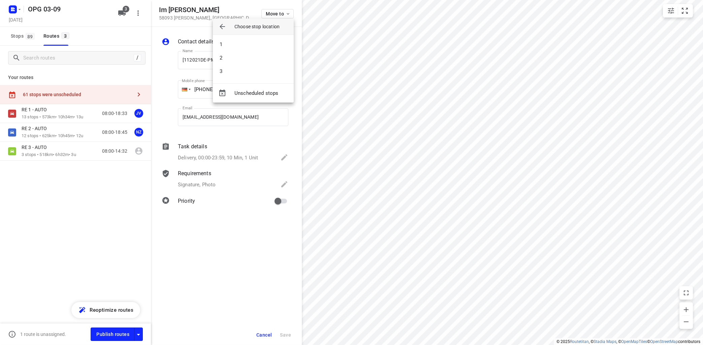
click at [264, 68] on li "3" at bounding box center [253, 71] width 81 height 13
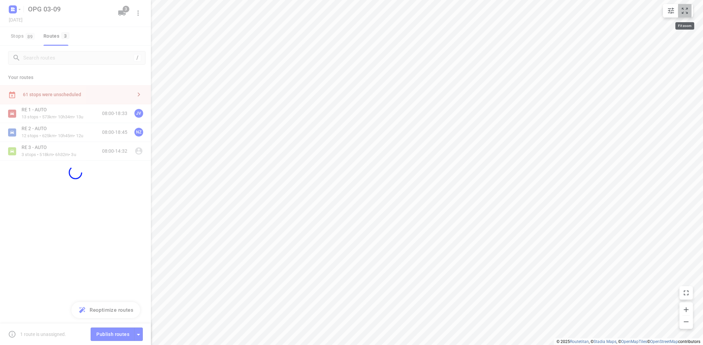
click at [689, 13] on button "small contained button group" at bounding box center [684, 10] width 13 height 13
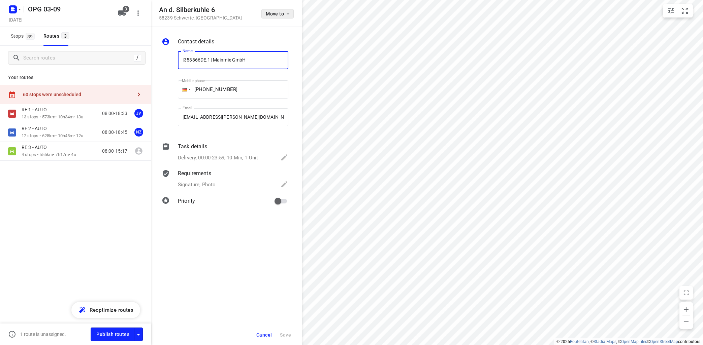
click at [287, 11] on icon "button" at bounding box center [287, 13] width 5 height 5
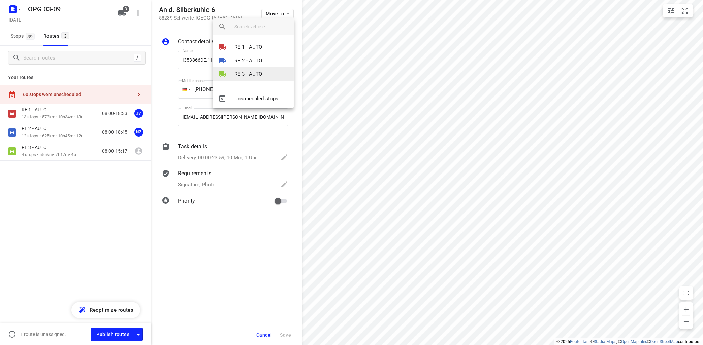
click at [262, 70] on li "RE 3 - AUTO" at bounding box center [253, 73] width 81 height 13
click at [271, 42] on li "1" at bounding box center [253, 44] width 81 height 13
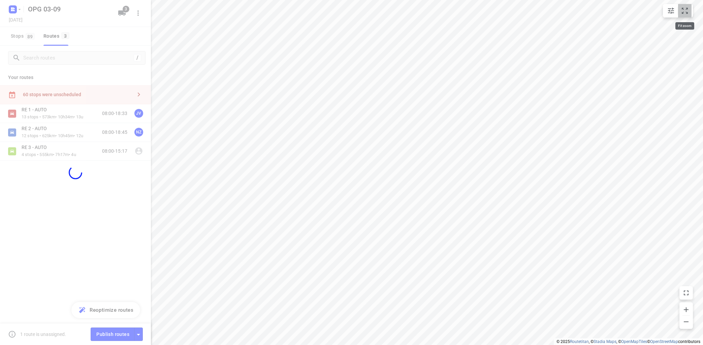
click at [689, 8] on button "small contained button group" at bounding box center [684, 10] width 13 height 13
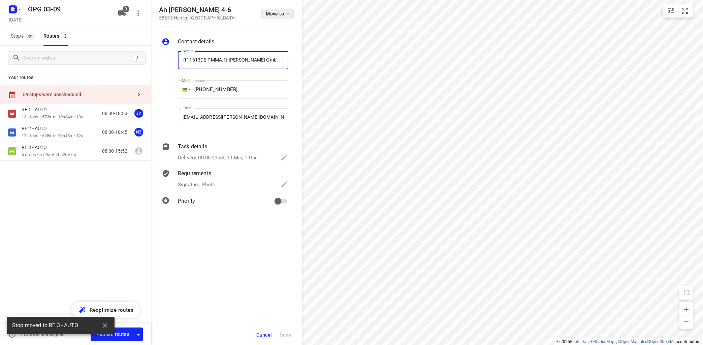
click at [281, 16] on button "Move to" at bounding box center [277, 13] width 32 height 9
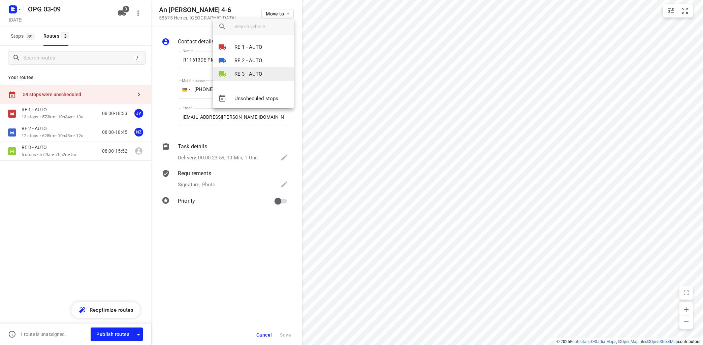
click at [257, 73] on p "RE 3 - AUTO" at bounding box center [248, 74] width 28 height 8
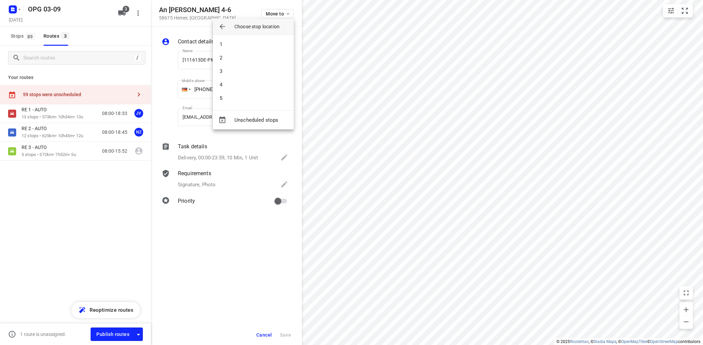
click at [261, 56] on li "2" at bounding box center [253, 57] width 81 height 13
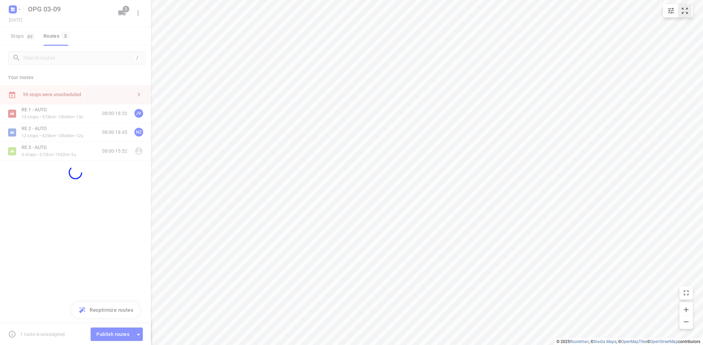
click at [686, 13] on icon "small contained button group" at bounding box center [684, 11] width 8 height 8
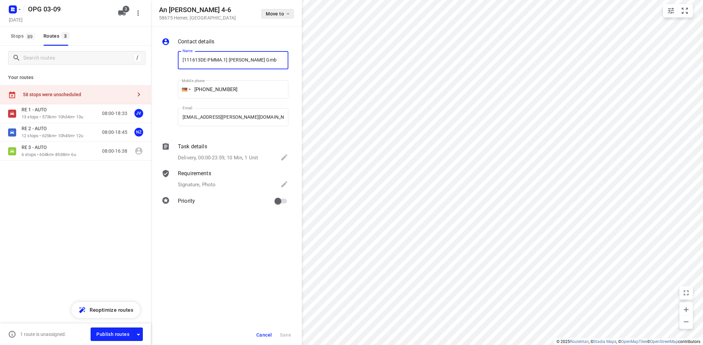
click at [290, 14] on icon "button" at bounding box center [287, 13] width 5 height 5
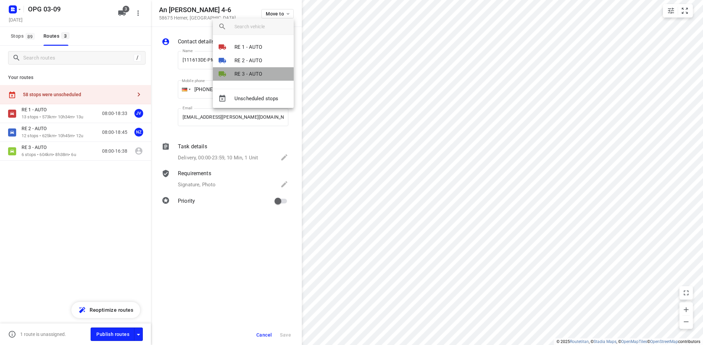
click at [261, 74] on p "RE 3 - AUTO" at bounding box center [248, 74] width 28 height 8
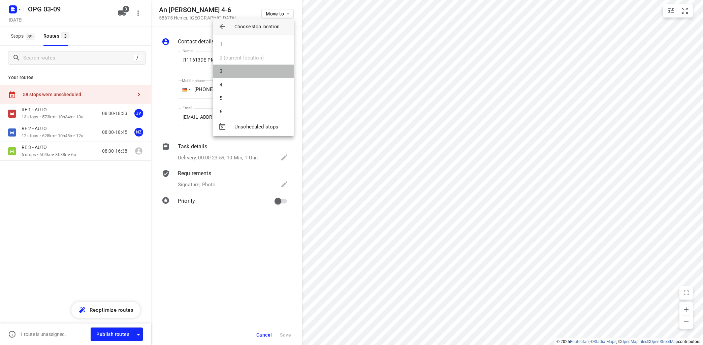
drag, startPoint x: 261, startPoint y: 74, endPoint x: 267, endPoint y: 71, distance: 7.2
click at [265, 72] on li "3" at bounding box center [253, 71] width 81 height 13
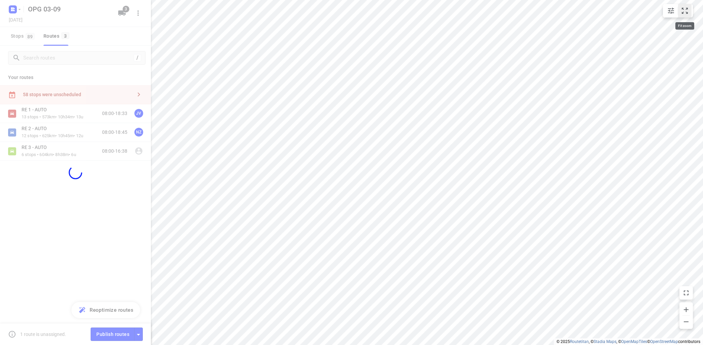
click at [681, 7] on icon "small contained button group" at bounding box center [684, 11] width 8 height 8
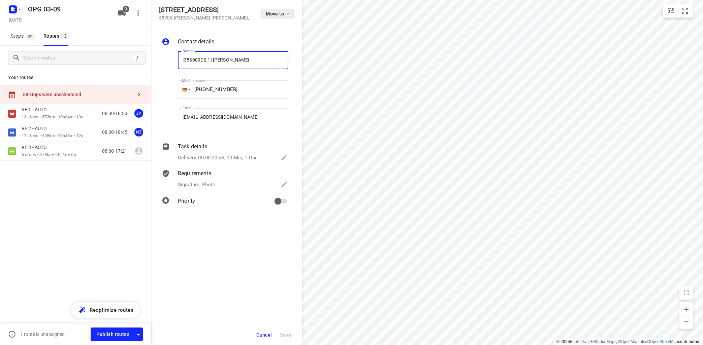
click at [281, 14] on span "Move to" at bounding box center [278, 13] width 25 height 5
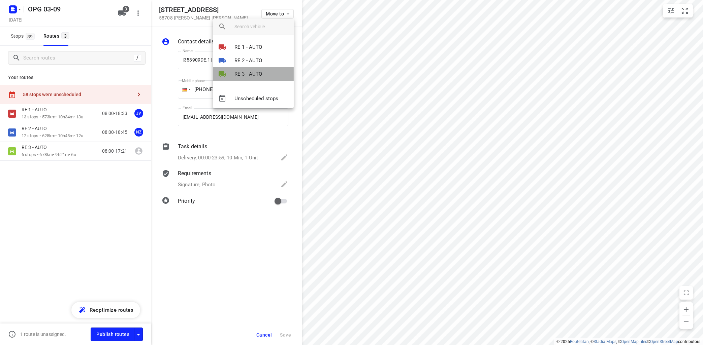
drag, startPoint x: 267, startPoint y: 72, endPoint x: 268, endPoint y: 69, distance: 3.4
click at [268, 69] on li "RE 3 - AUTO" at bounding box center [253, 73] width 81 height 13
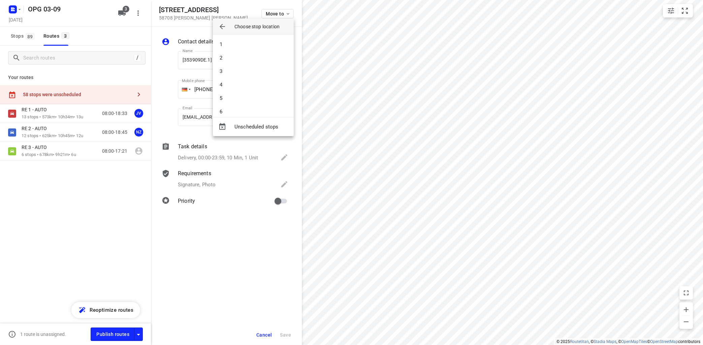
click at [268, 67] on li "3" at bounding box center [253, 71] width 81 height 13
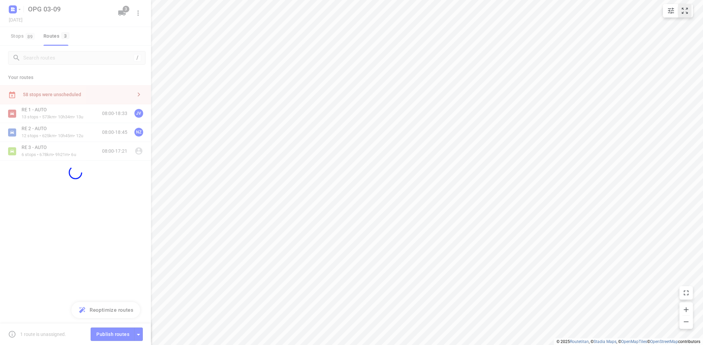
click at [685, 11] on icon "small contained button group" at bounding box center [684, 11] width 8 height 8
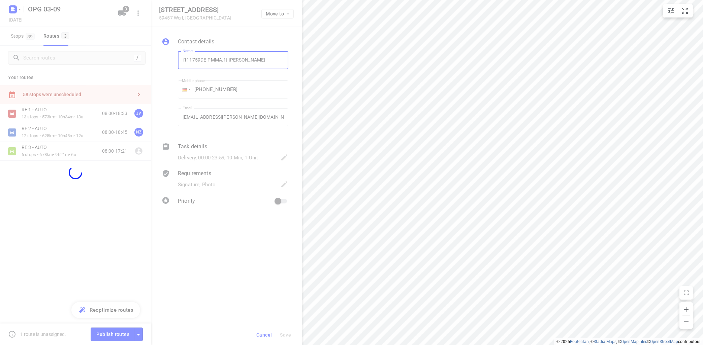
click at [286, 13] on div at bounding box center [226, 172] width 151 height 345
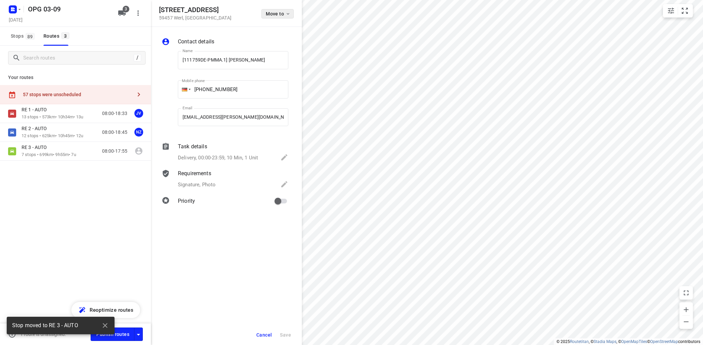
click at [289, 10] on button "Move to" at bounding box center [277, 13] width 32 height 9
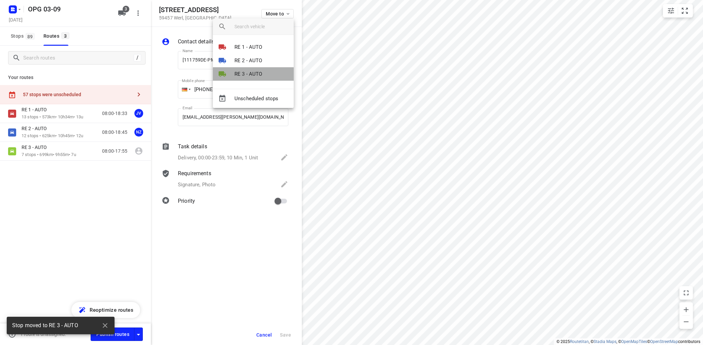
click at [264, 73] on li "RE 3 - AUTO" at bounding box center [253, 73] width 81 height 13
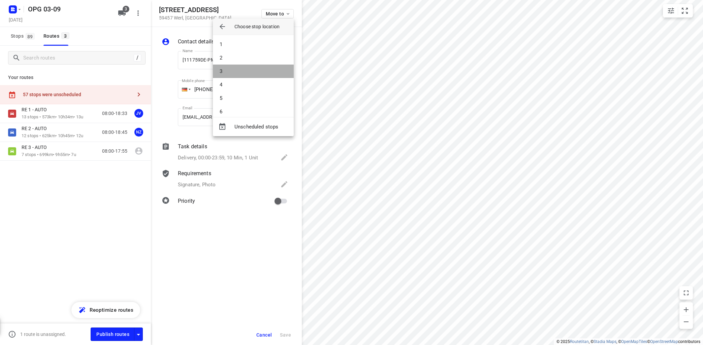
click at [263, 65] on li "3" at bounding box center [253, 71] width 81 height 13
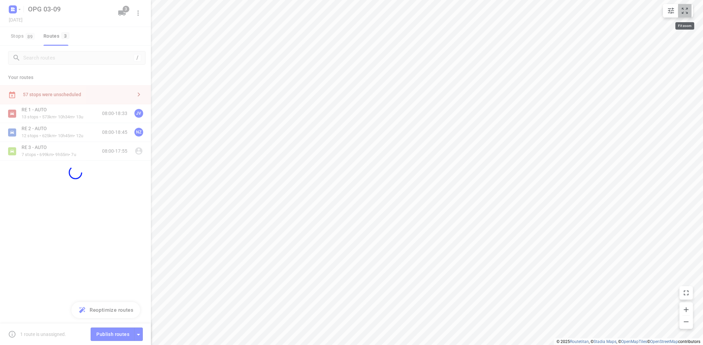
click at [682, 7] on icon "small contained button group" at bounding box center [684, 11] width 8 height 8
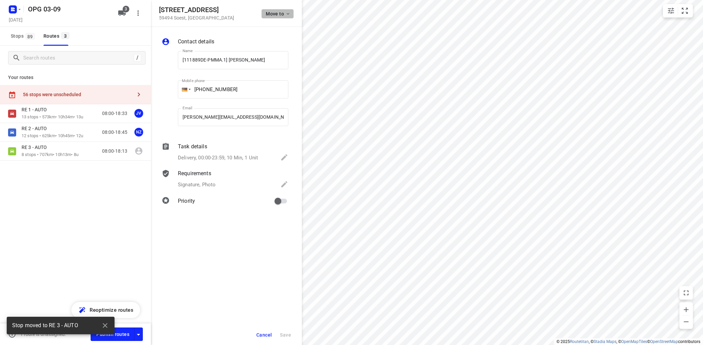
click at [304, 15] on div "i © 2025 Routetitan , © Stadia Maps , © OpenMapTiles © OpenStreetMap contributo…" at bounding box center [351, 172] width 703 height 345
click at [278, 10] on button "Move to" at bounding box center [277, 13] width 32 height 9
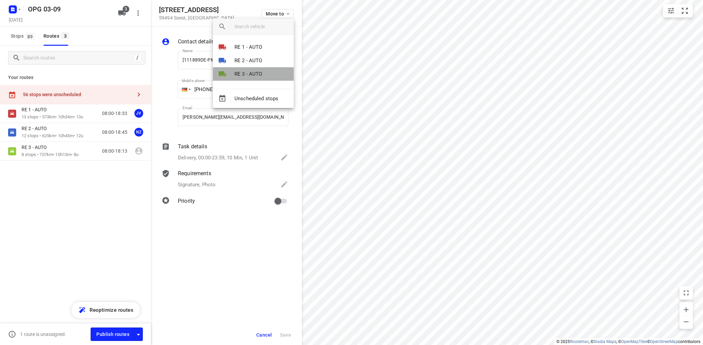
click at [261, 73] on p "RE 3 - AUTO" at bounding box center [248, 74] width 28 height 8
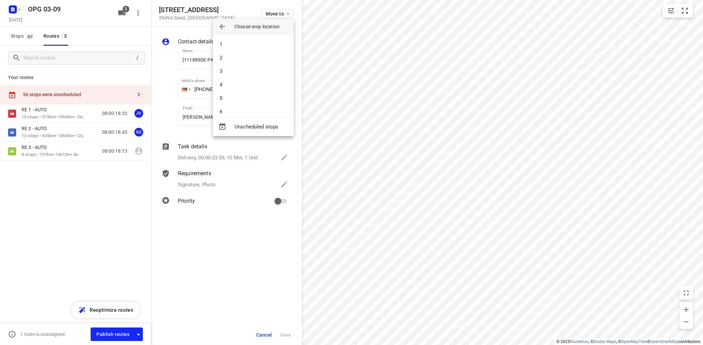
drag, startPoint x: 265, startPoint y: 44, endPoint x: 270, endPoint y: 42, distance: 5.8
click at [265, 43] on li "1" at bounding box center [253, 44] width 81 height 13
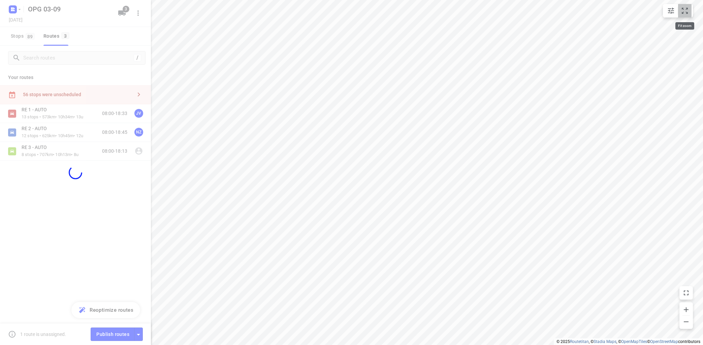
click at [691, 12] on button "small contained button group" at bounding box center [684, 10] width 13 height 13
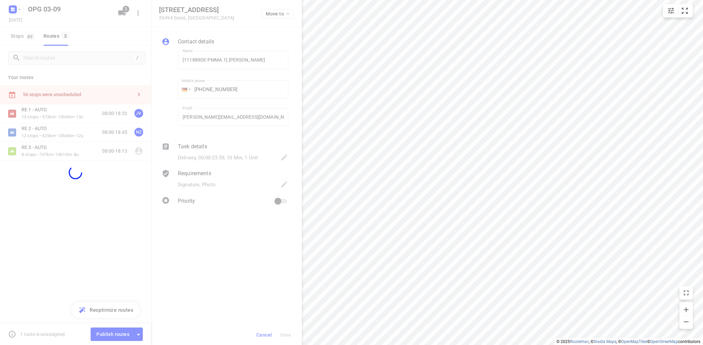
click at [286, 14] on div at bounding box center [226, 172] width 151 height 345
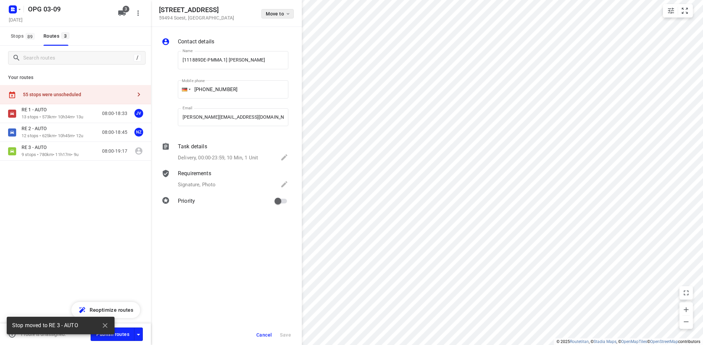
click at [288, 13] on icon "button" at bounding box center [287, 13] width 5 height 5
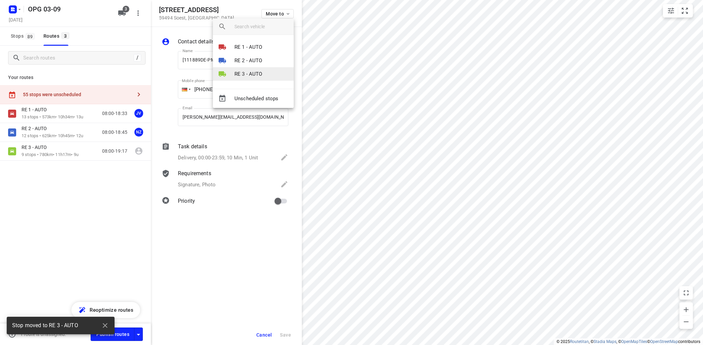
click at [254, 74] on p "RE 3 - AUTO" at bounding box center [248, 74] width 28 height 8
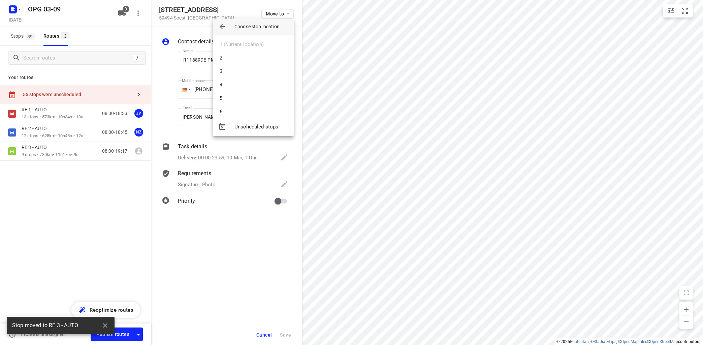
click at [254, 74] on li "3" at bounding box center [253, 71] width 81 height 13
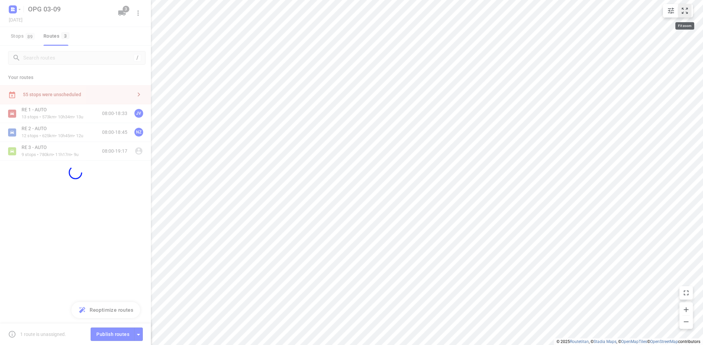
click at [686, 9] on icon "small contained button group" at bounding box center [684, 11] width 8 height 8
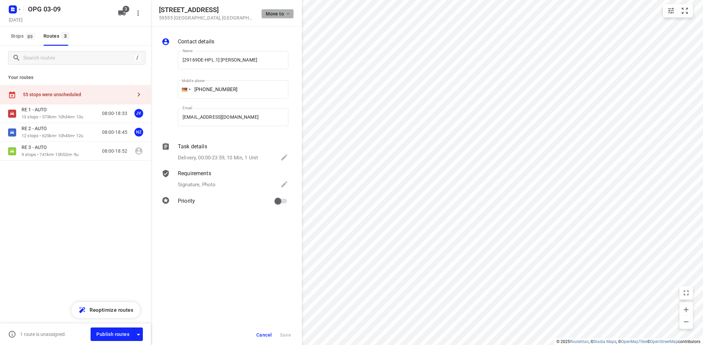
drag, startPoint x: 290, startPoint y: 16, endPoint x: 292, endPoint y: 13, distance: 3.6
click at [292, 13] on button "Move to" at bounding box center [277, 13] width 32 height 9
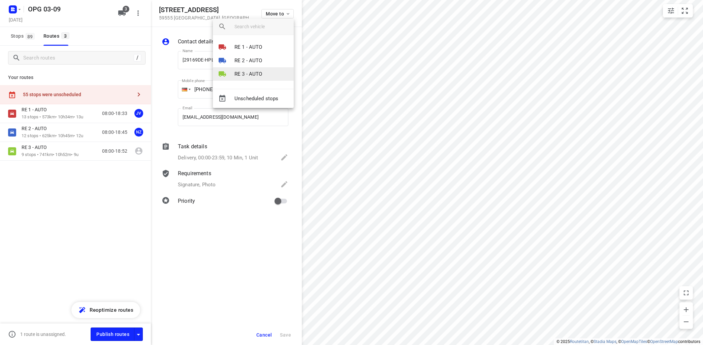
click at [268, 69] on li "RE 3 - AUTO" at bounding box center [253, 73] width 81 height 13
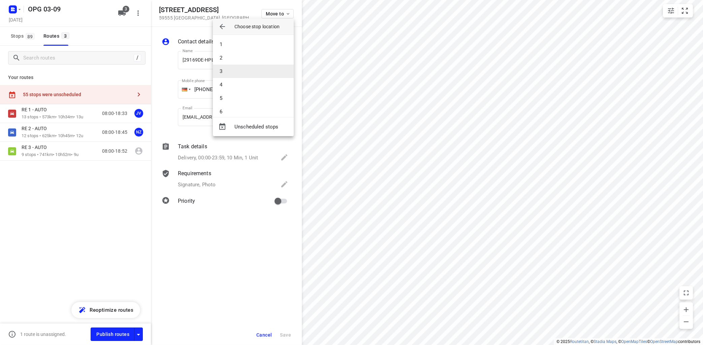
click at [267, 65] on li "3" at bounding box center [253, 71] width 81 height 13
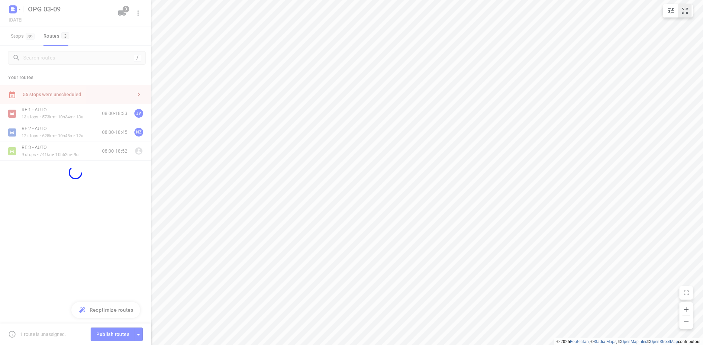
click at [688, 13] on icon "small contained button group" at bounding box center [684, 11] width 8 height 8
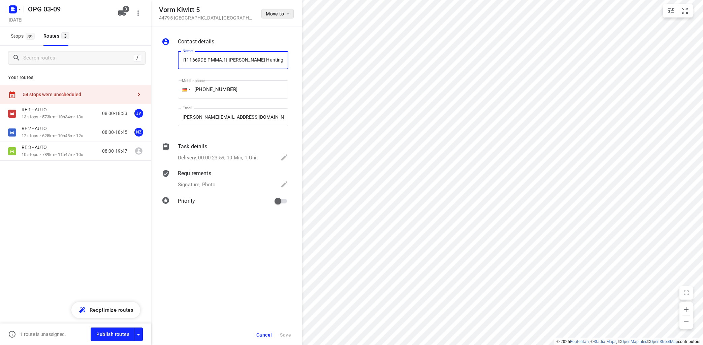
click at [280, 15] on span "Move to" at bounding box center [278, 13] width 25 height 5
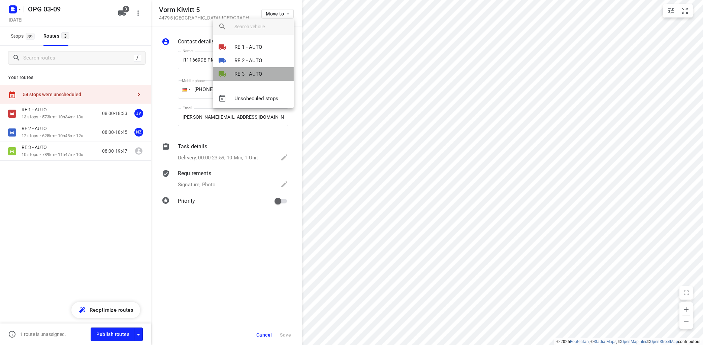
click at [263, 72] on li "RE 3 - AUTO" at bounding box center [253, 73] width 81 height 13
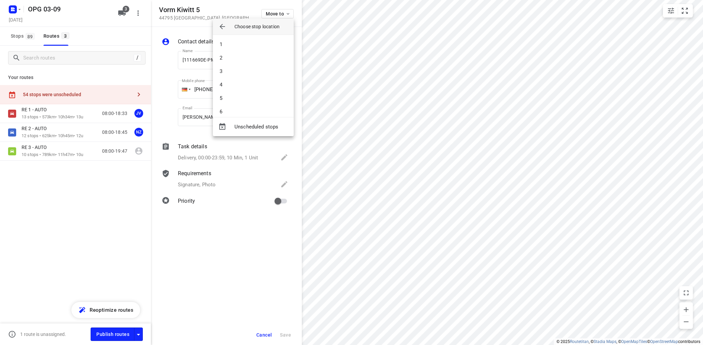
click at [263, 71] on li "3" at bounding box center [253, 71] width 81 height 13
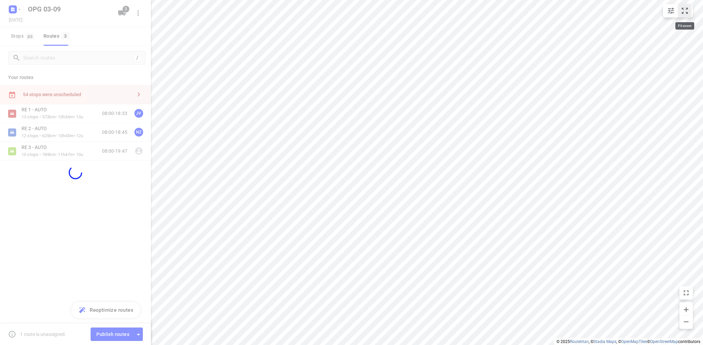
click at [686, 10] on icon "small contained button group" at bounding box center [684, 11] width 6 height 6
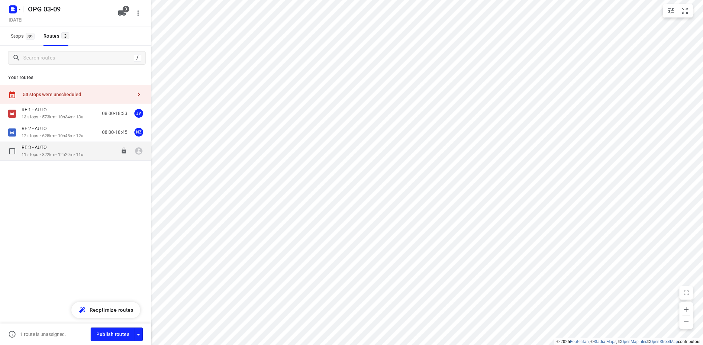
click at [61, 155] on p "11 stops • 822km • 12h29m • 11u" at bounding box center [53, 155] width 62 height 6
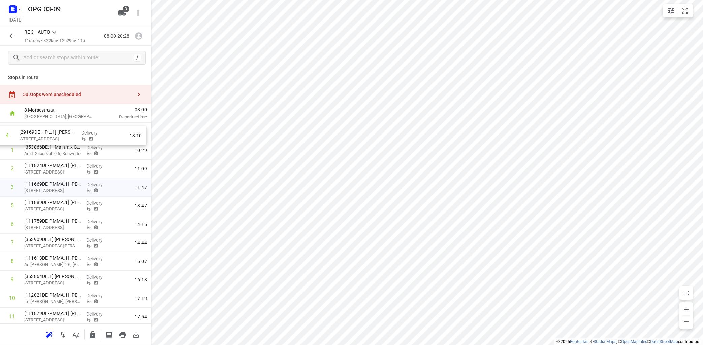
drag, startPoint x: 60, startPoint y: 193, endPoint x: 56, endPoint y: 139, distance: 54.0
click at [56, 139] on div "1 [353866DE.1] Mainmix GmbH An d. Silberkuhle 6, Schwerte Delivery 10:29 2 [111…" at bounding box center [75, 225] width 151 height 204
drag, startPoint x: 57, startPoint y: 227, endPoint x: 49, endPoint y: 151, distance: 76.1
click at [49, 151] on div "1 [29169DE-HPL.1] Klaus [STREET_ADDRESS] Delivery 10:42 2 [353866DE.1] Mainmix …" at bounding box center [75, 225] width 151 height 204
drag, startPoint x: 48, startPoint y: 225, endPoint x: 49, endPoint y: 154, distance: 71.0
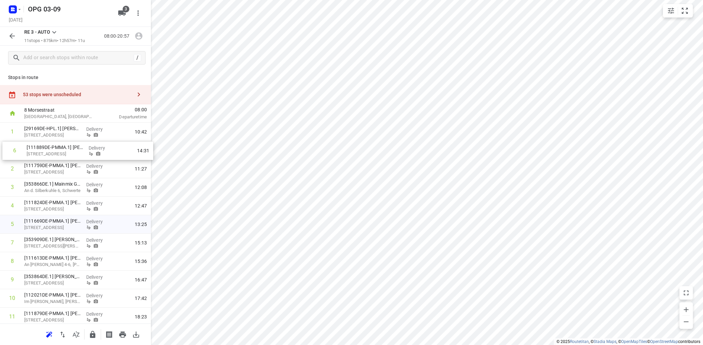
click at [49, 153] on div "1 [29169DE-HPL.1] Klaus [STREET_ADDRESS] Delivery 10:42 2 [111759DE-PMMA.1] Tim…" at bounding box center [75, 225] width 151 height 204
drag, startPoint x: 40, startPoint y: 248, endPoint x: 44, endPoint y: 191, distance: 57.0
click at [44, 191] on div "1 [29169DE-HPL.1] Klaus [STREET_ADDRESS] Delivery 10:42 2 [111889DE-PMMA.1] Tor…" at bounding box center [75, 225] width 151 height 204
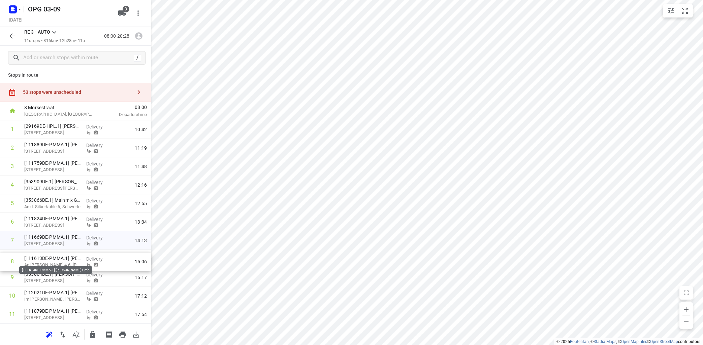
scroll to position [2, 0]
drag, startPoint x: 49, startPoint y: 261, endPoint x: 47, endPoint y: 202, distance: 59.0
click at [48, 202] on div "1 [29169DE-HPL.1] Klaus [STREET_ADDRESS] Delivery 10:42 2 [111889DE-PMMA.1] Tor…" at bounding box center [75, 223] width 151 height 204
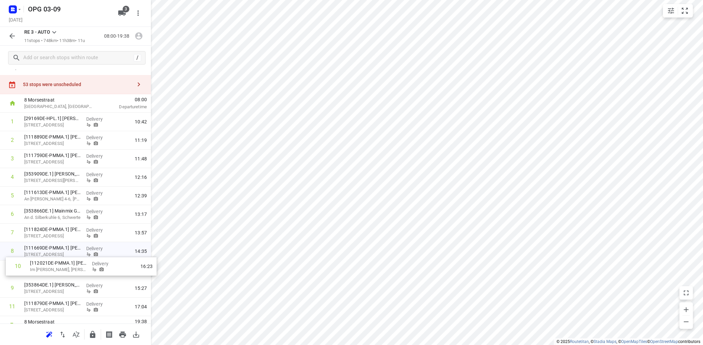
scroll to position [12, 0]
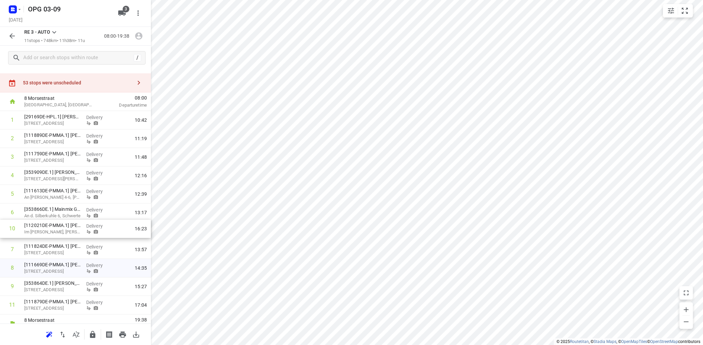
drag, startPoint x: 58, startPoint y: 296, endPoint x: 58, endPoint y: 229, distance: 66.3
click at [59, 229] on div "1 [29169DE-HPL.1] Klaus [STREET_ADDRESS] Delivery 10:42 2 [111889DE-PMMA.1] Tor…" at bounding box center [75, 213] width 151 height 204
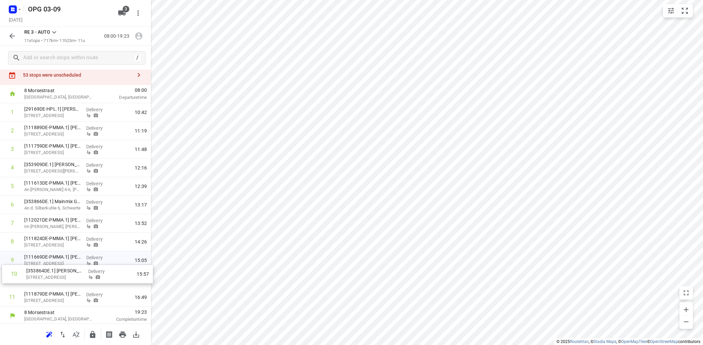
scroll to position [21, 0]
drag, startPoint x: 38, startPoint y: 290, endPoint x: 37, endPoint y: 264, distance: 26.0
click at [37, 264] on div "1 [29169DE-HPL.1] Klaus [STREET_ADDRESS] Delivery 10:42 2 [111889DE-PMMA.1] Tor…" at bounding box center [75, 204] width 151 height 204
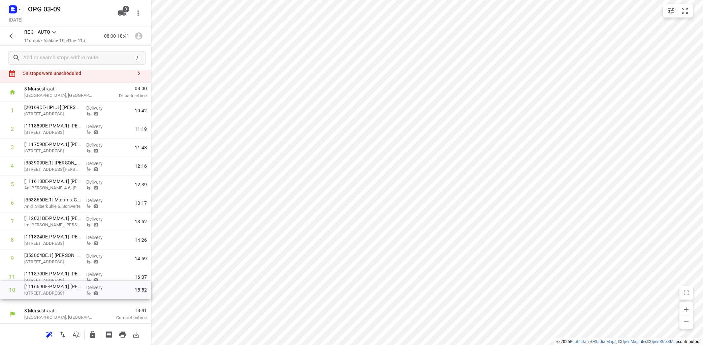
drag, startPoint x: 44, startPoint y: 278, endPoint x: 44, endPoint y: 294, distance: 15.2
click at [45, 294] on div "1 [29169DE-HPL.1] Klaus [STREET_ADDRESS] Delivery 10:42 2 [111889DE-PMMA.1] Tor…" at bounding box center [75, 204] width 151 height 204
click at [63, 333] on icon "button" at bounding box center [63, 335] width 8 height 8
click at [139, 37] on icon "button" at bounding box center [138, 36] width 9 height 9
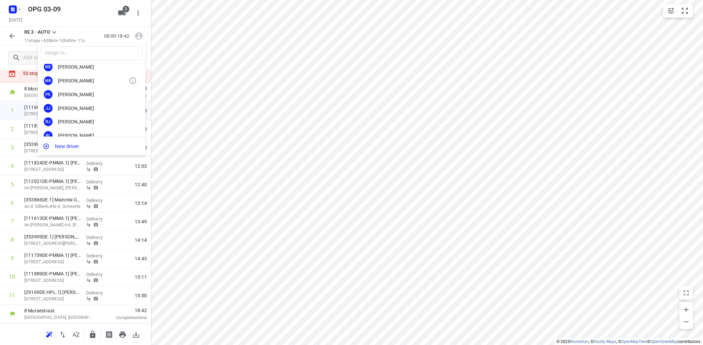
scroll to position [40, 0]
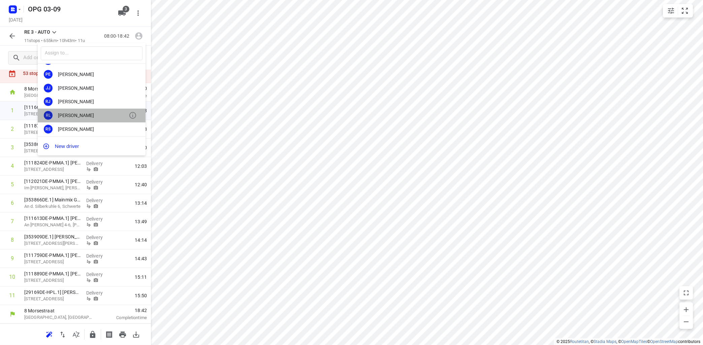
click at [82, 113] on div "[PERSON_NAME]" at bounding box center [93, 115] width 71 height 5
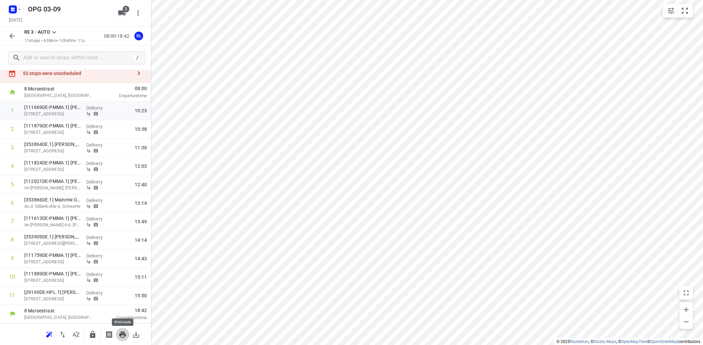
click at [122, 332] on icon "button" at bounding box center [122, 335] width 7 height 6
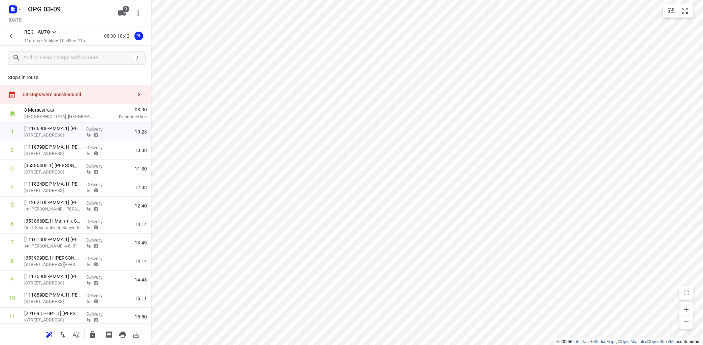
click at [55, 32] on icon at bounding box center [54, 32] width 8 height 8
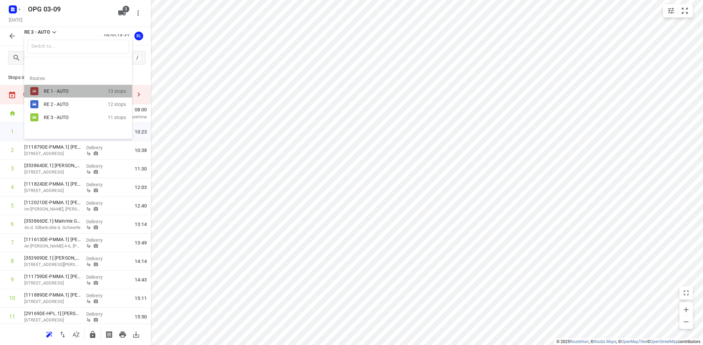
click at [58, 91] on div "RE 1 - AUTO" at bounding box center [72, 91] width 57 height 5
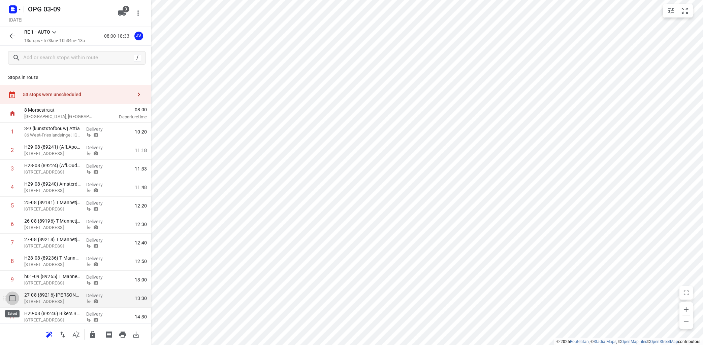
click at [10, 299] on input "checkbox" at bounding box center [12, 298] width 13 height 13
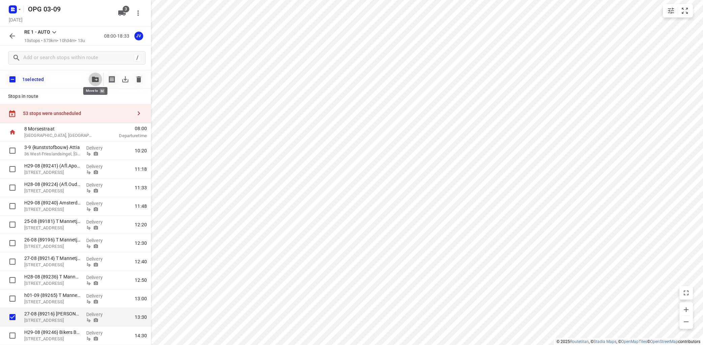
click at [97, 78] on icon "button" at bounding box center [95, 79] width 7 height 5
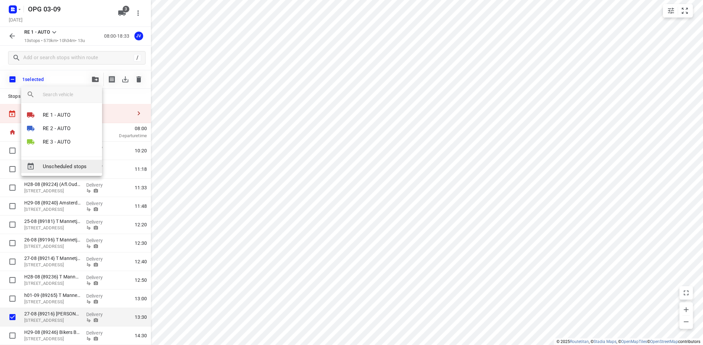
click at [70, 168] on span "Unscheduled stops" at bounding box center [70, 167] width 54 height 8
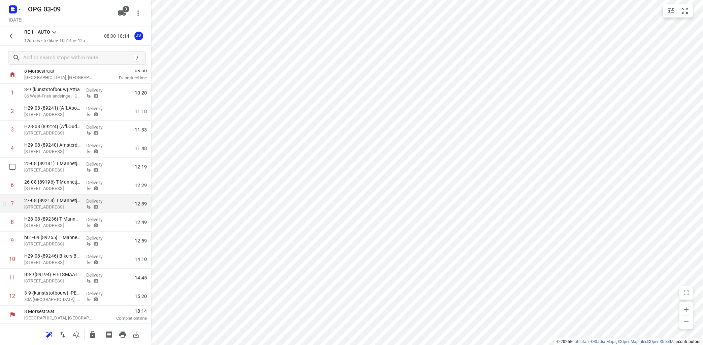
scroll to position [40, 0]
click at [121, 335] on icon "button" at bounding box center [122, 335] width 7 height 6
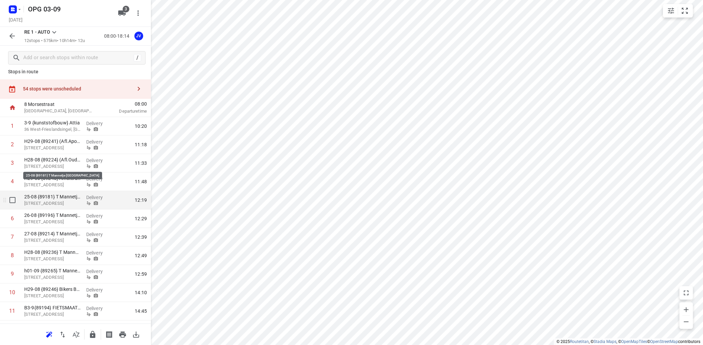
scroll to position [0, 0]
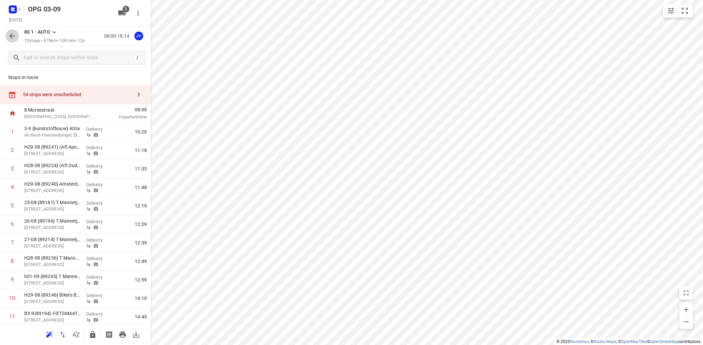
click at [13, 35] on icon "button" at bounding box center [12, 36] width 8 height 8
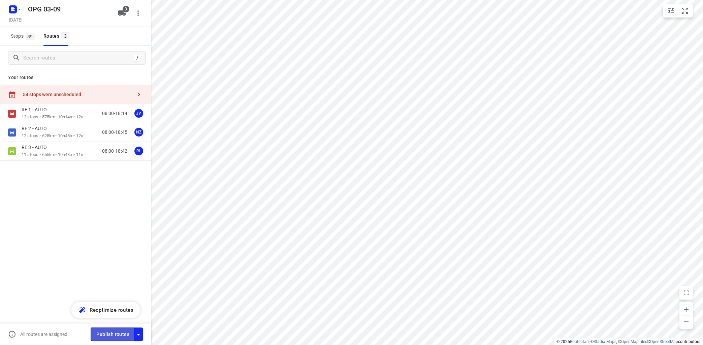
click at [107, 331] on span "Publish routes" at bounding box center [112, 335] width 33 height 8
click at [137, 93] on icon "button" at bounding box center [139, 95] width 8 height 8
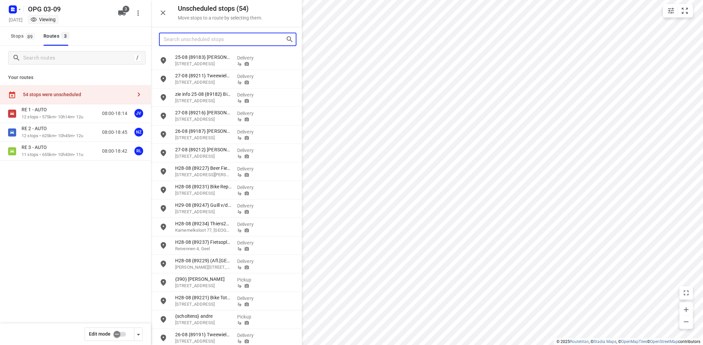
click at [204, 35] on input "Search unscheduled stops" at bounding box center [225, 39] width 122 height 10
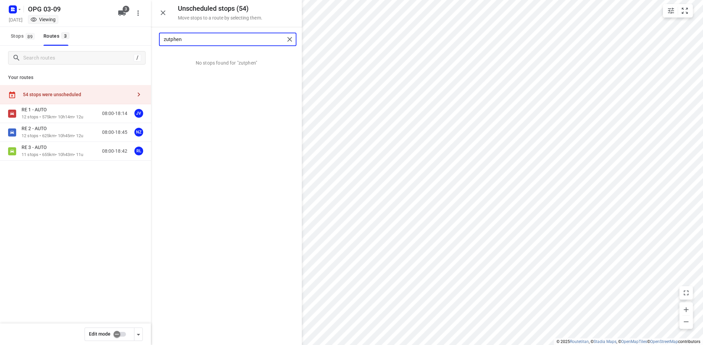
drag, startPoint x: 202, startPoint y: 38, endPoint x: 126, endPoint y: 24, distance: 77.1
click at [164, 34] on input "zutphen" at bounding box center [224, 39] width 121 height 10
click at [30, 32] on button "Stops 89" at bounding box center [22, 36] width 29 height 19
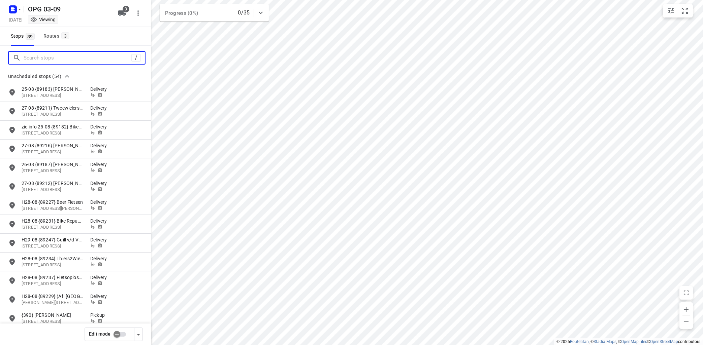
drag, startPoint x: 70, startPoint y: 61, endPoint x: 70, endPoint y: 57, distance: 4.7
click at [70, 60] on input "Search stops" at bounding box center [78, 58] width 108 height 10
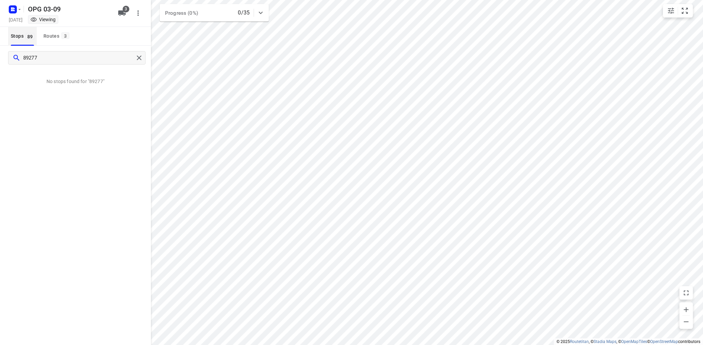
click at [17, 37] on span "Stops 89" at bounding box center [24, 36] width 26 height 8
click at [16, 34] on span "Stops 89" at bounding box center [24, 36] width 26 height 8
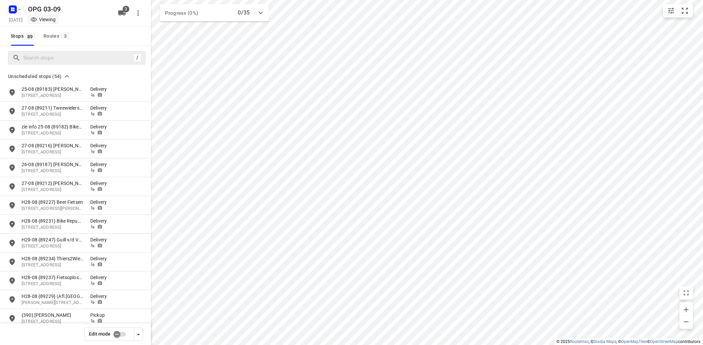
click at [123, 335] on input "checkbox" at bounding box center [117, 334] width 38 height 13
click at [132, 57] on span "Import" at bounding box center [126, 58] width 27 height 9
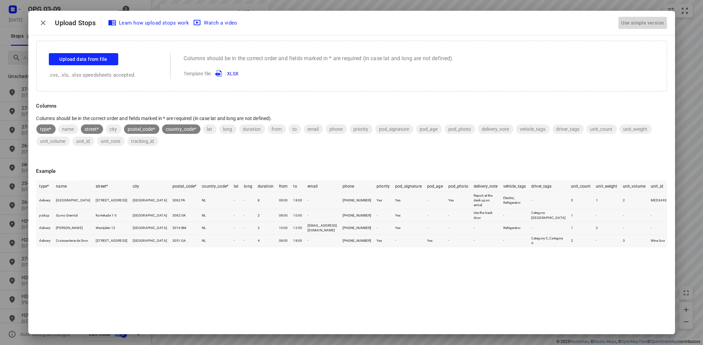
click at [640, 22] on div "Use simple version" at bounding box center [642, 23] width 45 height 11
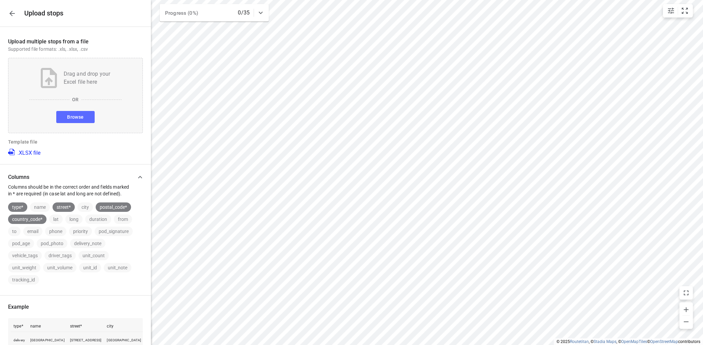
click at [85, 121] on button "Browse" at bounding box center [75, 117] width 38 height 12
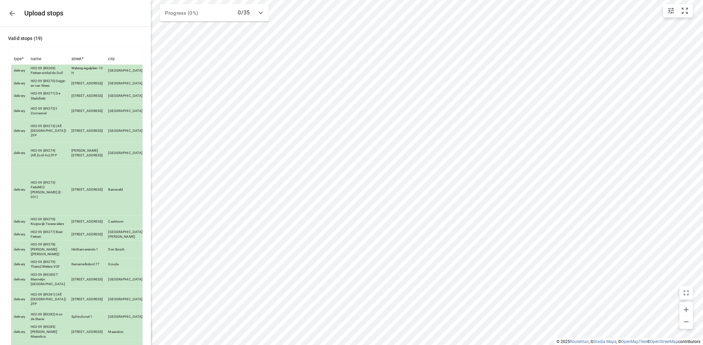
scroll to position [169, 0]
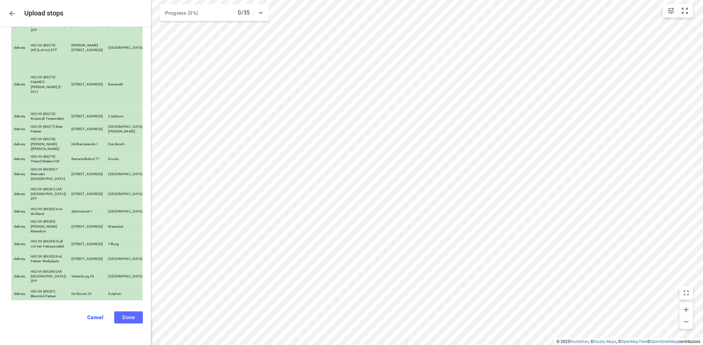
click at [126, 318] on span "Done" at bounding box center [128, 318] width 12 height 6
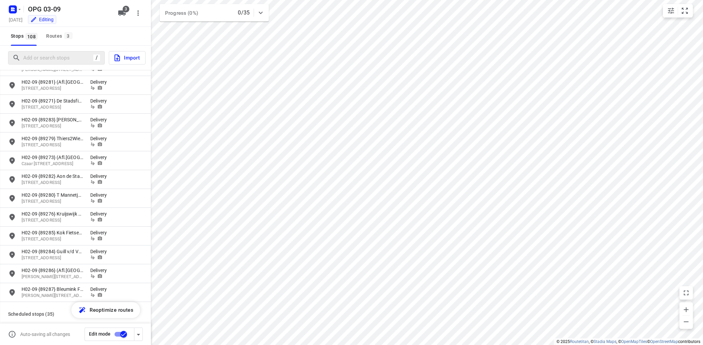
scroll to position [1177, 0]
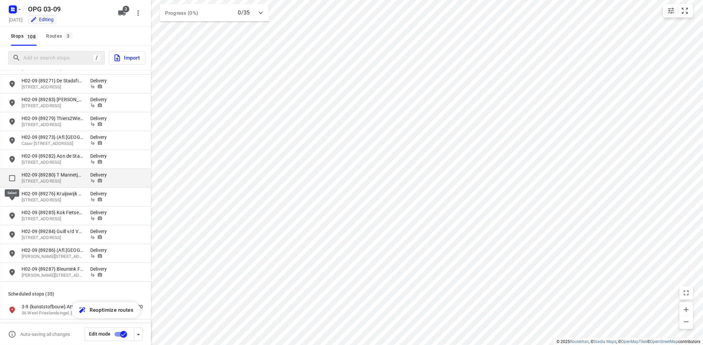
click at [11, 177] on input "grid" at bounding box center [11, 178] width 13 height 13
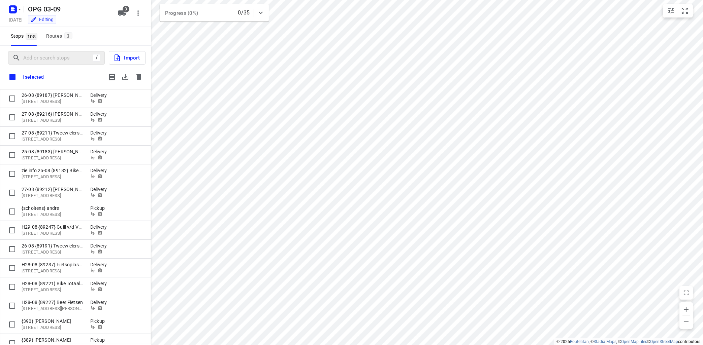
scroll to position [0, 0]
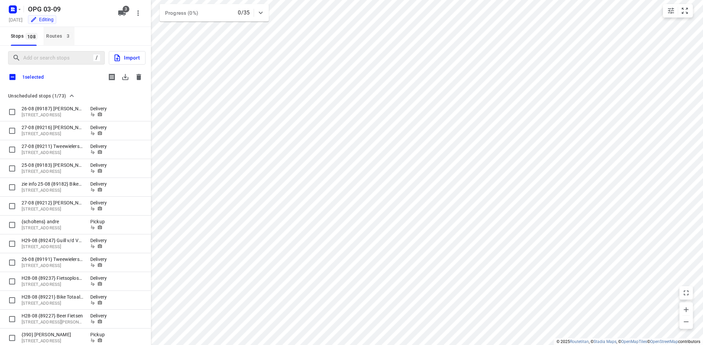
click at [59, 31] on button "Routes 3" at bounding box center [58, 36] width 31 height 19
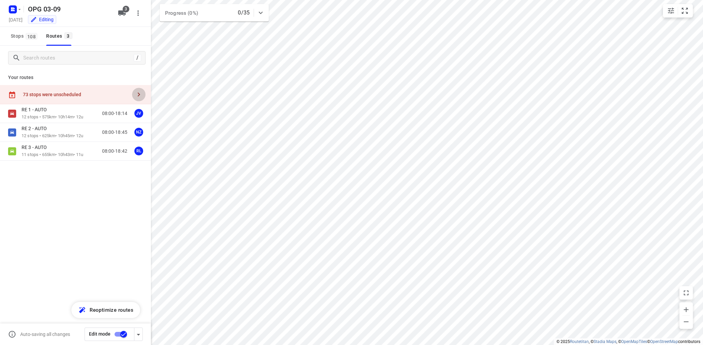
click at [140, 91] on icon "button" at bounding box center [139, 95] width 8 height 8
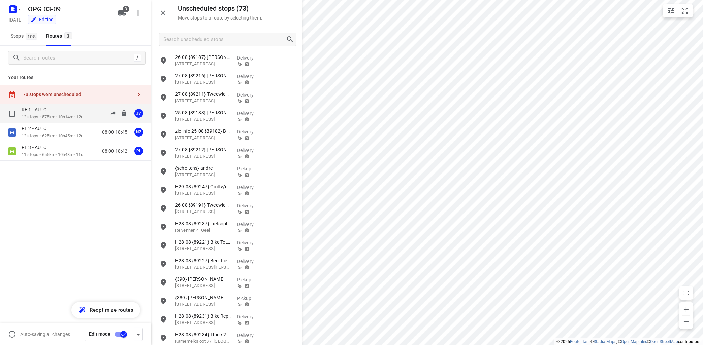
click at [78, 113] on div "RE 1 - AUTO" at bounding box center [53, 110] width 62 height 7
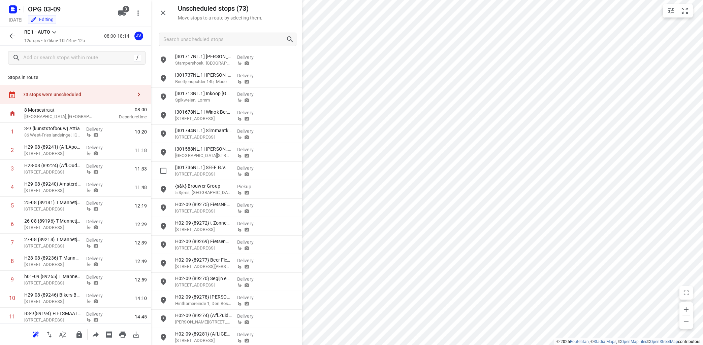
scroll to position [1059, 0]
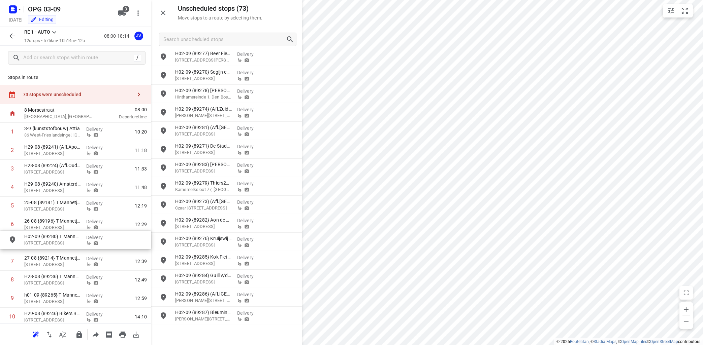
drag, startPoint x: 204, startPoint y: 242, endPoint x: 49, endPoint y: 241, distance: 154.6
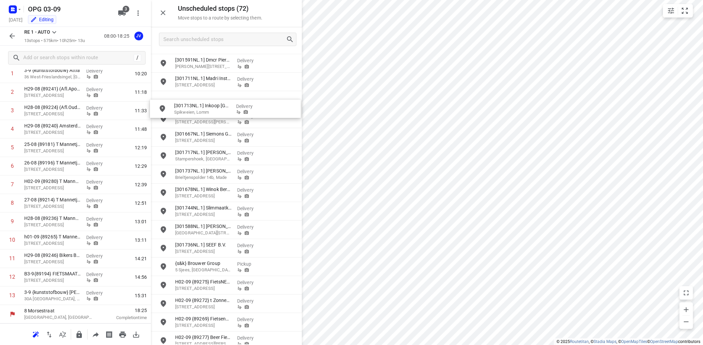
scroll to position [767, 0]
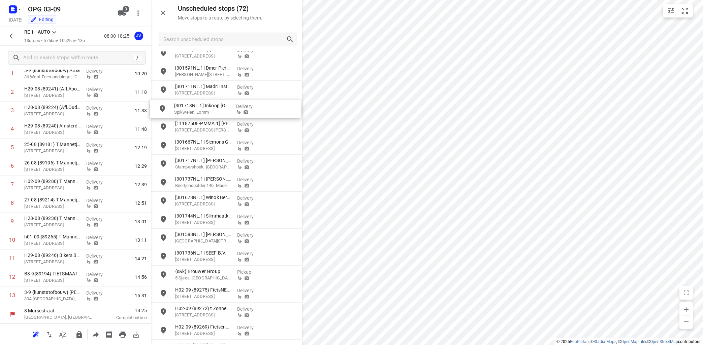
drag, startPoint x: 154, startPoint y: 67, endPoint x: 157, endPoint y: 101, distance: 34.1
drag, startPoint x: 152, startPoint y: 12, endPoint x: 159, endPoint y: 18, distance: 9.3
click at [164, 13] on div "Unscheduled stops ( 72 ) Move stops to a route by selecting them." at bounding box center [226, 13] width 151 height 27
drag, startPoint x: 152, startPoint y: 22, endPoint x: 158, endPoint y: 23, distance: 5.7
click at [170, 22] on div "Unscheduled stops ( 72 ) Move stops to a route by selecting them." at bounding box center [226, 13] width 151 height 27
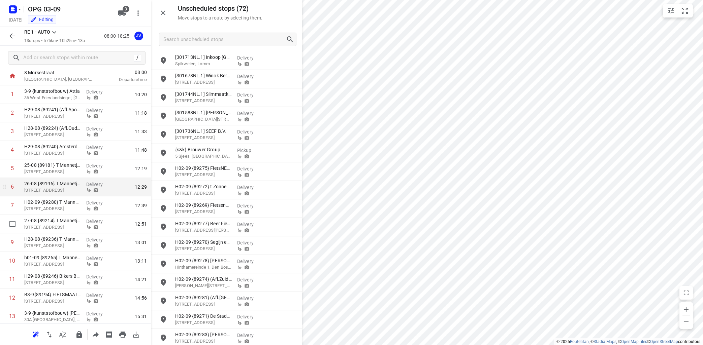
scroll to position [40, 0]
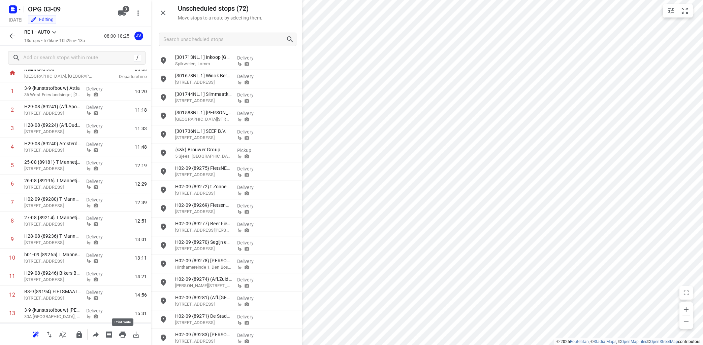
click at [125, 335] on icon "button" at bounding box center [122, 335] width 7 height 6
click at [9, 37] on icon "button" at bounding box center [12, 36] width 8 height 8
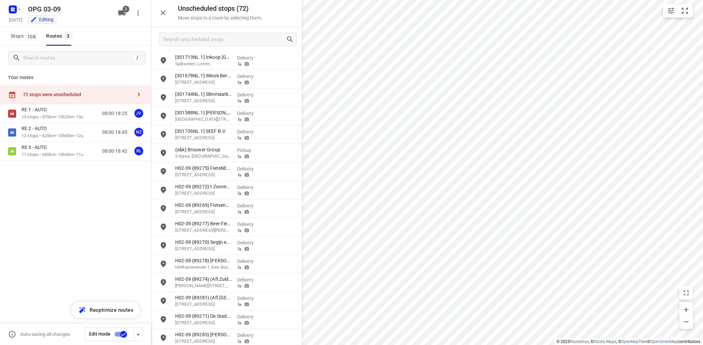
click at [116, 332] on input "checkbox" at bounding box center [123, 334] width 38 height 13
